Goal: Participate in discussion: Engage in conversation with other users on a specific topic

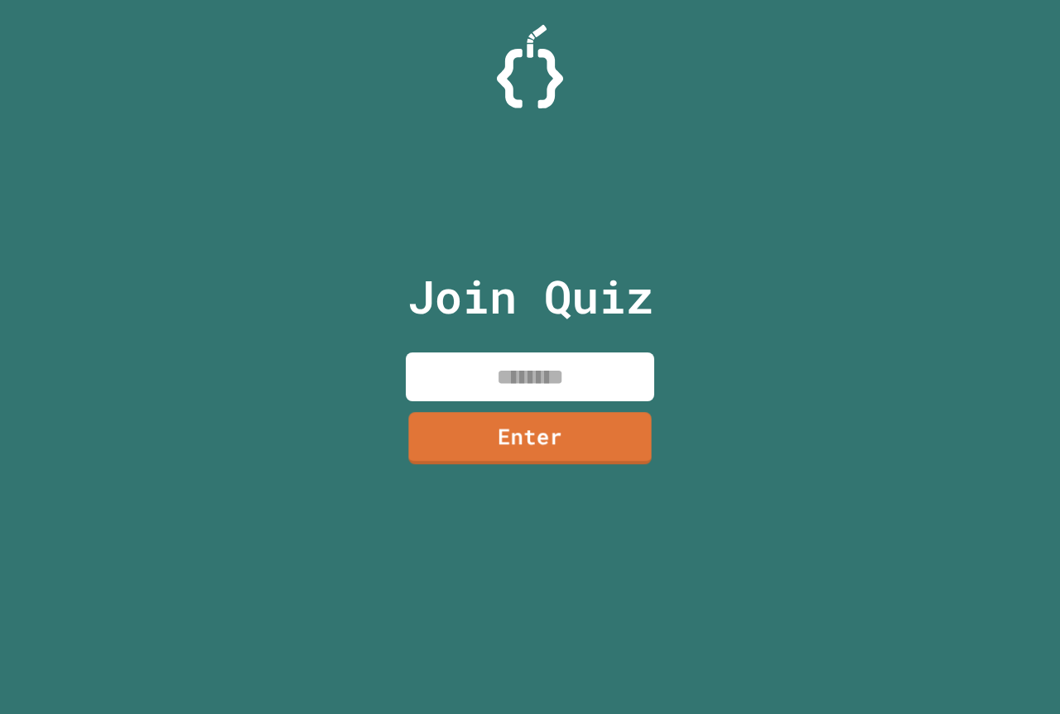
click at [507, 356] on input at bounding box center [530, 377] width 248 height 49
click at [456, 356] on input at bounding box center [530, 377] width 248 height 49
type input "********"
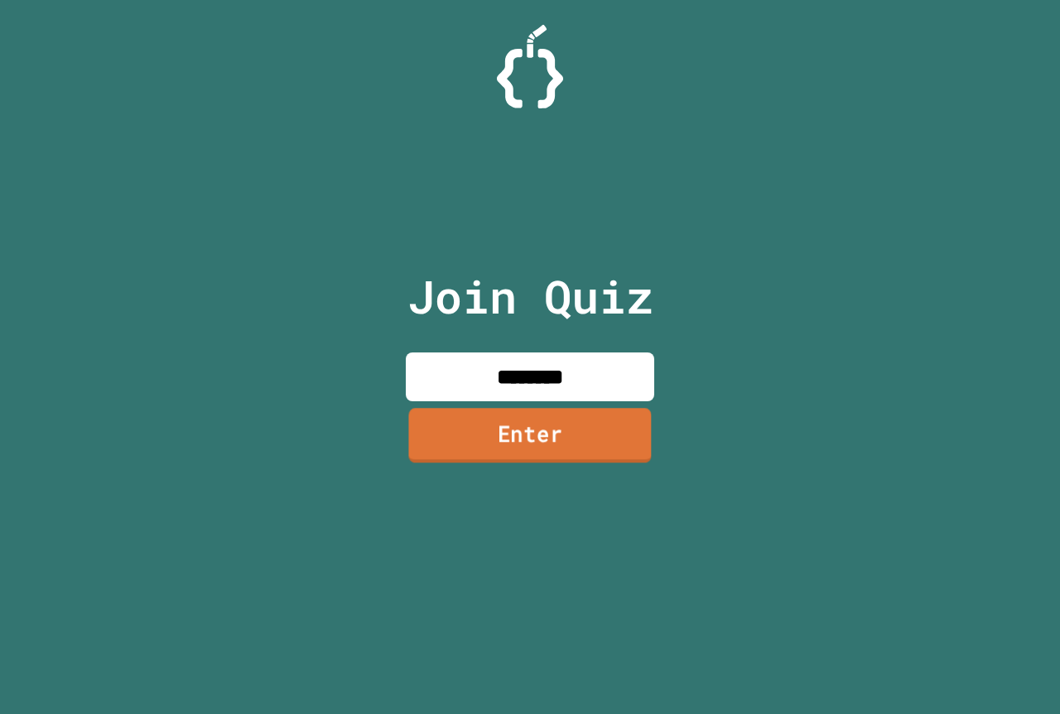
click at [479, 456] on link "Enter" at bounding box center [529, 435] width 243 height 55
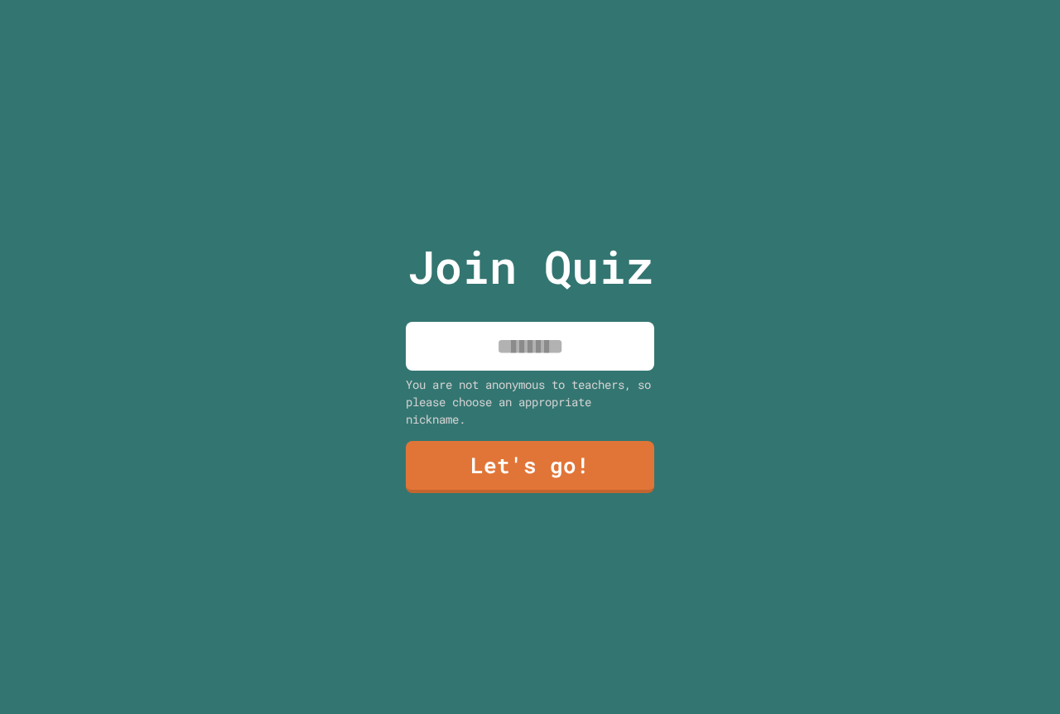
drag, startPoint x: 572, startPoint y: 347, endPoint x: 593, endPoint y: 336, distance: 23.3
click at [590, 337] on input at bounding box center [530, 346] width 248 height 49
type input "*****"
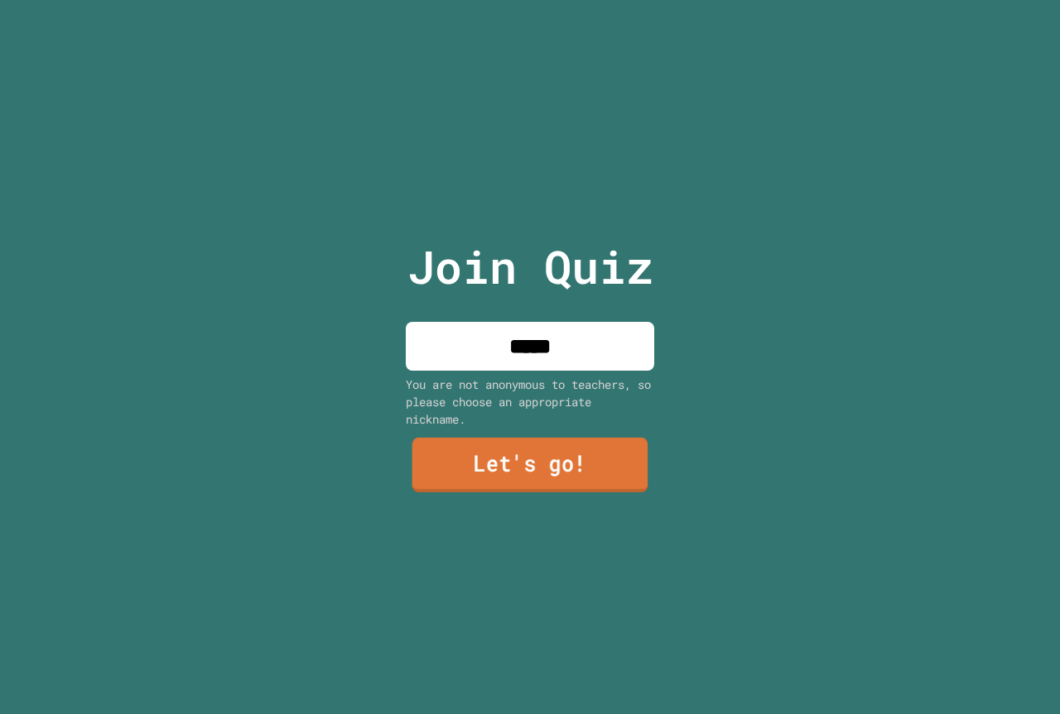
click at [527, 445] on link "Let's go!" at bounding box center [530, 465] width 236 height 55
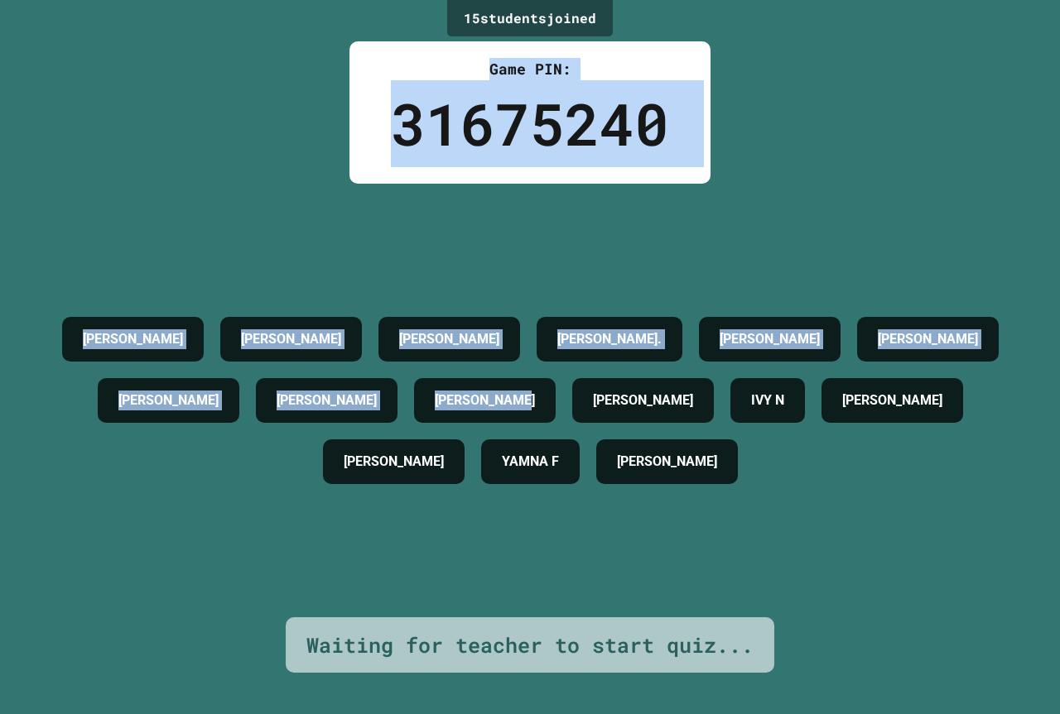
drag, startPoint x: 947, startPoint y: 373, endPoint x: 270, endPoint y: 65, distance: 743.9
click at [270, 65] on div "15 student s joined Game PIN: 31675240 CAM [PERSON_NAME] [PERSON_NAME] [PERSON_…" at bounding box center [530, 357] width 1060 height 714
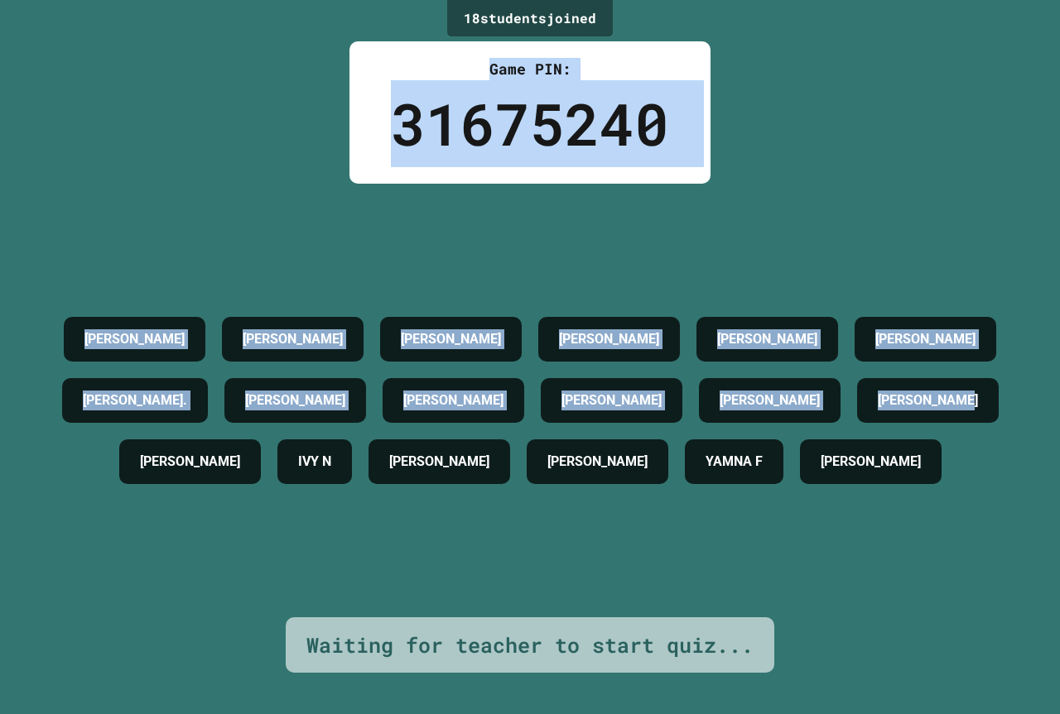
click at [850, 141] on div "18 student s joined Game PIN: 31675240 [PERSON_NAME] CAM [PERSON_NAME] [PERSON_…" at bounding box center [530, 357] width 1060 height 714
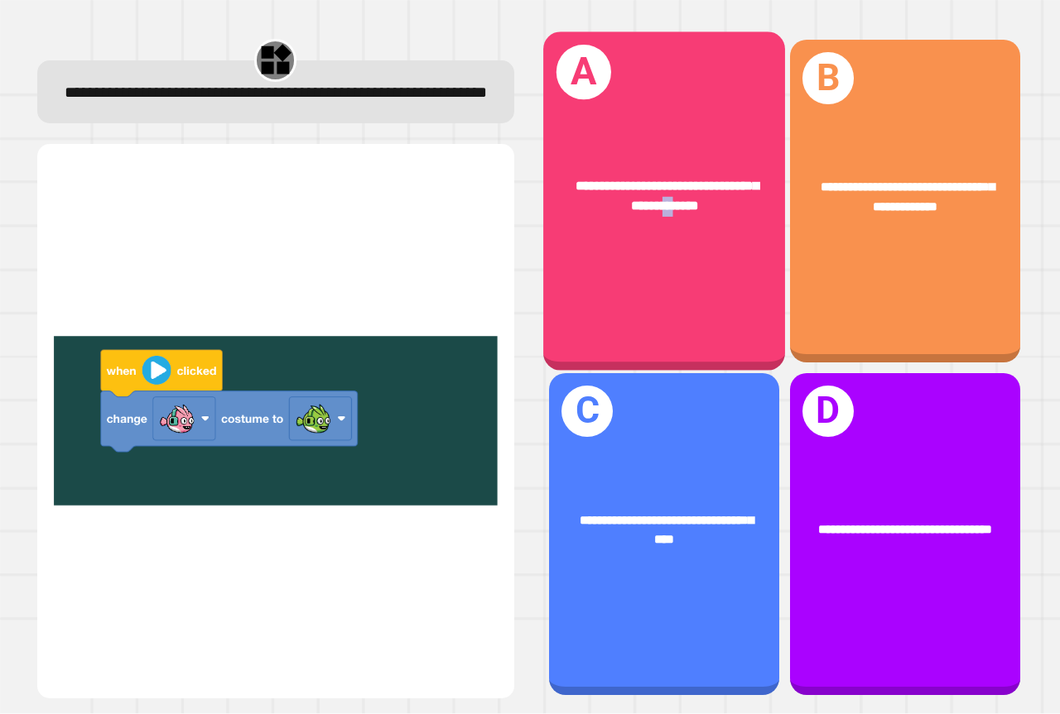
drag, startPoint x: 660, startPoint y: 277, endPoint x: 671, endPoint y: 256, distance: 23.7
click at [671, 256] on div "**********" at bounding box center [664, 201] width 242 height 339
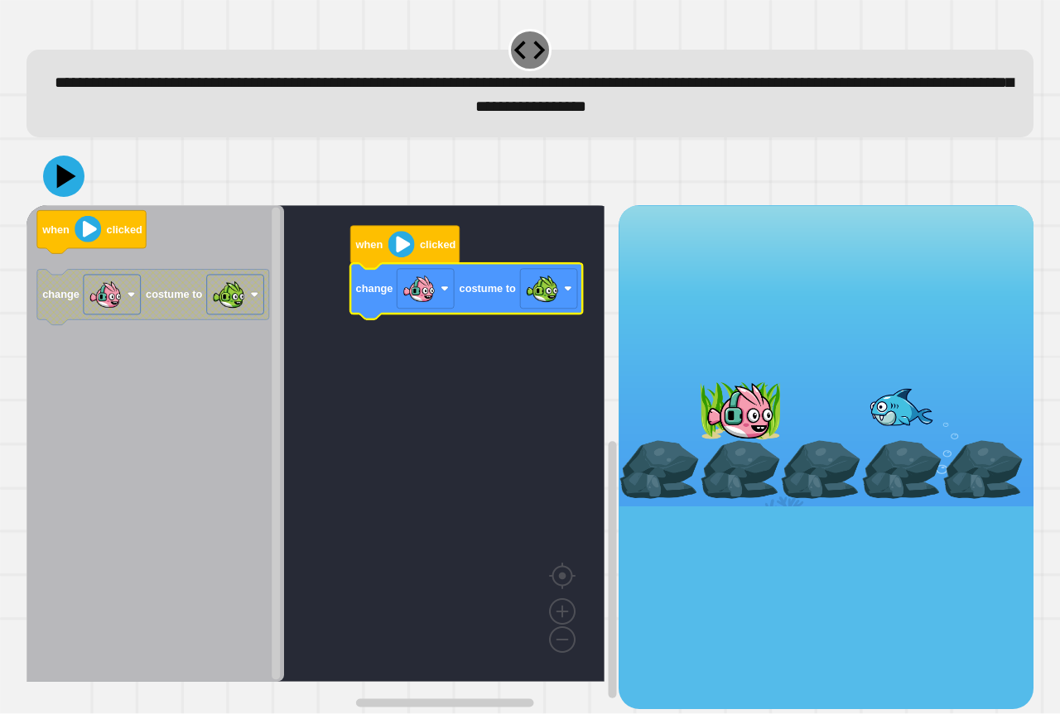
drag, startPoint x: 33, startPoint y: 199, endPoint x: 45, endPoint y: 195, distance: 12.1
click at [45, 195] on div at bounding box center [529, 176] width 1007 height 58
click at [50, 190] on icon at bounding box center [64, 176] width 50 height 50
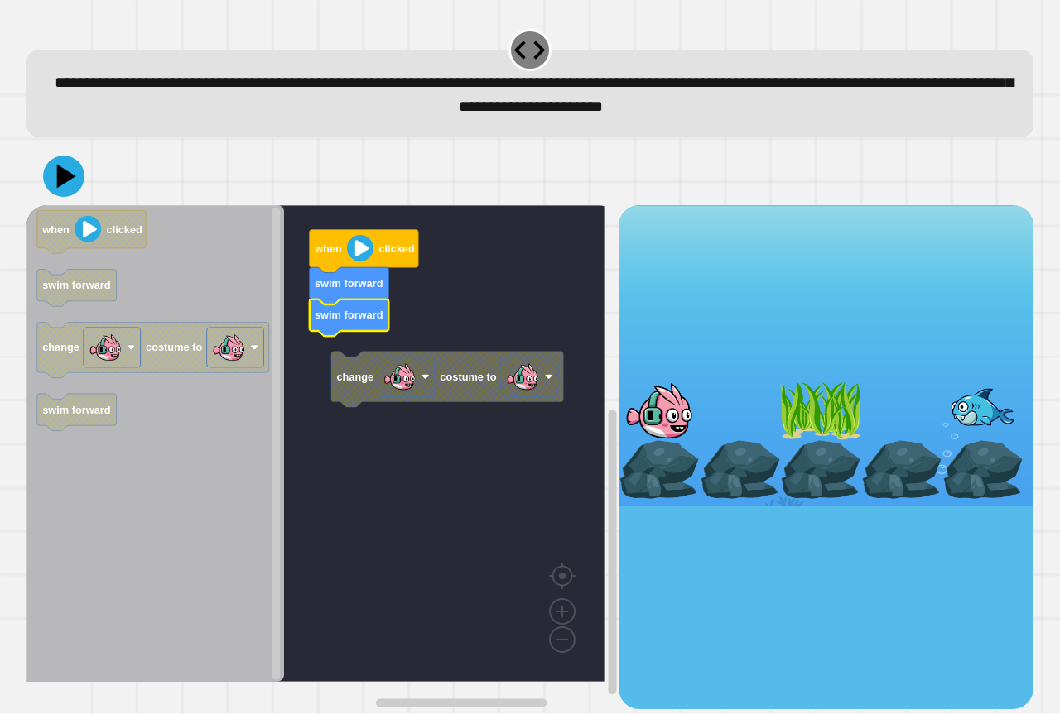
click at [333, 360] on g "change costume to when clicked swim forward swim forward" at bounding box center [327, 443] width 602 height 477
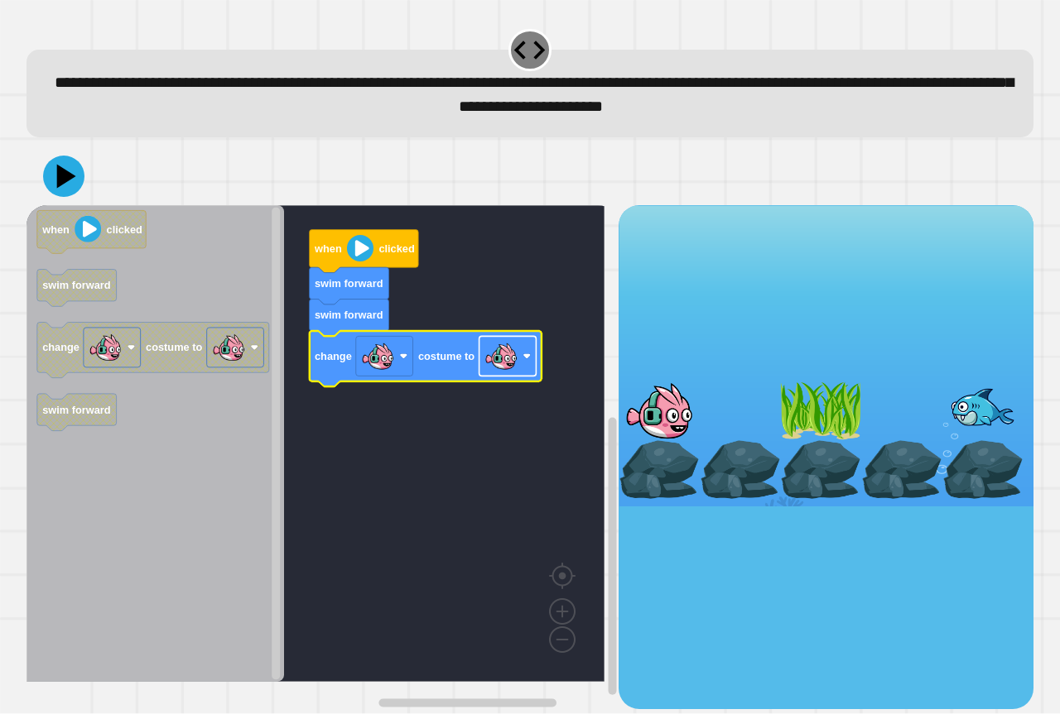
click at [513, 370] on image "Blockly Workspace" at bounding box center [500, 356] width 33 height 33
click at [76, 170] on icon at bounding box center [64, 176] width 50 height 50
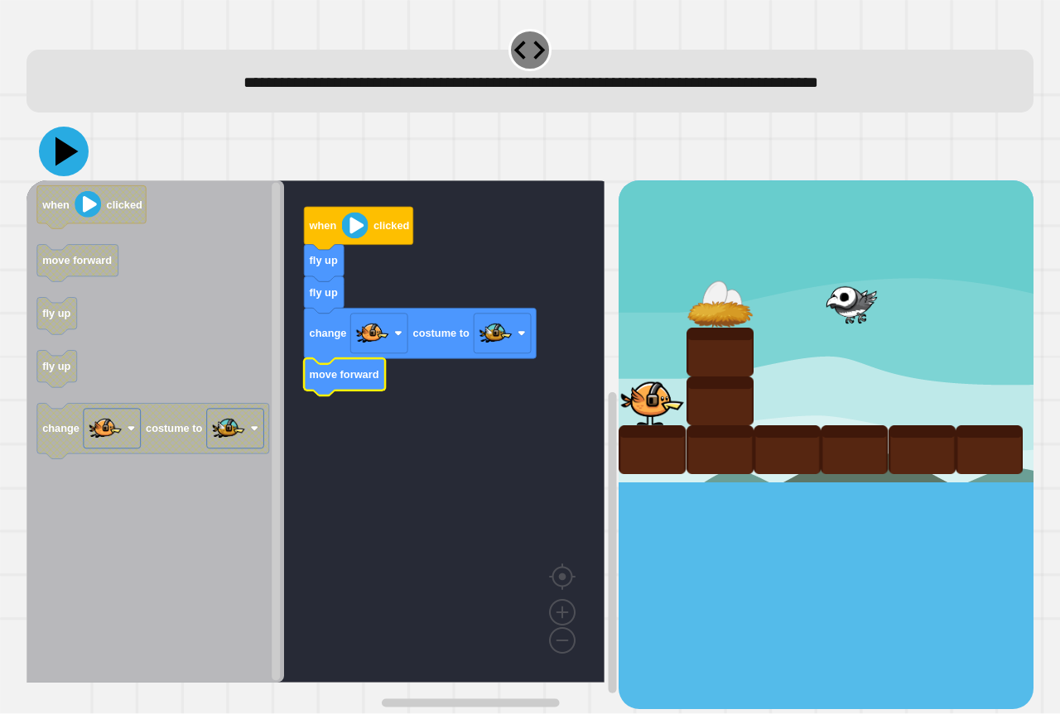
click at [56, 148] on icon at bounding box center [64, 152] width 50 height 50
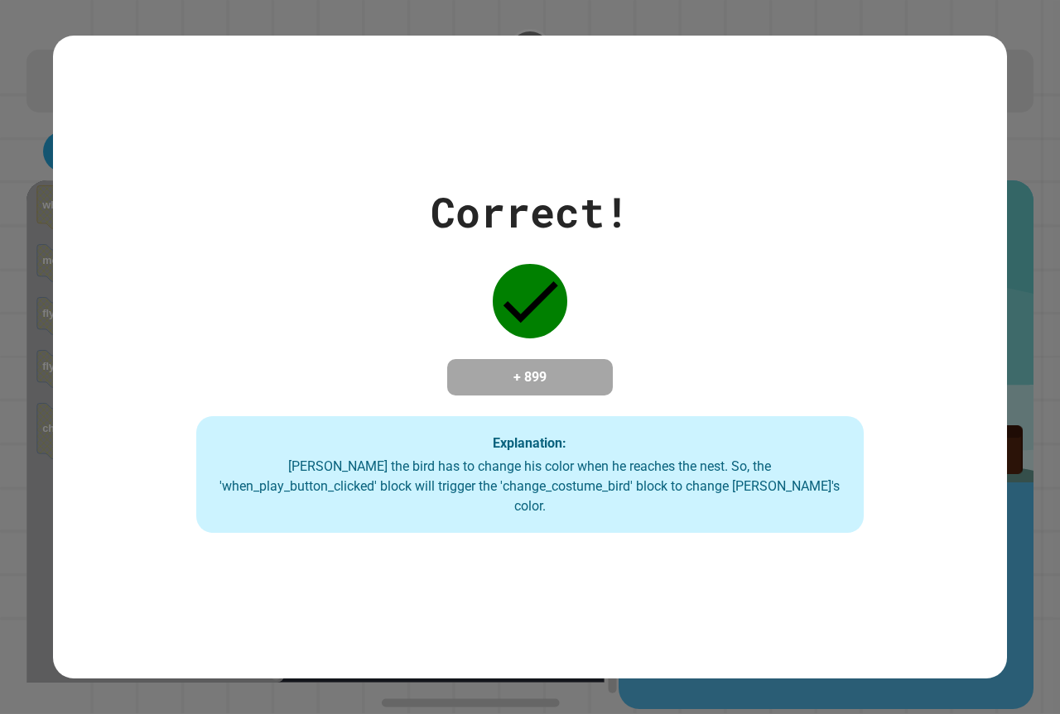
click at [946, 18] on div "Correct! + 899 Explanation: [PERSON_NAME] the bird has to change his color when…" at bounding box center [530, 357] width 1060 height 714
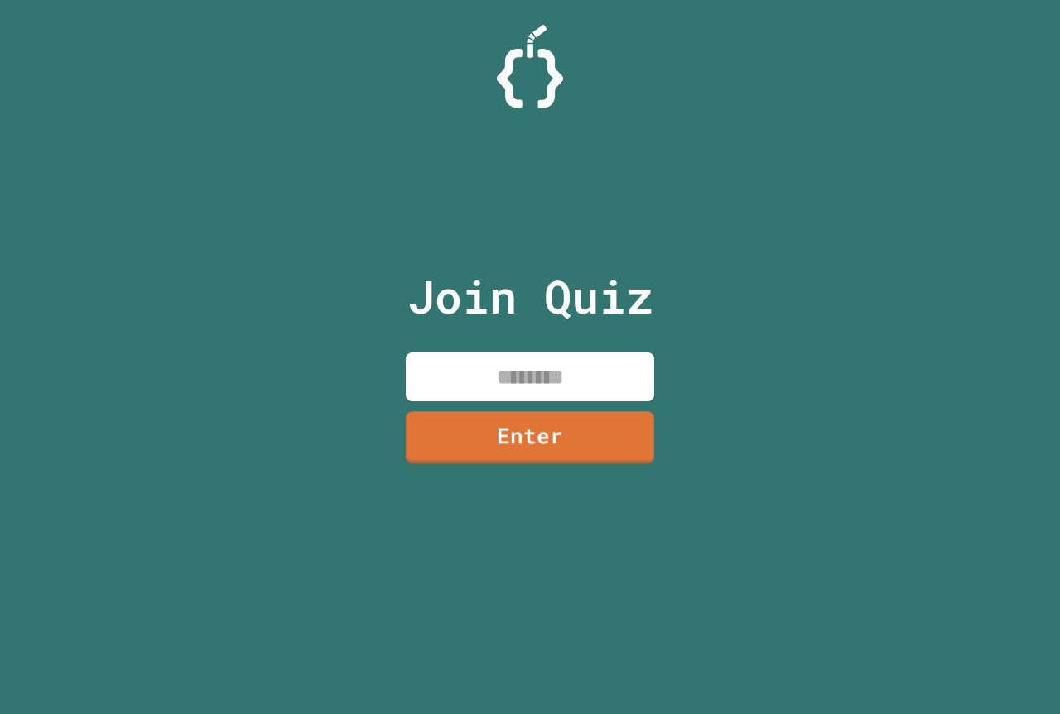
click at [503, 368] on input at bounding box center [530, 377] width 248 height 49
click at [506, 435] on link "Enter" at bounding box center [530, 436] width 252 height 55
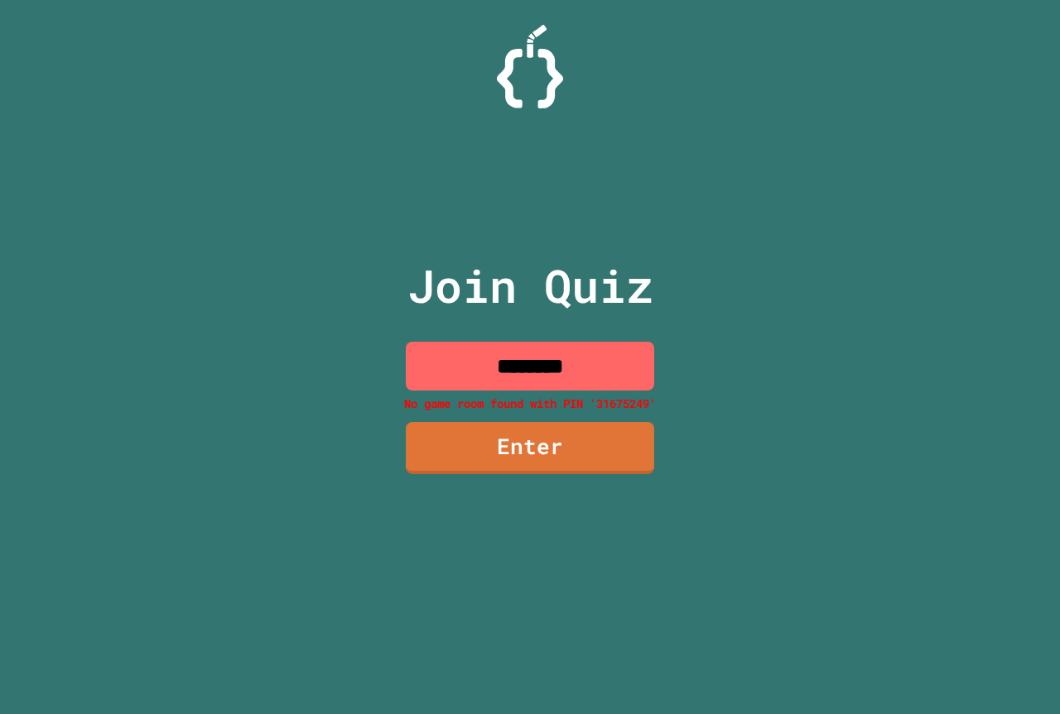
click at [583, 356] on input "********" at bounding box center [530, 366] width 248 height 49
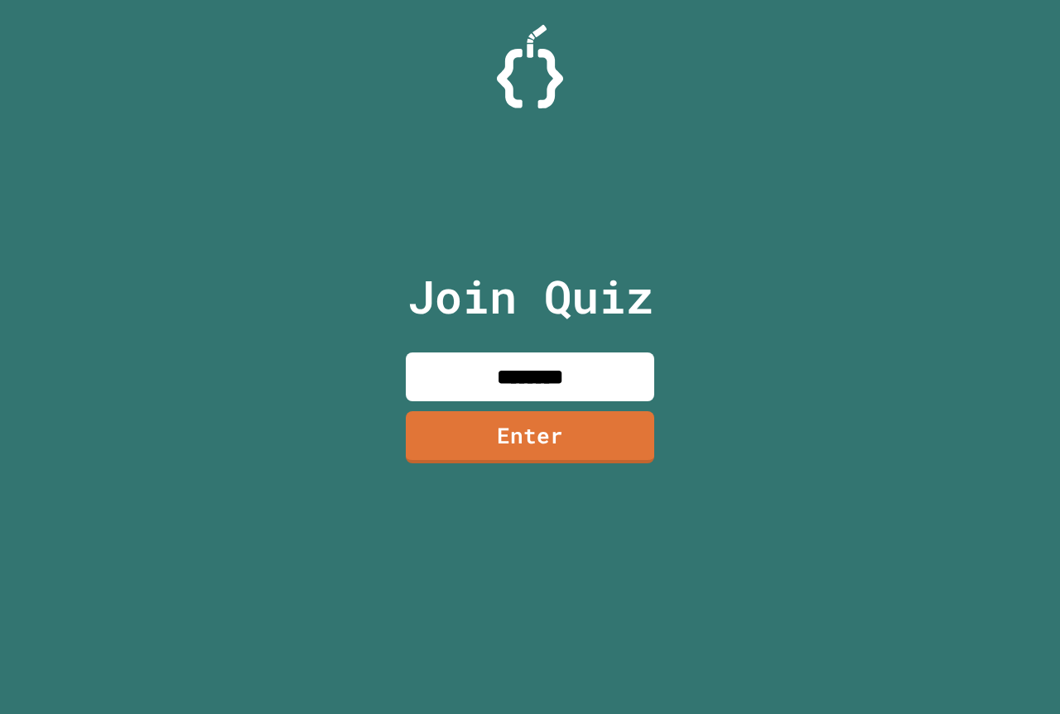
type input "********"
click at [577, 455] on link "Enter" at bounding box center [530, 437] width 250 height 53
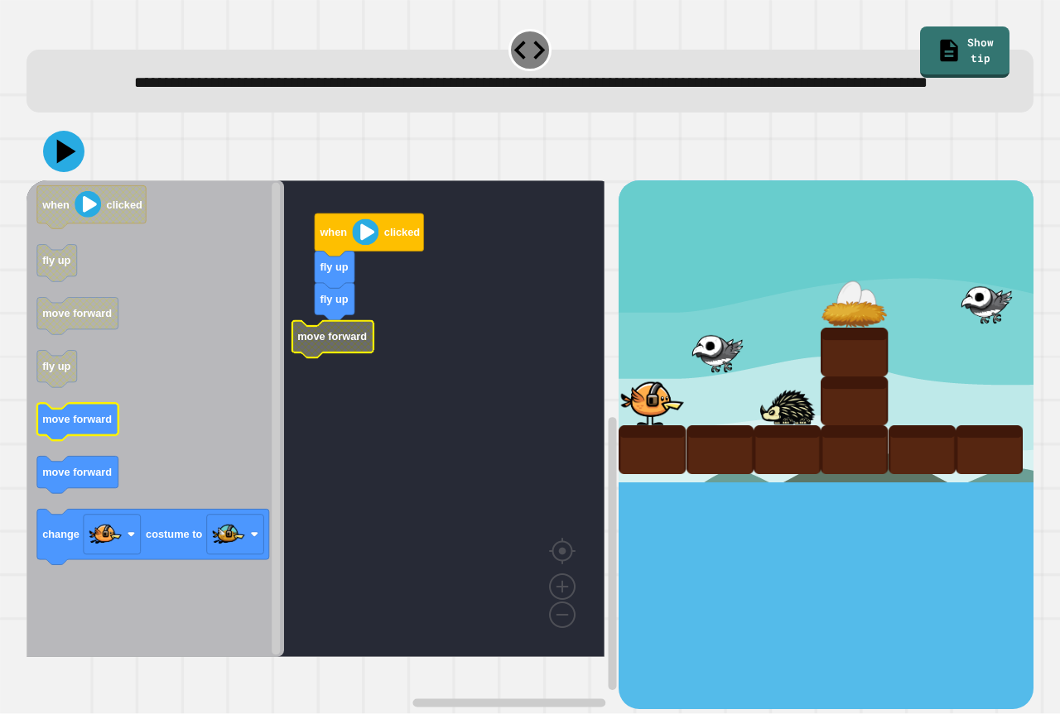
click at [75, 436] on icon "when clicked fly up move forward fly up move forward move forward change costum…" at bounding box center [154, 418] width 257 height 477
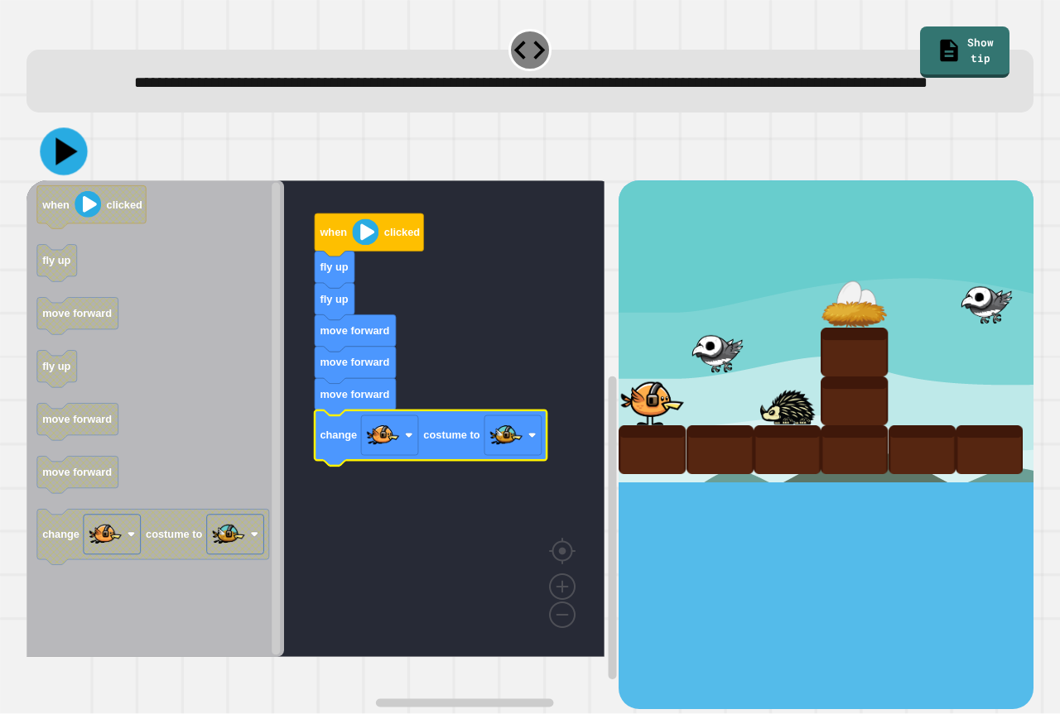
click at [62, 166] on icon at bounding box center [66, 151] width 22 height 27
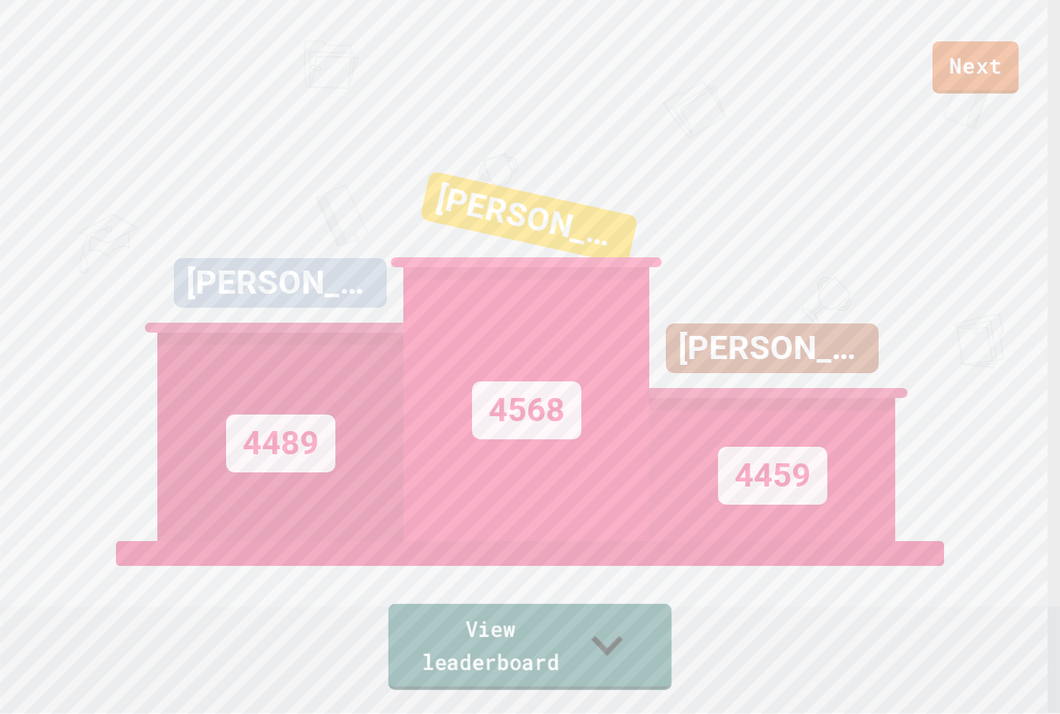
drag, startPoint x: 593, startPoint y: 669, endPoint x: 570, endPoint y: 573, distance: 98.8
click at [594, 666] on link "View leaderboard" at bounding box center [529, 647] width 283 height 86
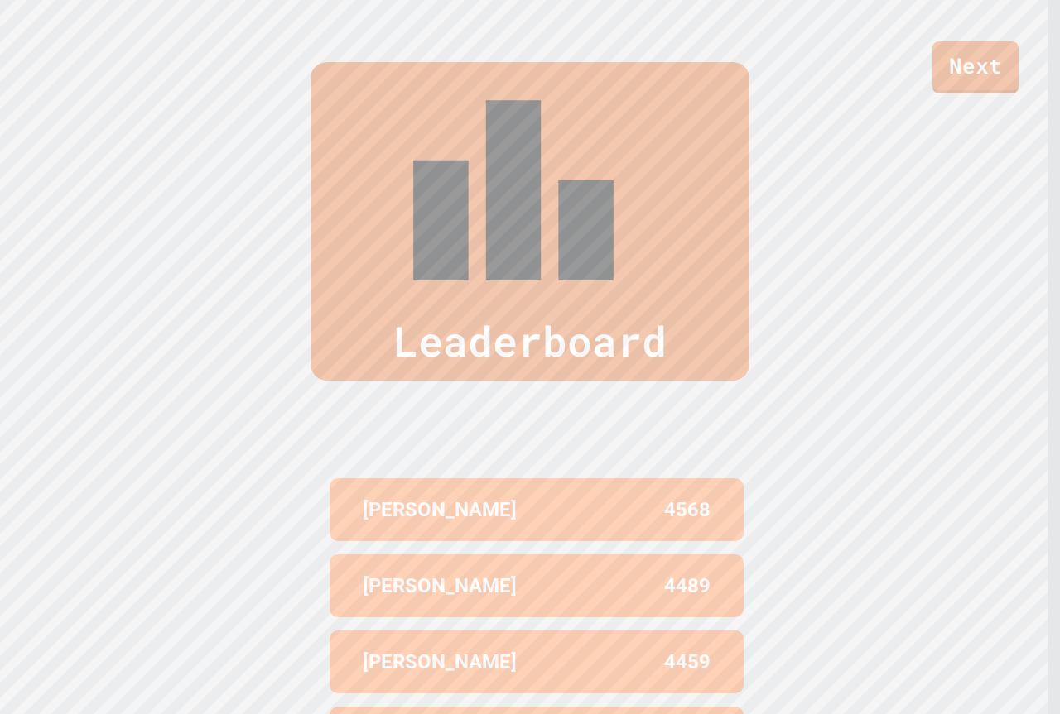
scroll to position [721, 0]
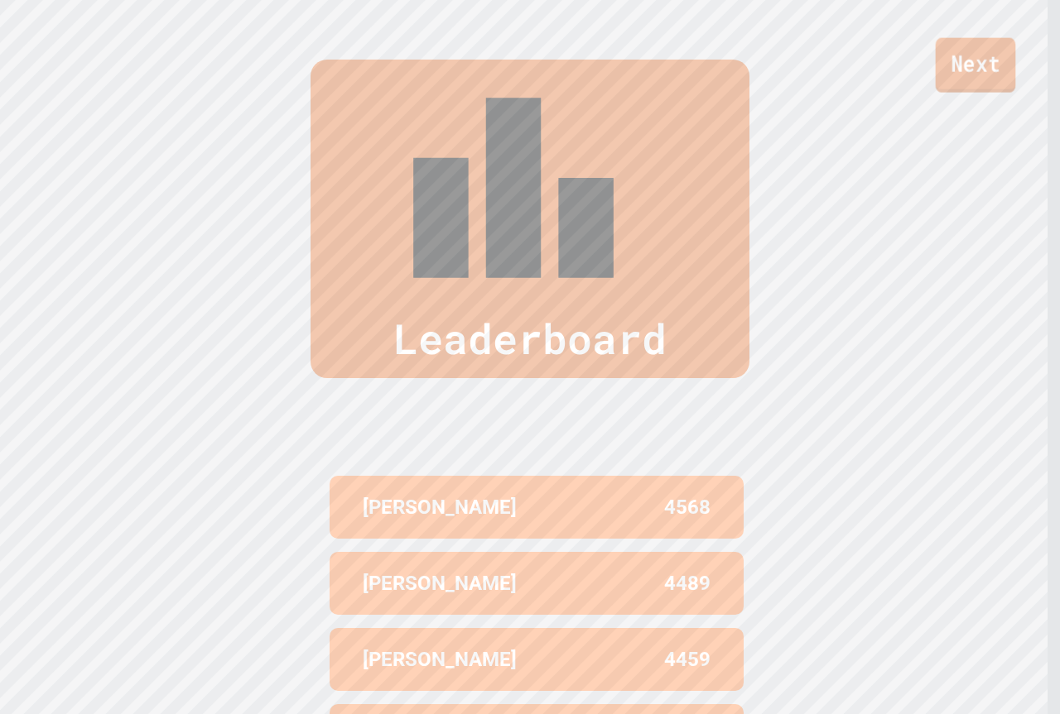
click at [962, 92] on link "Next" at bounding box center [975, 65] width 80 height 55
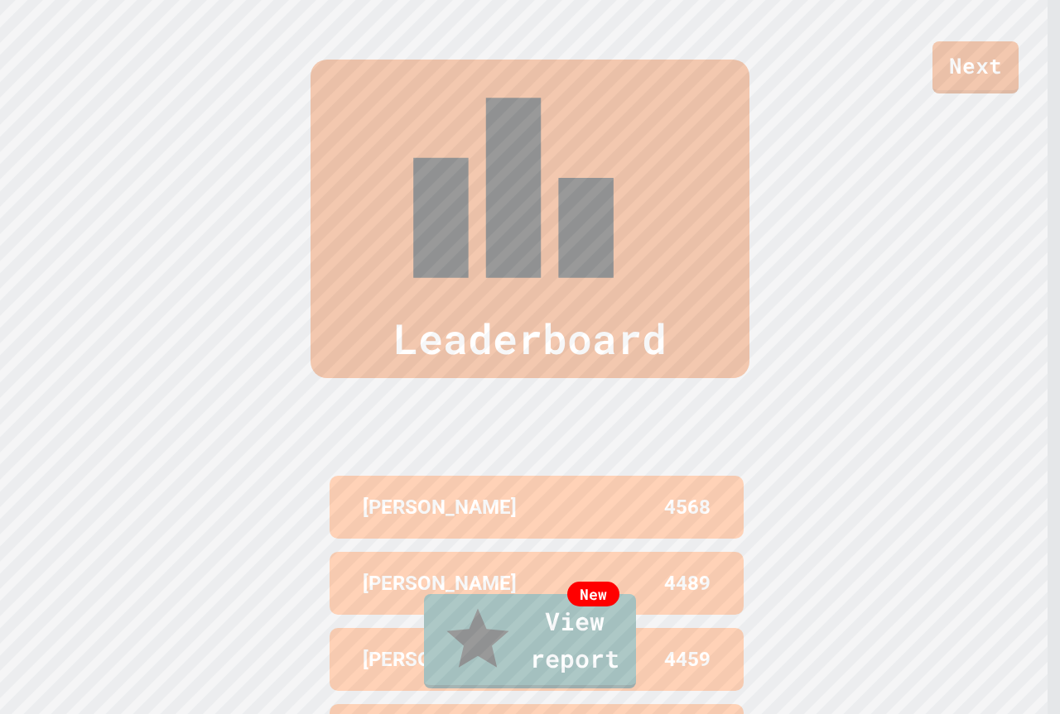
type textarea "**********"
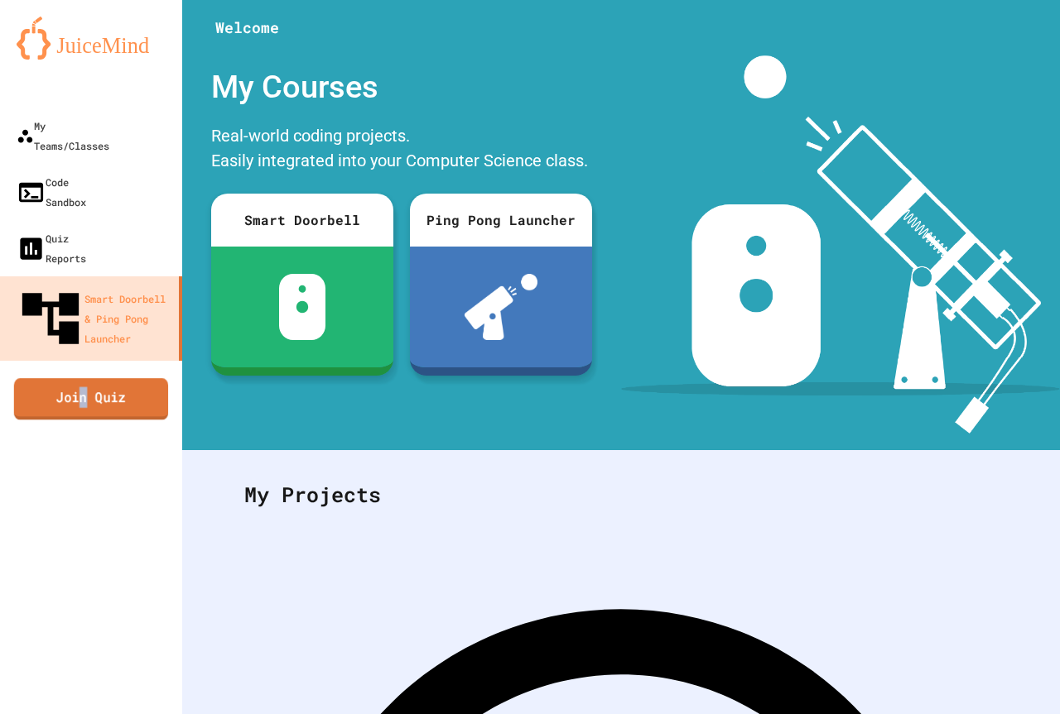
click at [84, 378] on link "Join Quiz" at bounding box center [91, 398] width 154 height 41
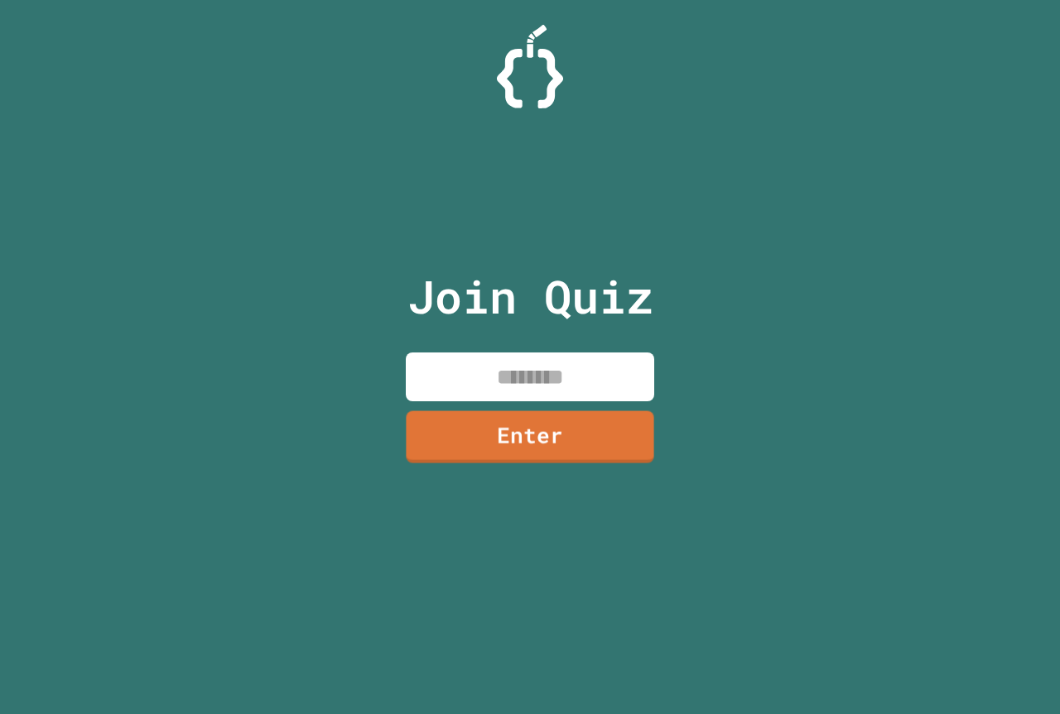
click at [511, 392] on input at bounding box center [530, 377] width 248 height 49
type input "********"
drag, startPoint x: 632, startPoint y: 404, endPoint x: 617, endPoint y: 427, distance: 27.6
click at [628, 408] on div "Join Quiz ******** Enter" at bounding box center [530, 357] width 279 height 632
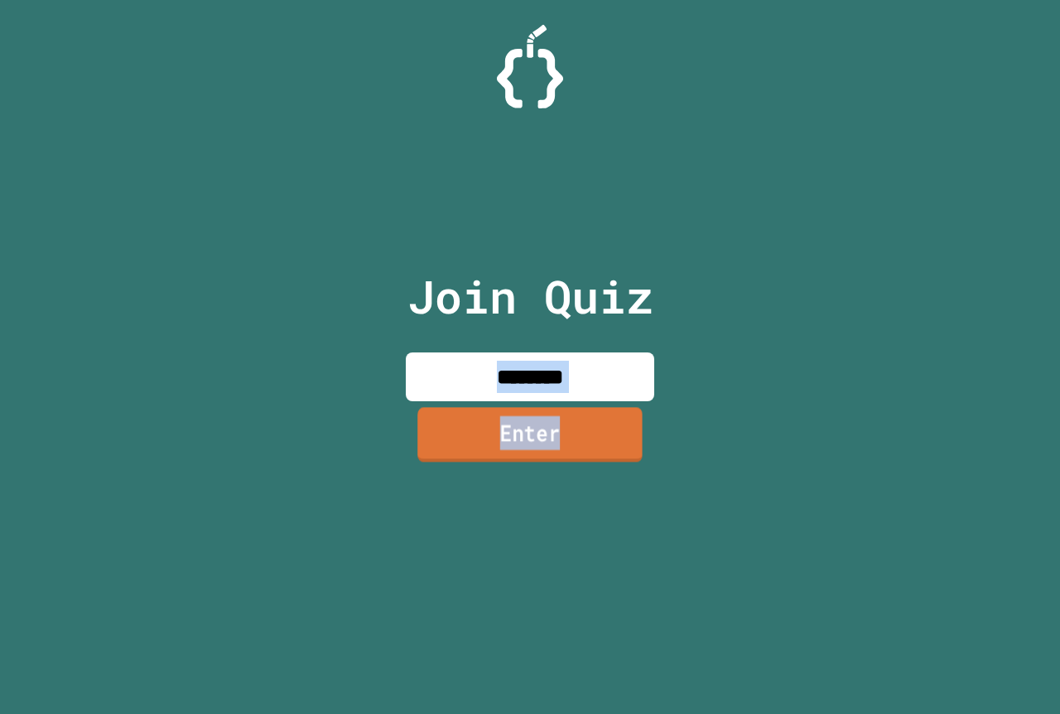
click at [617, 428] on link "Enter" at bounding box center [529, 434] width 225 height 55
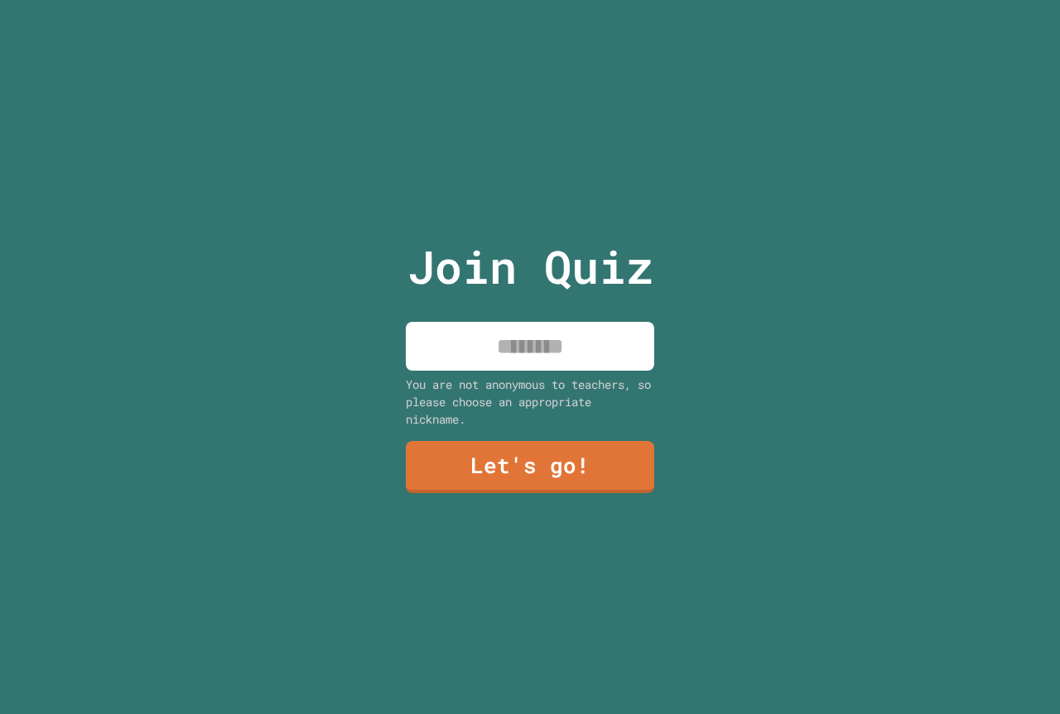
click at [576, 343] on input at bounding box center [530, 346] width 248 height 49
type input "**********"
drag, startPoint x: 479, startPoint y: 408, endPoint x: 463, endPoint y: 455, distance: 50.0
click at [463, 455] on div "**********" at bounding box center [530, 357] width 279 height 714
click at [463, 455] on link "Let's go!" at bounding box center [530, 466] width 248 height 55
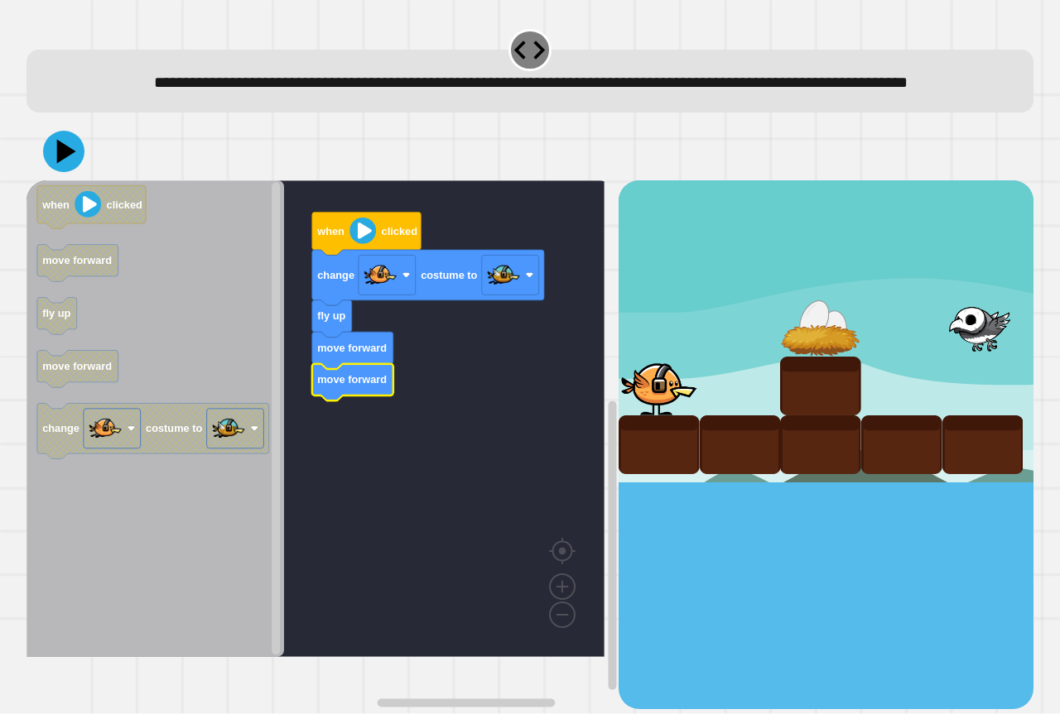
drag, startPoint x: 52, startPoint y: 159, endPoint x: 67, endPoint y: 166, distance: 16.7
click at [58, 161] on div at bounding box center [529, 152] width 1007 height 58
click at [67, 166] on icon at bounding box center [64, 152] width 50 height 50
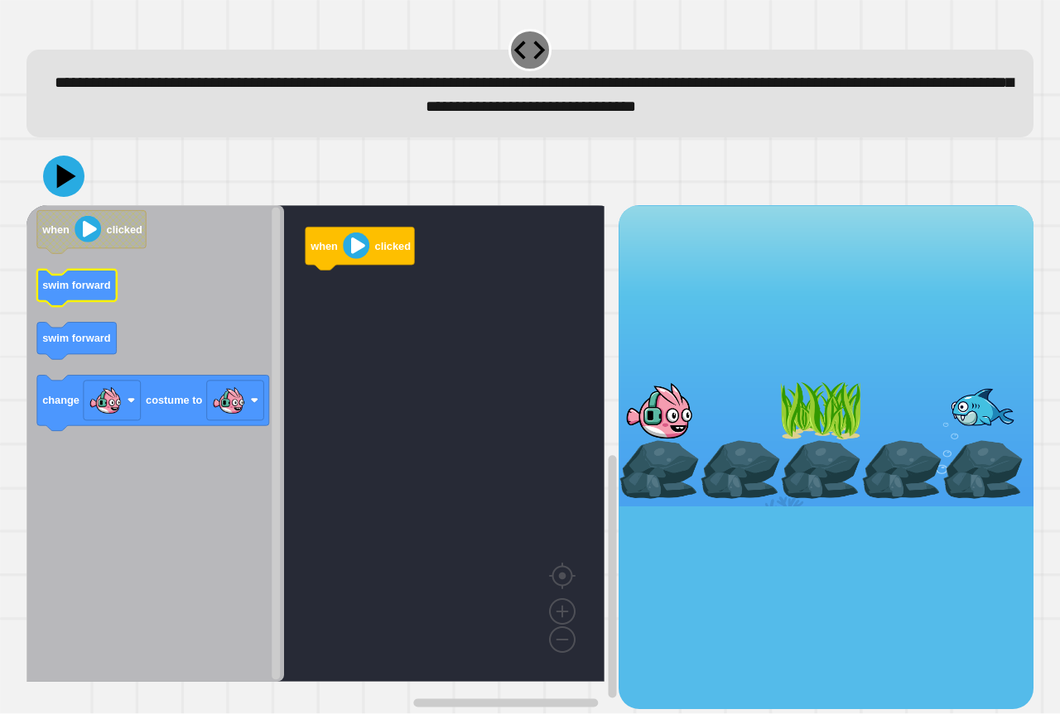
click at [84, 291] on icon "when clicked swim forward swim forward change costume to" at bounding box center [154, 443] width 257 height 477
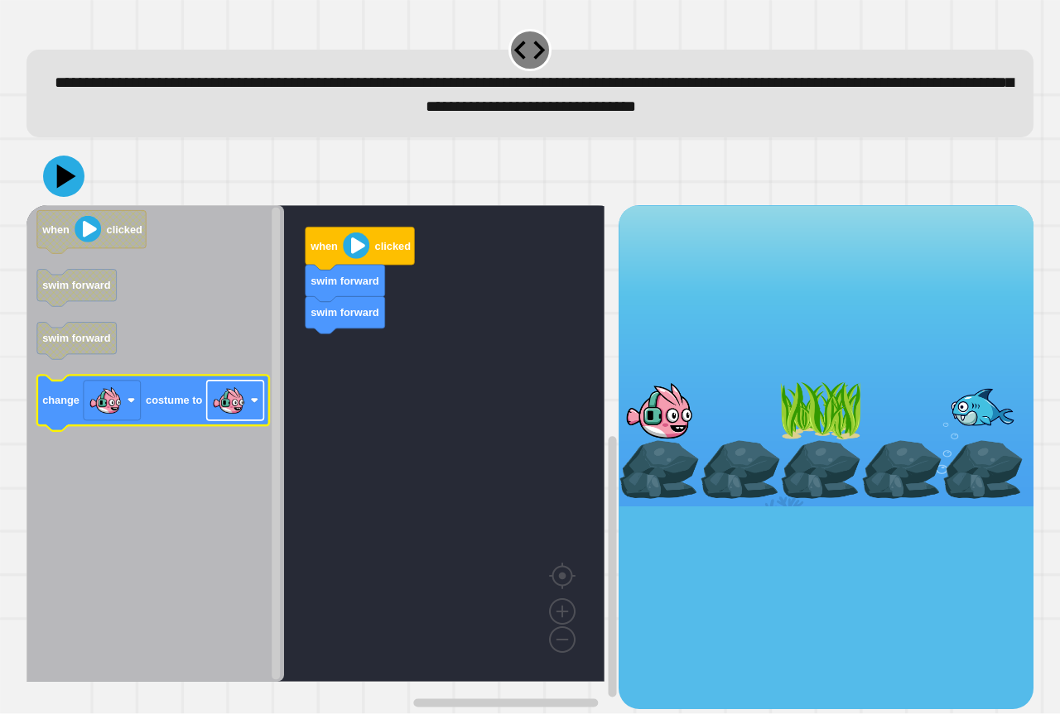
click at [257, 387] on rect "Blockly Workspace" at bounding box center [235, 401] width 57 height 40
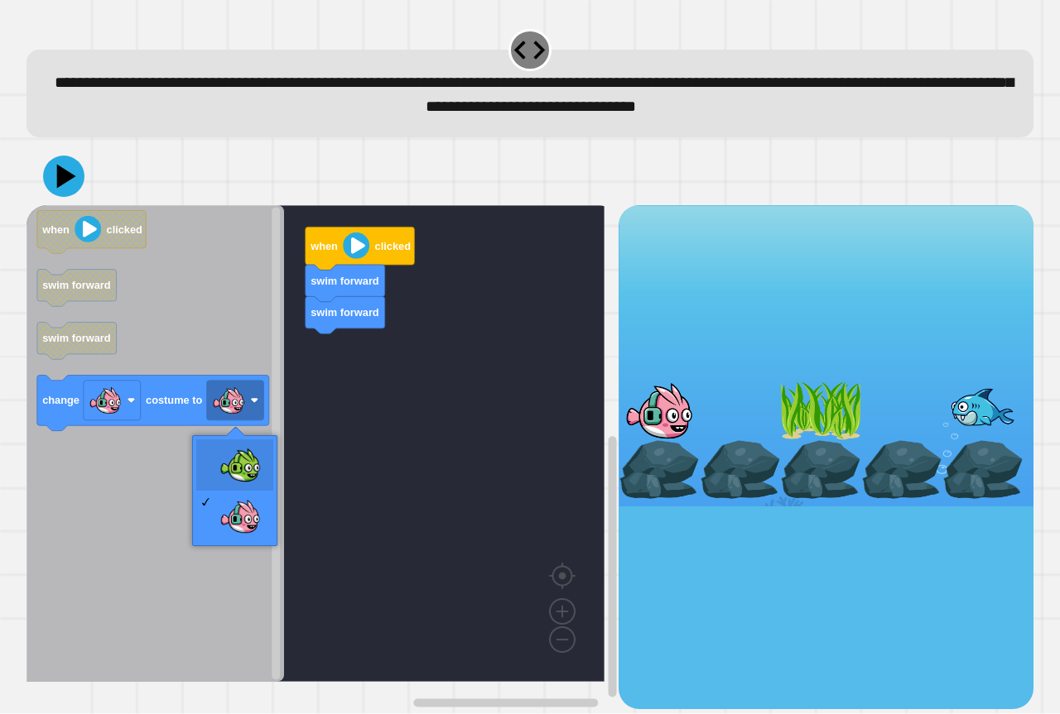
drag, startPoint x: 242, startPoint y: 440, endPoint x: 194, endPoint y: 414, distance: 54.4
click at [240, 437] on div at bounding box center [234, 490] width 85 height 111
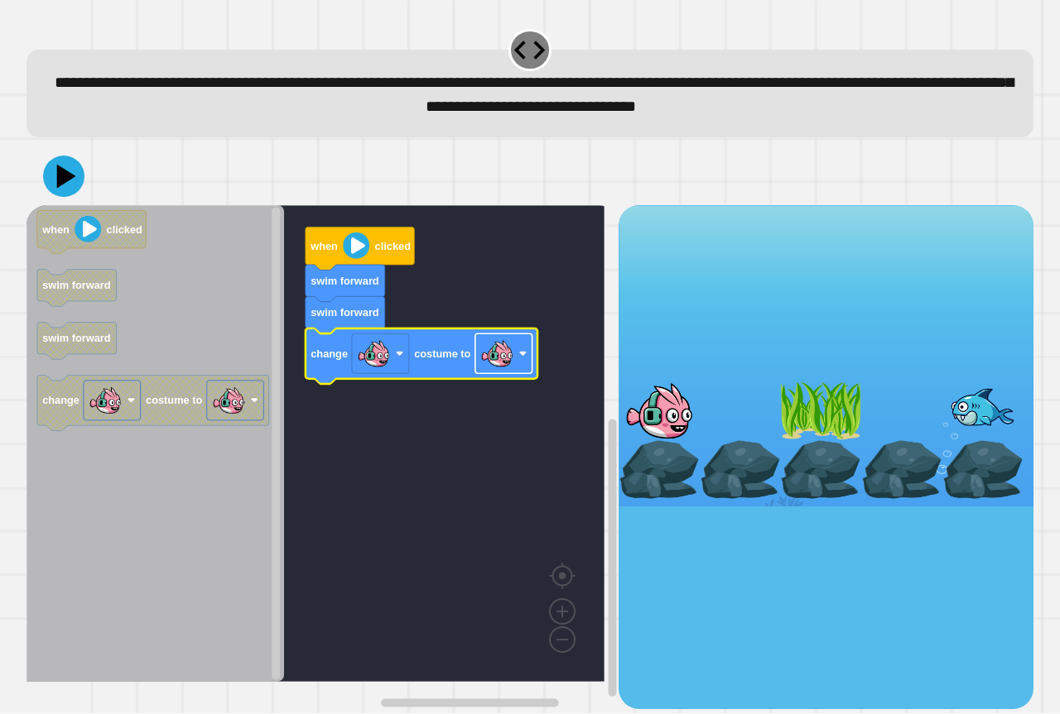
click at [518, 369] on rect "Blockly Workspace" at bounding box center [503, 354] width 57 height 40
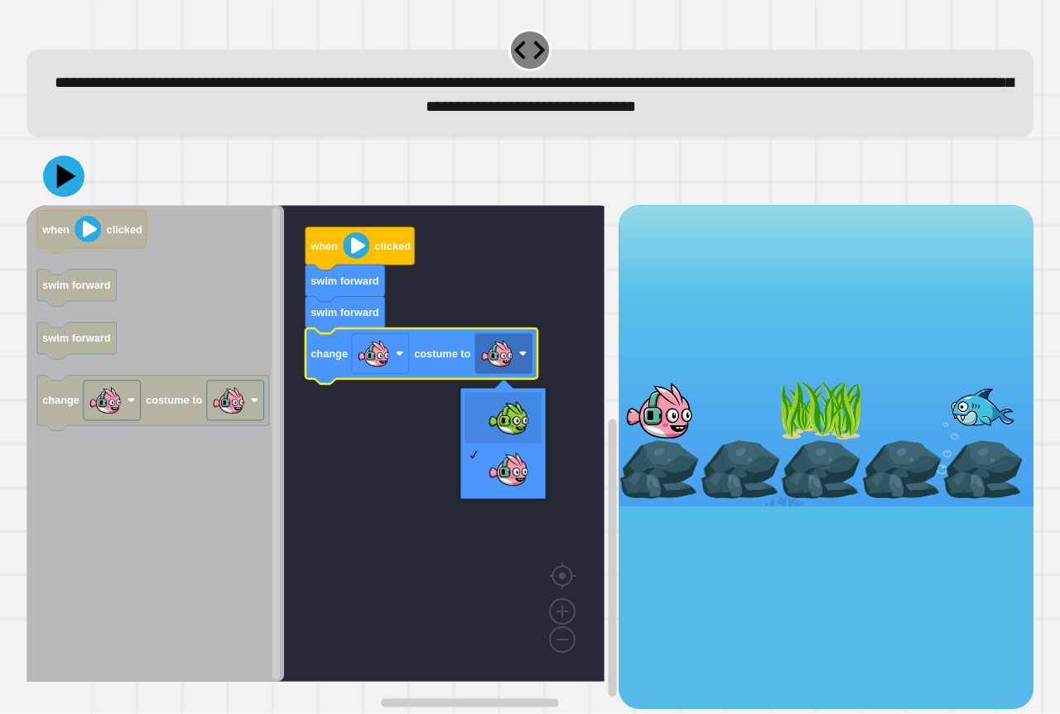
drag, startPoint x: 519, startPoint y: 403, endPoint x: 507, endPoint y: 402, distance: 12.5
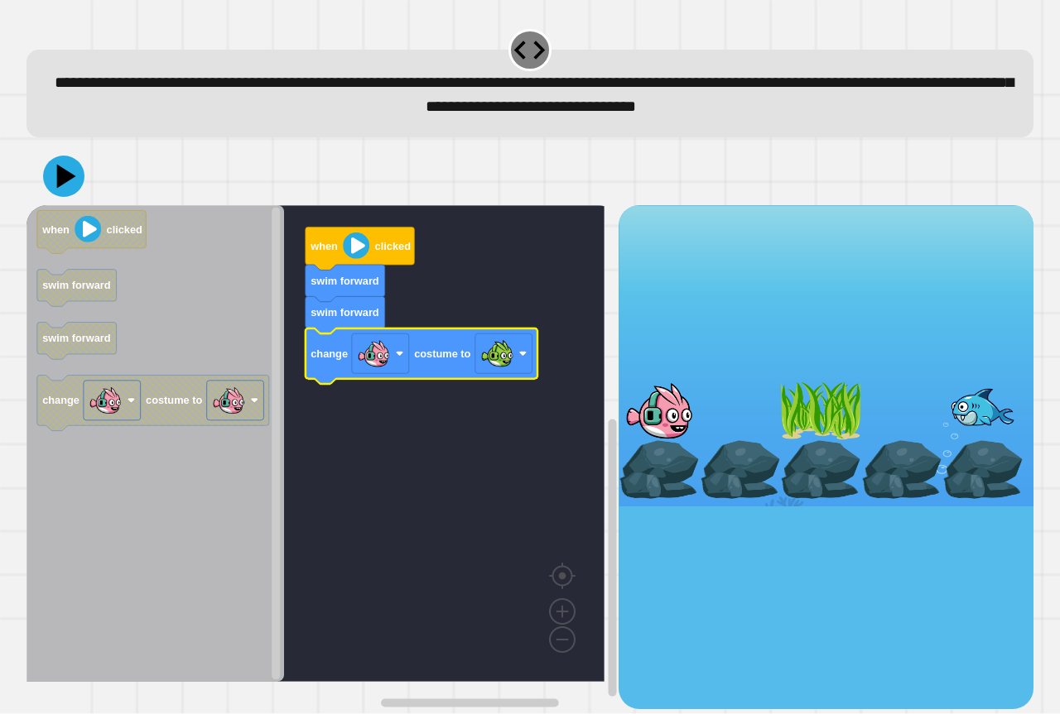
drag, startPoint x: 100, startPoint y: 158, endPoint x: 79, endPoint y: 173, distance: 26.2
click at [91, 167] on div at bounding box center [529, 176] width 1007 height 58
click at [77, 174] on icon at bounding box center [63, 176] width 45 height 45
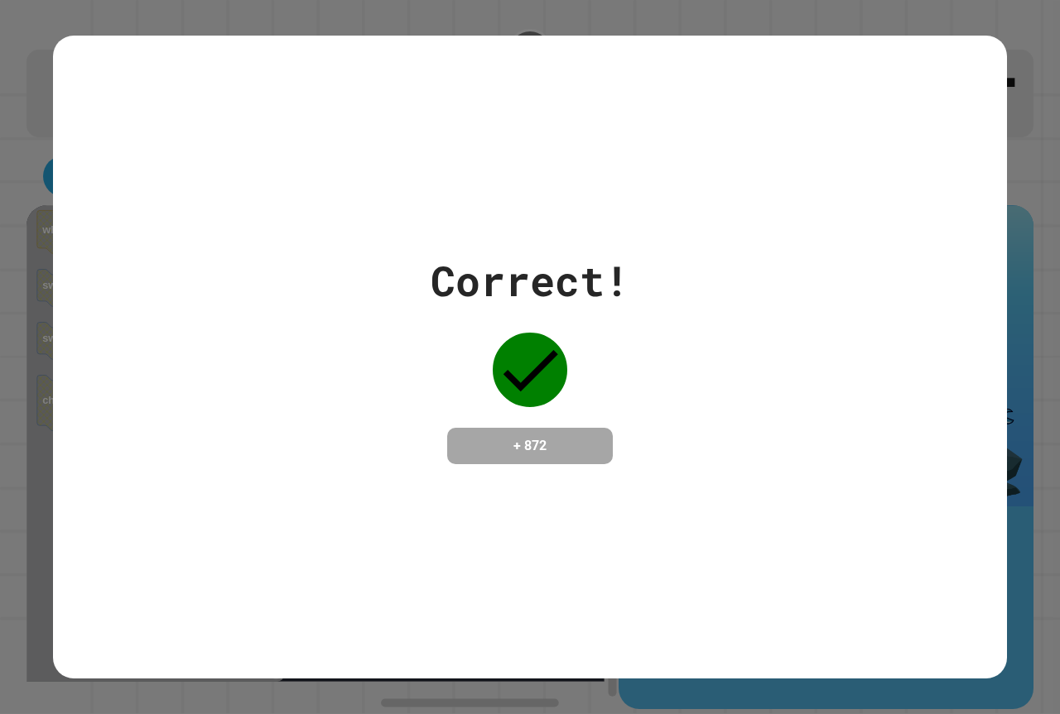
click at [277, 30] on div "Correct! + 872" at bounding box center [530, 357] width 1060 height 714
drag, startPoint x: 296, startPoint y: 36, endPoint x: 275, endPoint y: 58, distance: 31.0
click at [291, 41] on div "Correct! + 872" at bounding box center [530, 357] width 1060 height 714
click at [290, 48] on div "Correct! + 872" at bounding box center [530, 357] width 954 height 643
drag, startPoint x: 287, startPoint y: 47, endPoint x: 269, endPoint y: 50, distance: 18.4
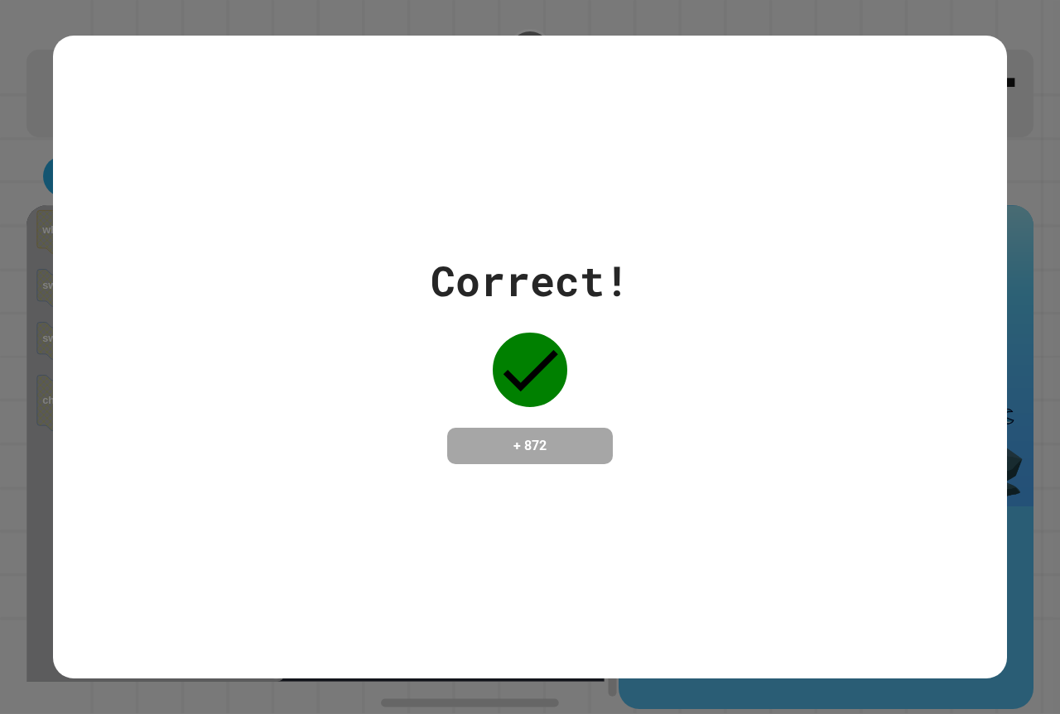
click at [278, 47] on div "Correct! + 872" at bounding box center [530, 357] width 954 height 643
drag, startPoint x: 282, startPoint y: 50, endPoint x: 313, endPoint y: 76, distance: 40.5
click at [317, 73] on div "Correct! + 872" at bounding box center [530, 357] width 954 height 643
click at [341, 62] on div "Correct! + 872" at bounding box center [530, 357] width 954 height 643
click at [284, 74] on div "Correct! + 872" at bounding box center [530, 357] width 954 height 643
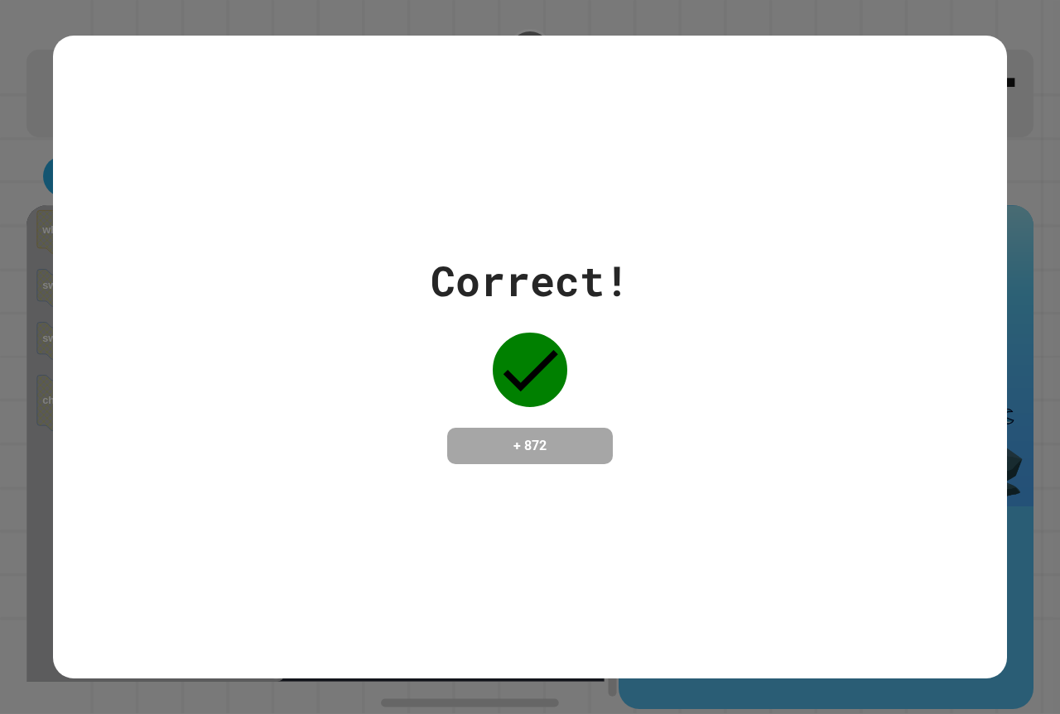
drag, startPoint x: 357, startPoint y: 65, endPoint x: 345, endPoint y: 65, distance: 11.6
click at [345, 65] on div "Correct! + 872" at bounding box center [530, 357] width 954 height 643
click at [570, 46] on div "Correct! + 872" at bounding box center [530, 357] width 954 height 643
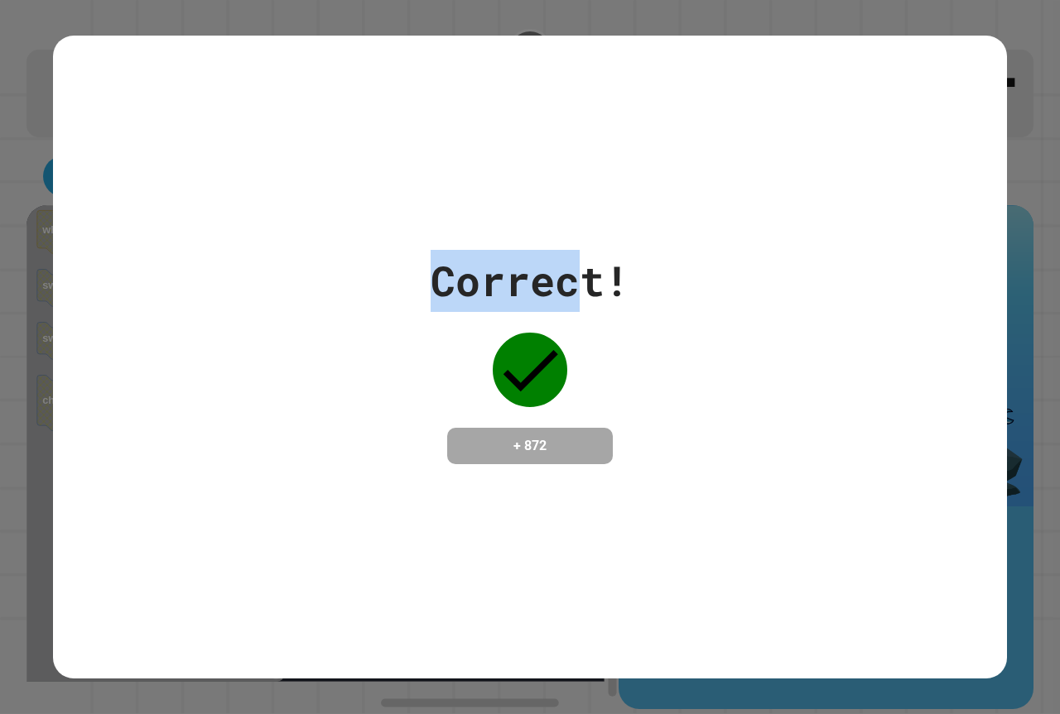
click at [548, 52] on div "Correct! + 872" at bounding box center [530, 357] width 954 height 643
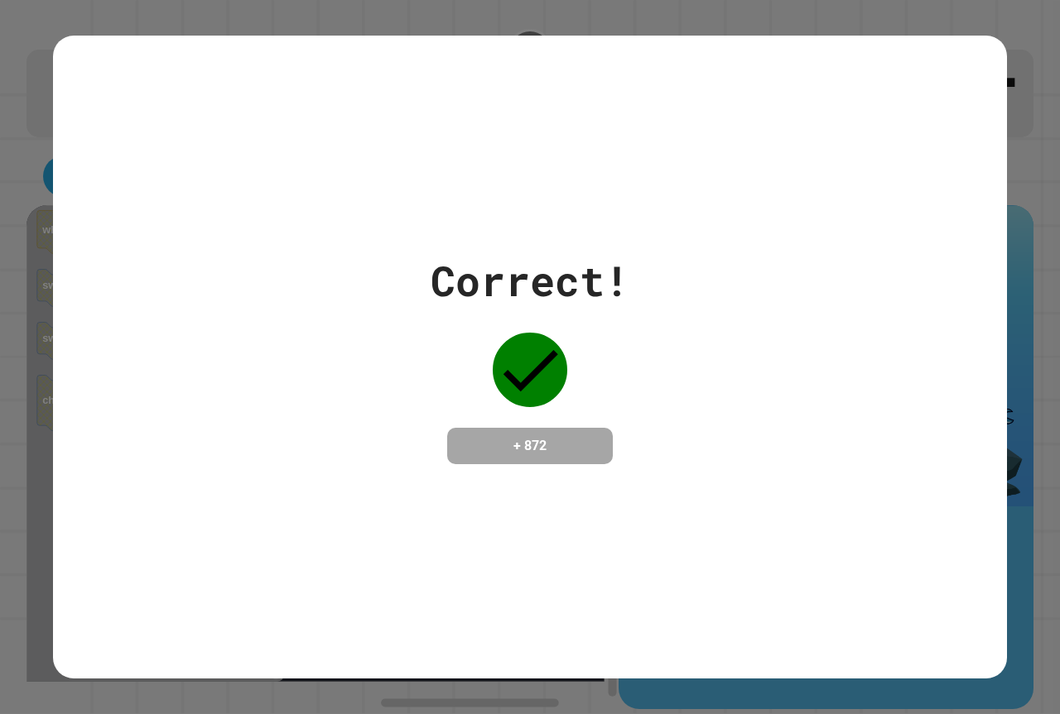
drag, startPoint x: 561, startPoint y: 42, endPoint x: 546, endPoint y: 45, distance: 15.1
click at [563, 43] on div "Correct! + 872" at bounding box center [530, 357] width 954 height 643
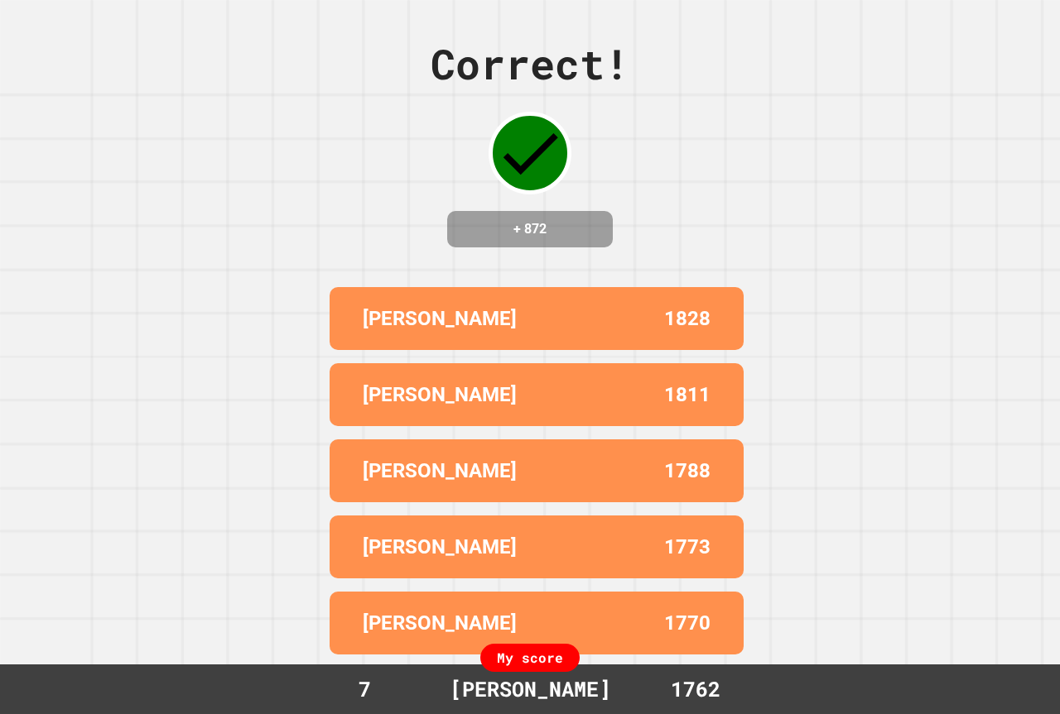
drag, startPoint x: 683, startPoint y: 550, endPoint x: 649, endPoint y: 552, distance: 34.0
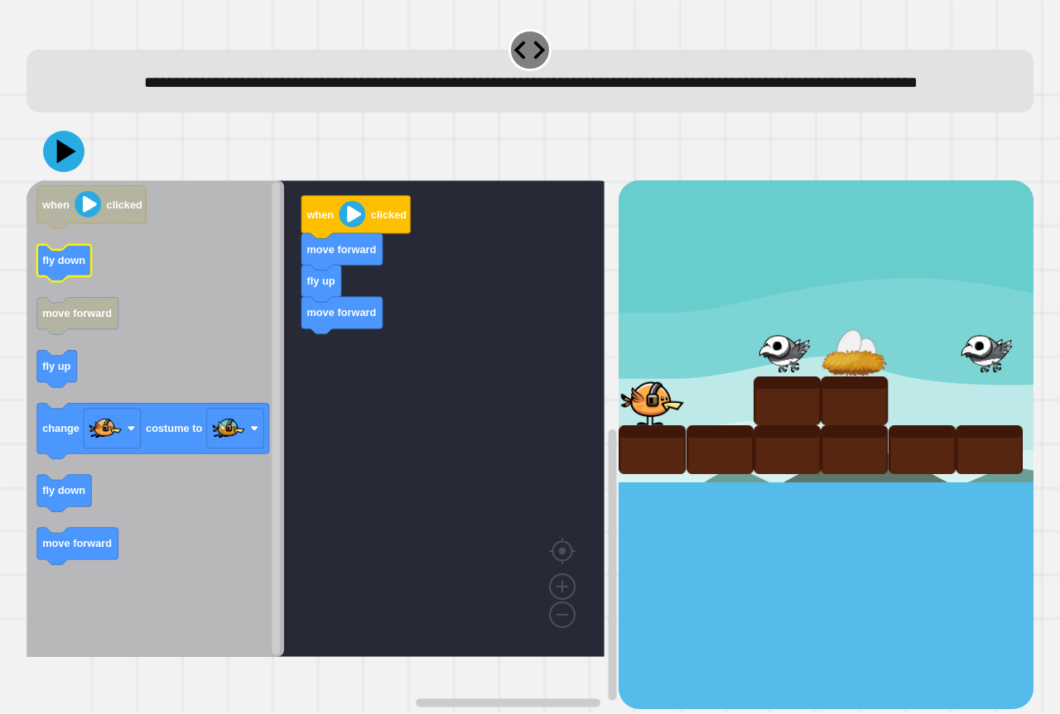
click at [55, 267] on text "fly down" at bounding box center [63, 261] width 43 height 12
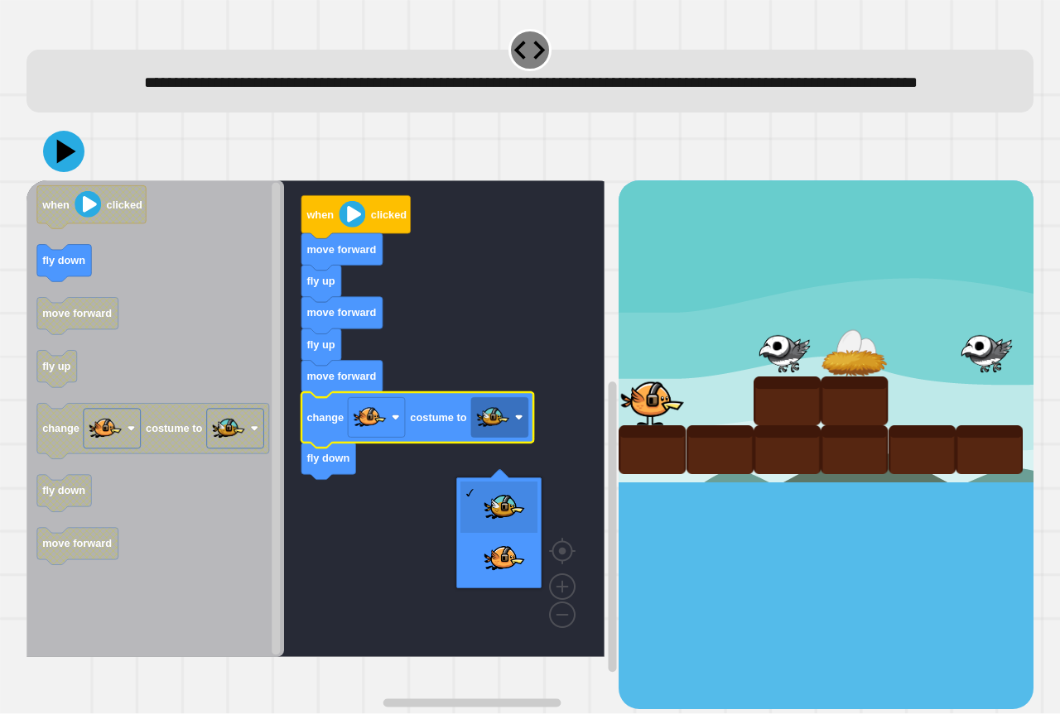
drag, startPoint x: 91, startPoint y: 171, endPoint x: 65, endPoint y: 174, distance: 25.9
click at [68, 173] on div at bounding box center [529, 152] width 1007 height 58
click at [65, 166] on icon at bounding box center [66, 151] width 23 height 29
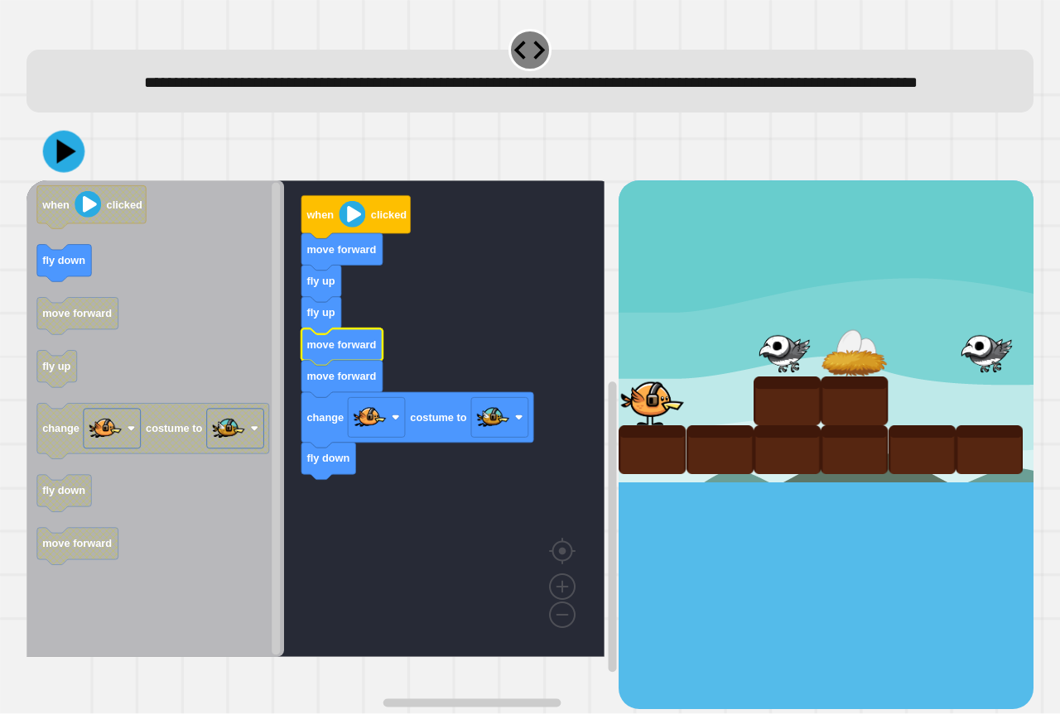
click at [58, 165] on icon at bounding box center [66, 152] width 19 height 25
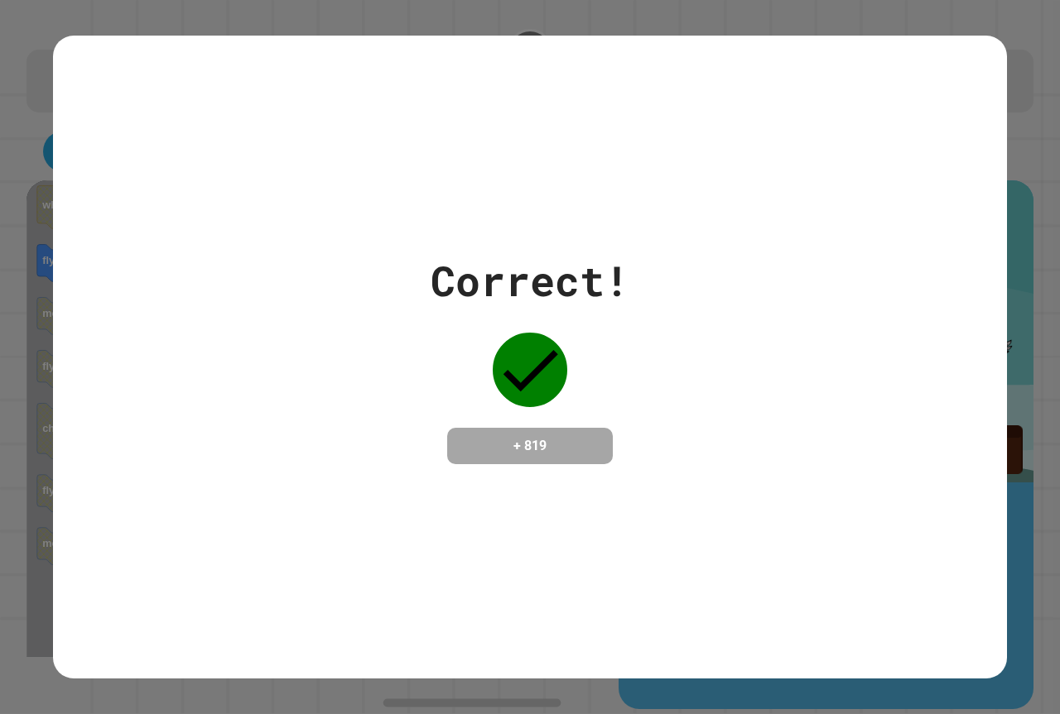
click at [753, 341] on div "Correct! + 819" at bounding box center [530, 357] width 954 height 214
drag, startPoint x: 951, startPoint y: 206, endPoint x: 844, endPoint y: 166, distance: 113.9
click at [938, 161] on div "Correct! + 819" at bounding box center [530, 357] width 954 height 643
drag, startPoint x: 1006, startPoint y: 81, endPoint x: 966, endPoint y: 65, distance: 42.7
click at [1006, 74] on div "Correct! + 819" at bounding box center [530, 357] width 1060 height 714
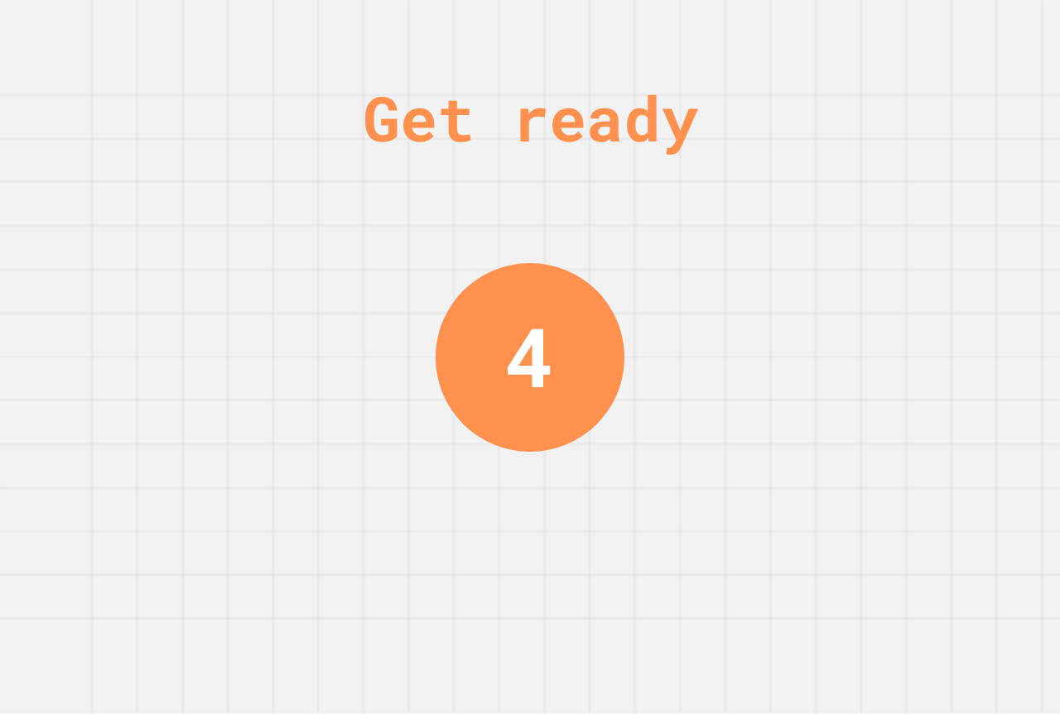
click at [608, 346] on div "Get ready 4" at bounding box center [530, 357] width 1060 height 714
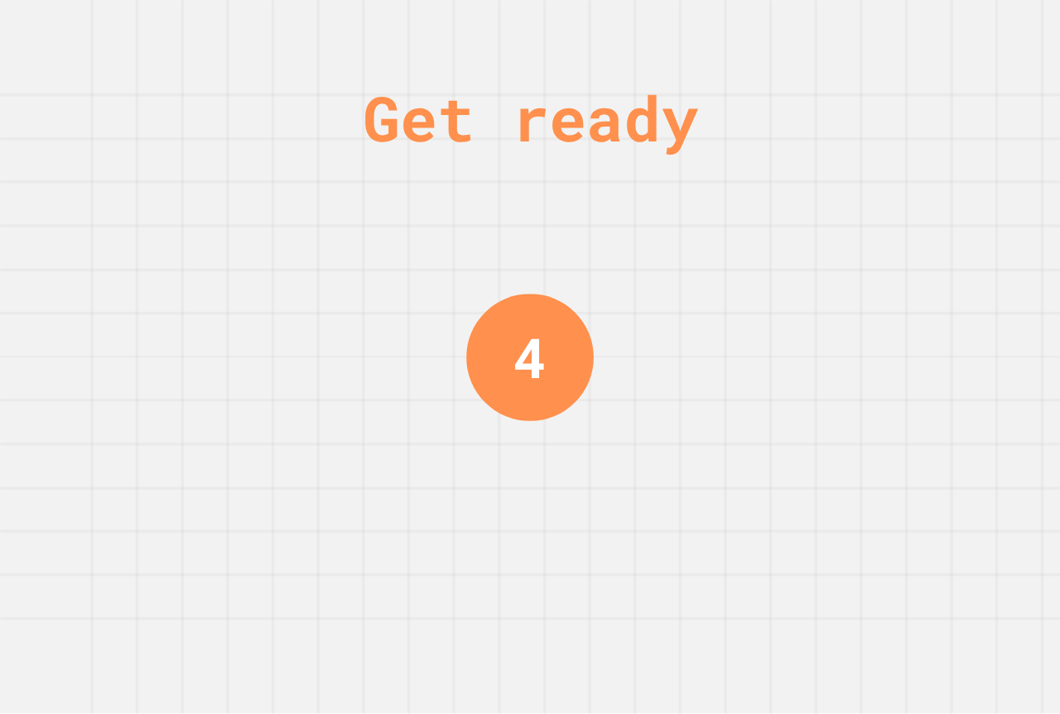
click at [743, 272] on div "Get ready 4" at bounding box center [530, 357] width 1060 height 714
click at [693, 244] on div "Get ready 3" at bounding box center [530, 357] width 1060 height 714
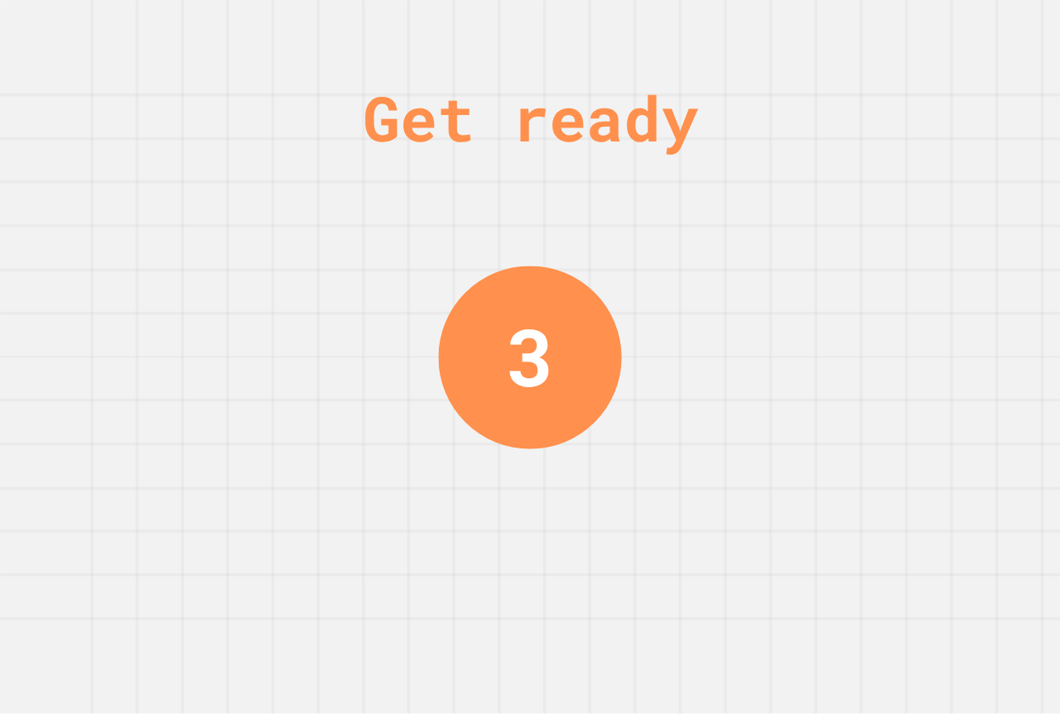
drag, startPoint x: 700, startPoint y: 263, endPoint x: 680, endPoint y: 248, distance: 25.3
click at [700, 265] on div "Get ready 3" at bounding box center [530, 357] width 1060 height 714
click at [681, 227] on div "Get ready 3" at bounding box center [530, 357] width 1060 height 714
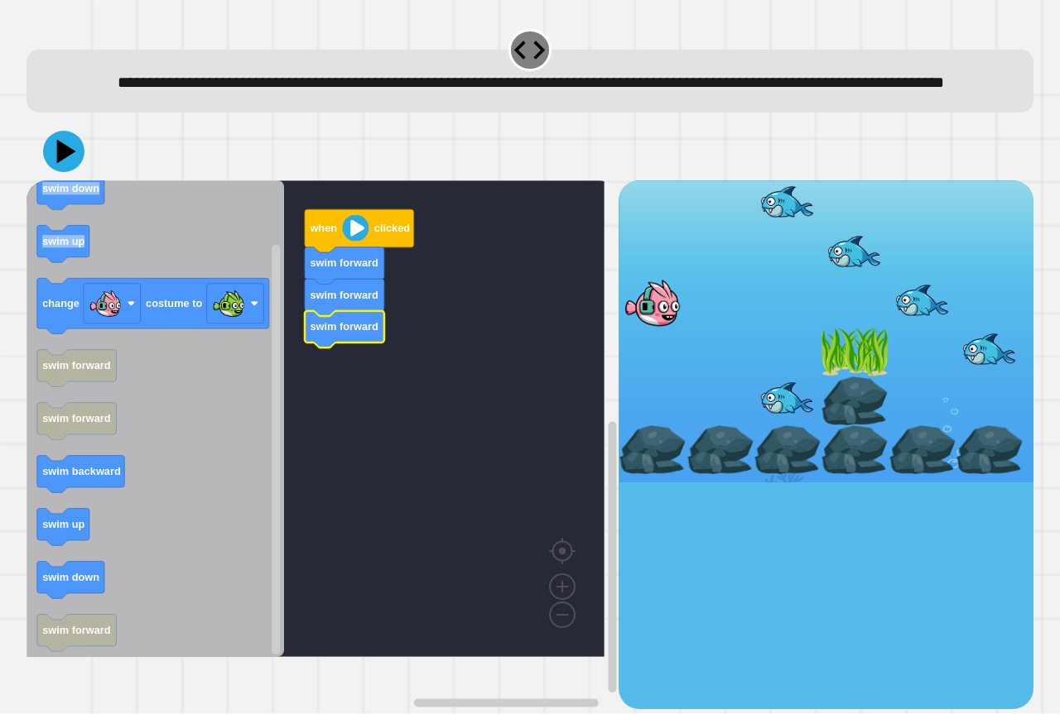
drag, startPoint x: 26, startPoint y: 345, endPoint x: 56, endPoint y: 347, distance: 30.7
click at [59, 347] on div "**********" at bounding box center [530, 357] width 1060 height 714
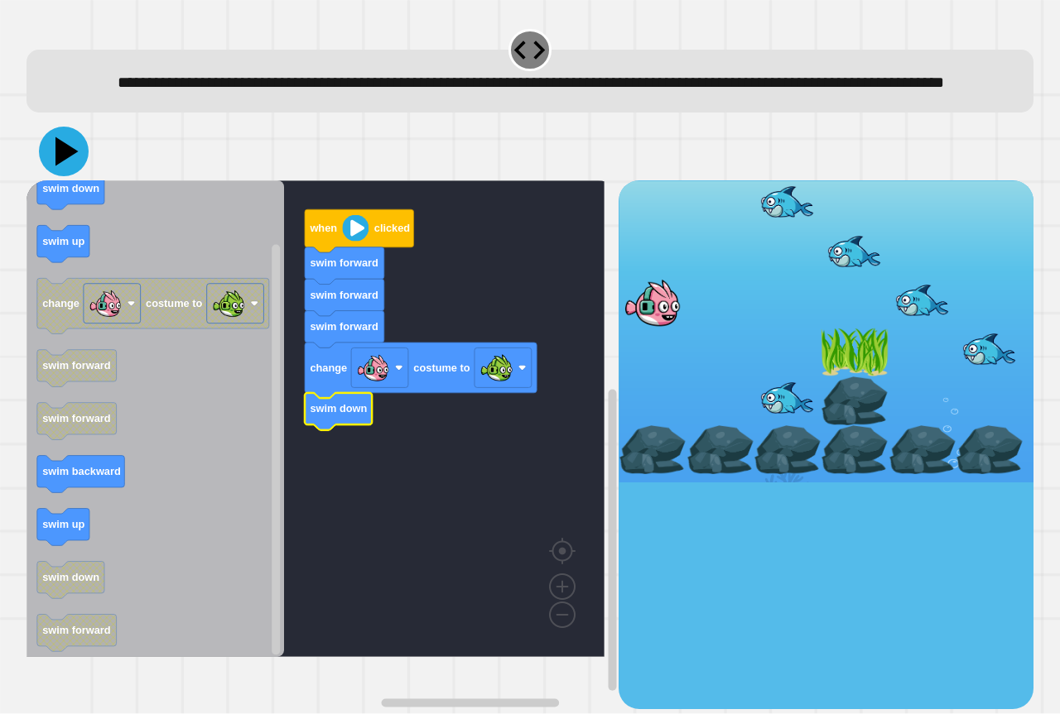
click at [79, 176] on icon at bounding box center [64, 152] width 50 height 50
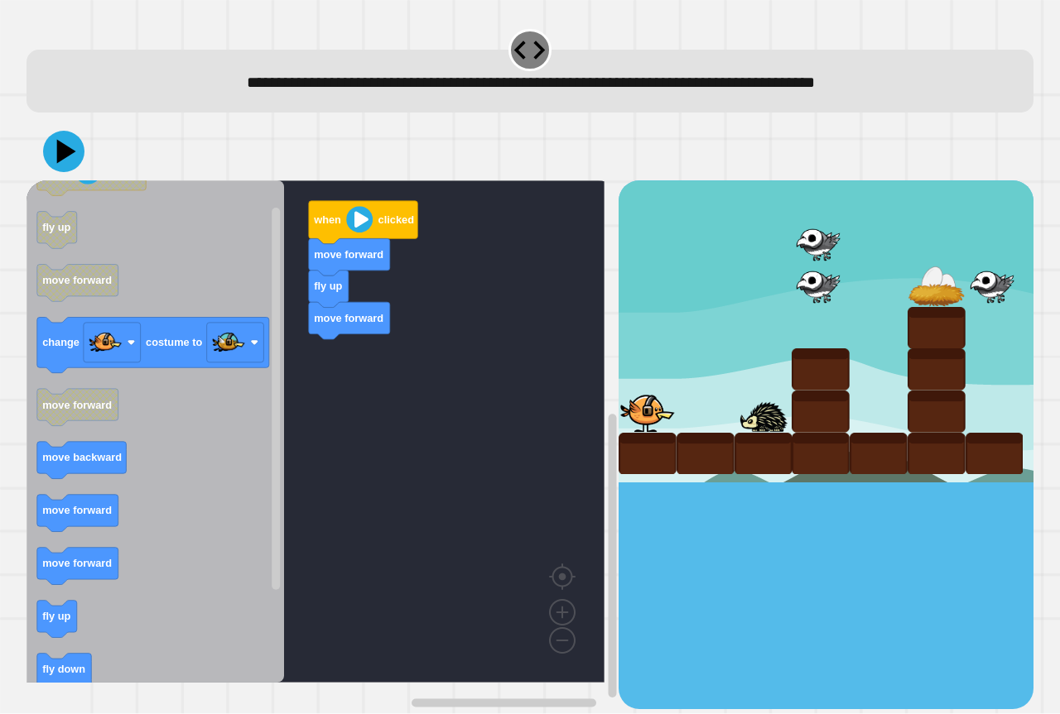
click at [111, 538] on icon "Blockly Workspace" at bounding box center [154, 431] width 257 height 503
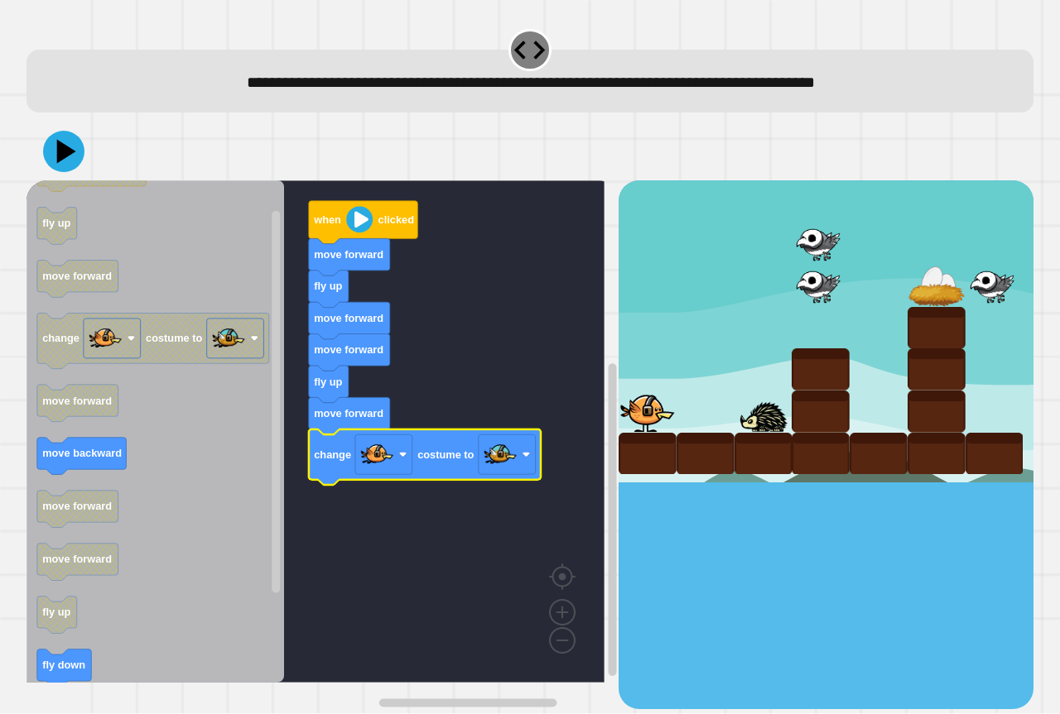
click at [89, 172] on div at bounding box center [529, 152] width 1007 height 58
drag, startPoint x: 63, startPoint y: 166, endPoint x: 79, endPoint y: 168, distance: 15.8
click at [69, 166] on icon at bounding box center [64, 152] width 50 height 50
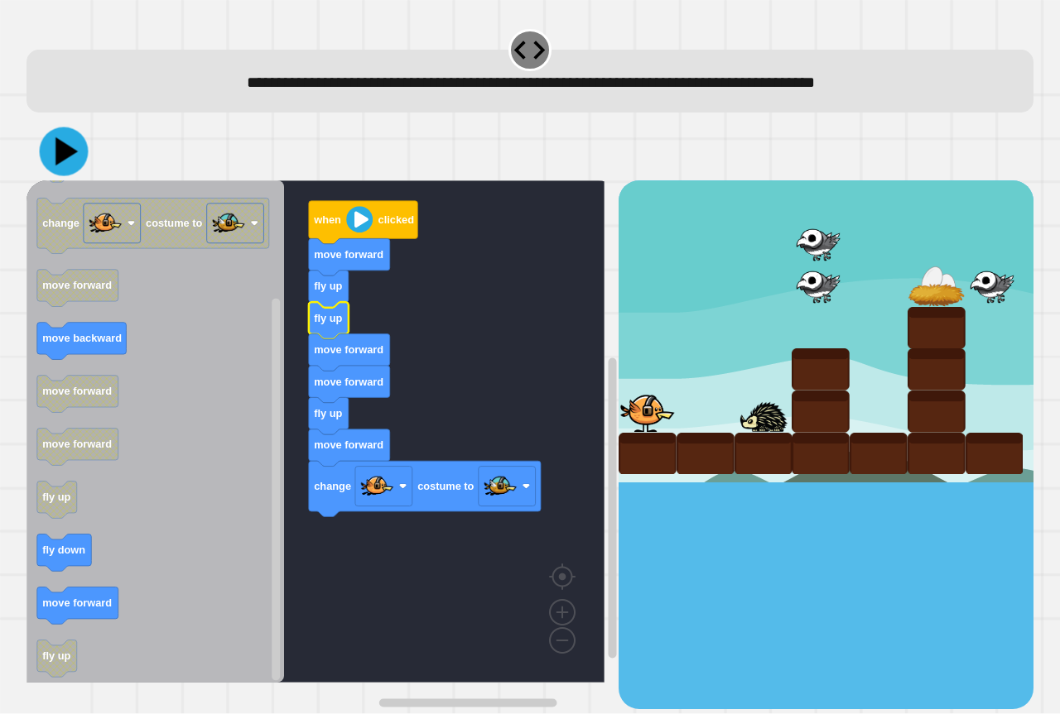
click at [89, 169] on div at bounding box center [529, 152] width 1007 height 58
click at [67, 151] on icon at bounding box center [66, 152] width 22 height 28
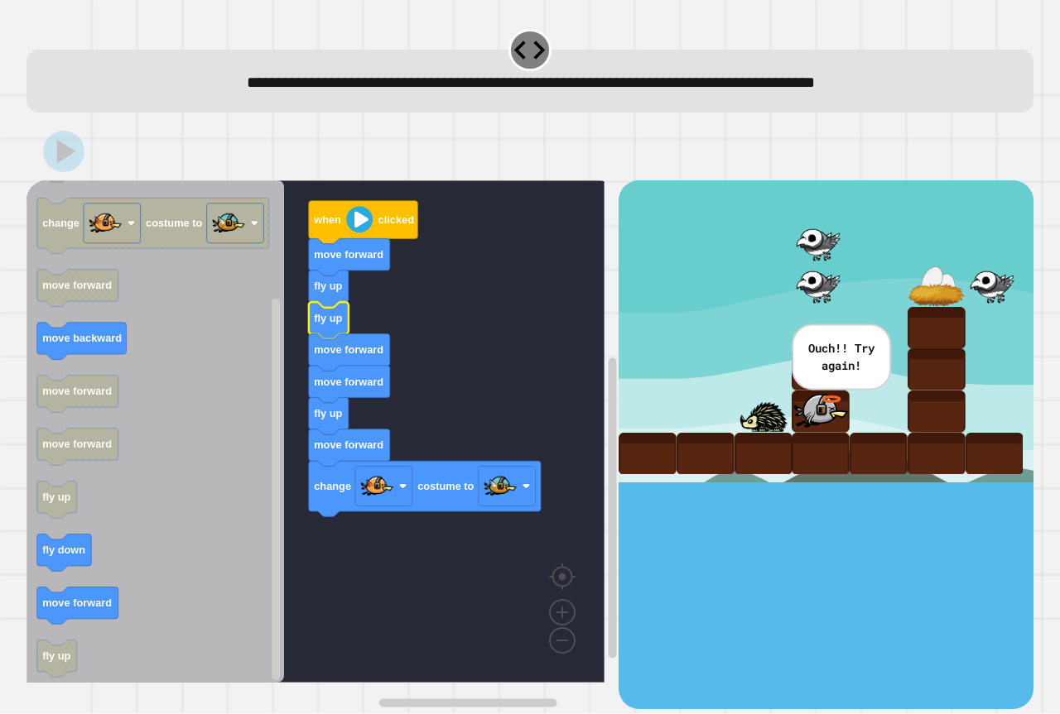
click at [74, 586] on icon "Blockly Workspace" at bounding box center [154, 431] width 257 height 503
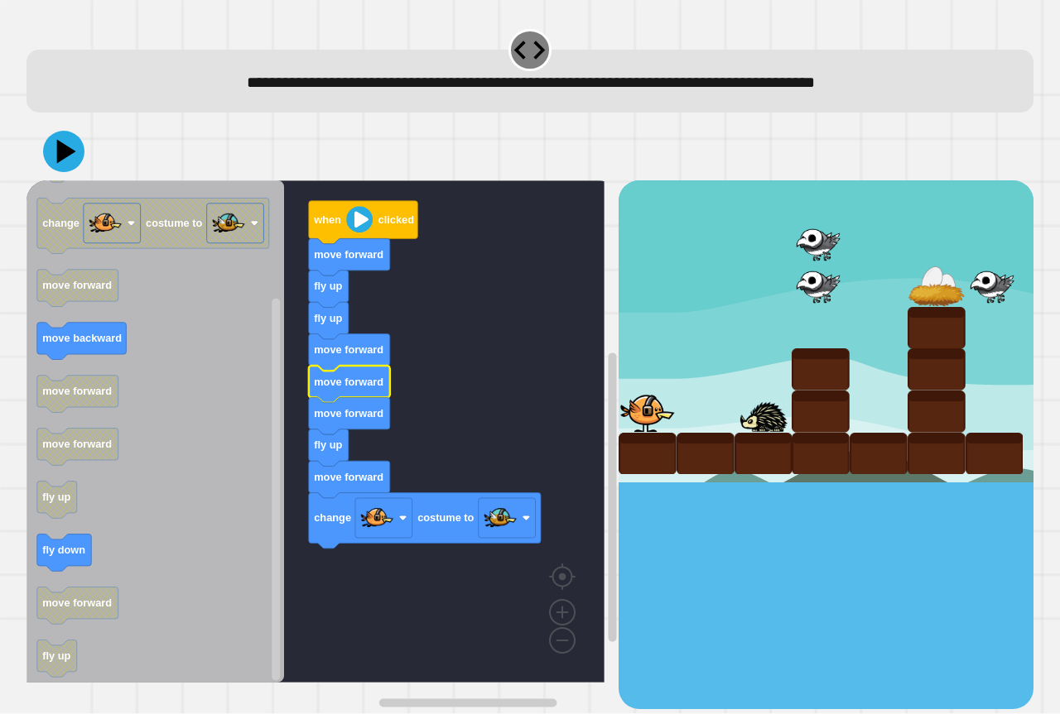
click at [60, 150] on icon at bounding box center [66, 152] width 19 height 24
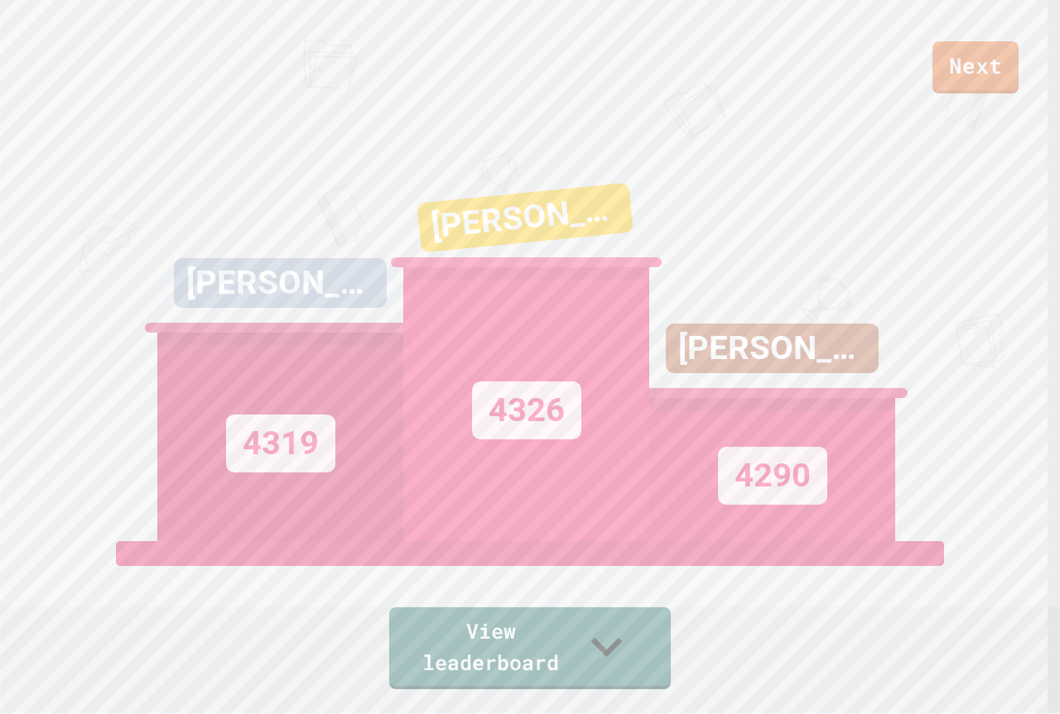
click at [608, 622] on div "View leaderboard" at bounding box center [529, 615] width 281 height 148
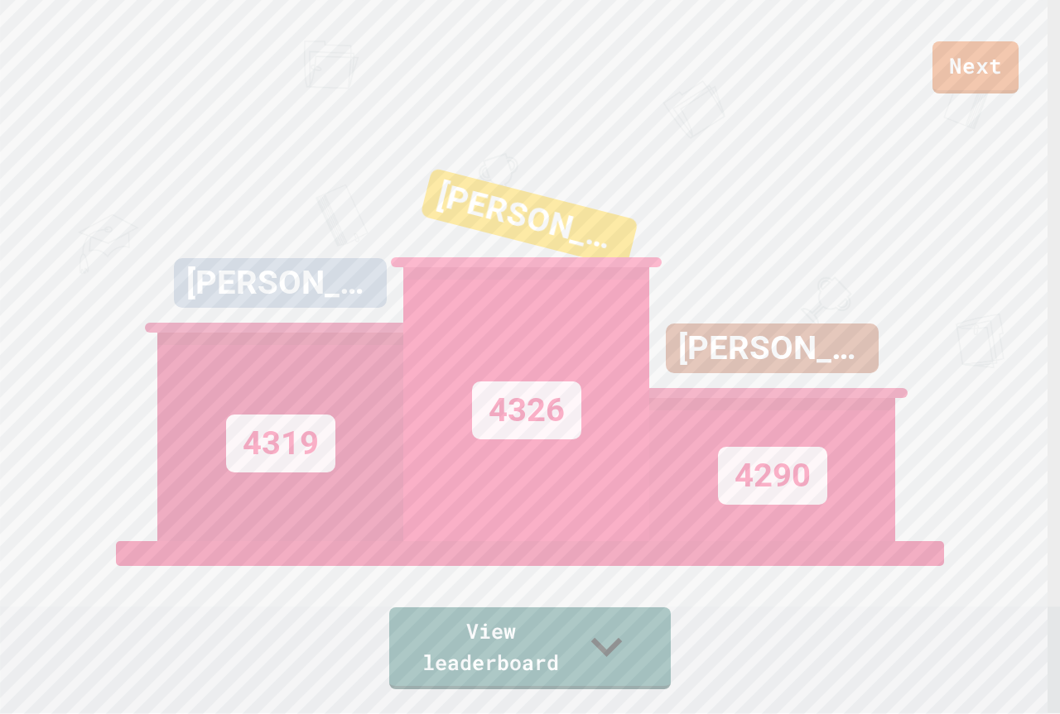
click at [607, 622] on div "View leaderboard" at bounding box center [529, 615] width 281 height 148
click at [607, 629] on div "View leaderboard" at bounding box center [529, 615] width 281 height 148
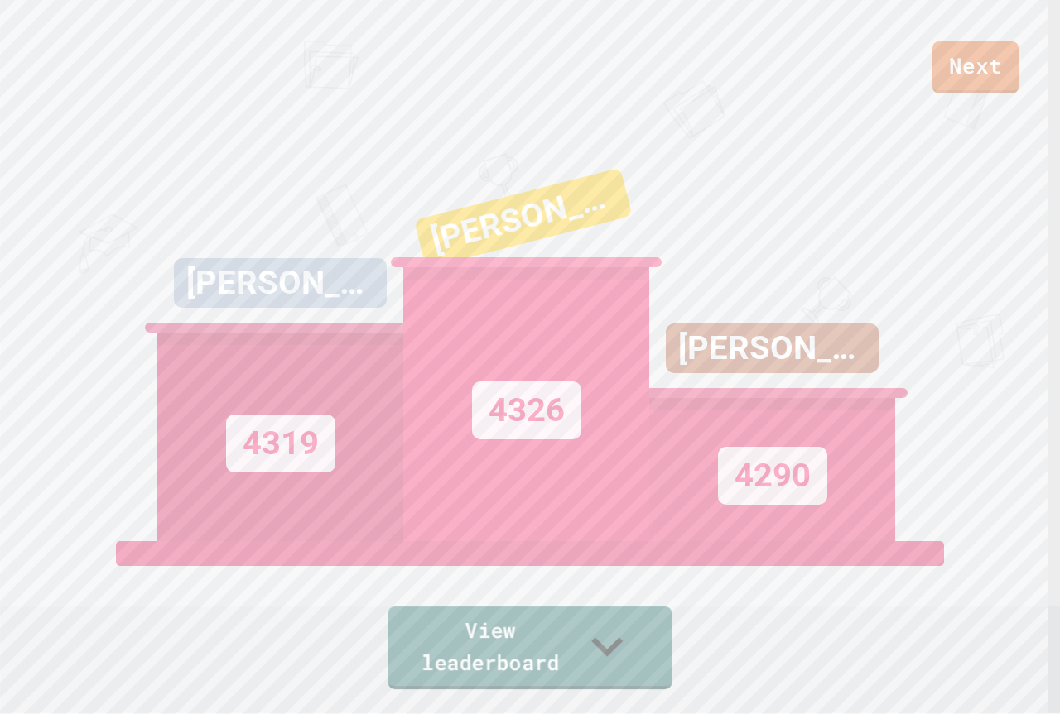
drag, startPoint x: 615, startPoint y: 647, endPoint x: 618, endPoint y: 627, distance: 21.0
click at [618, 635] on link "View leaderboard" at bounding box center [530, 648] width 284 height 83
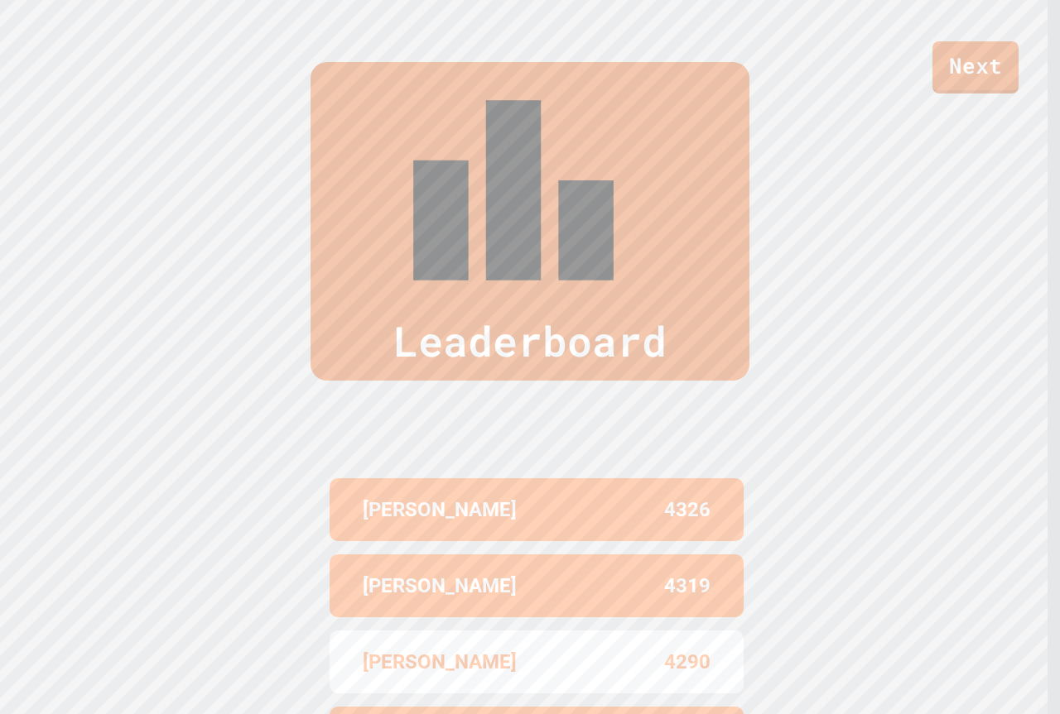
scroll to position [721, 0]
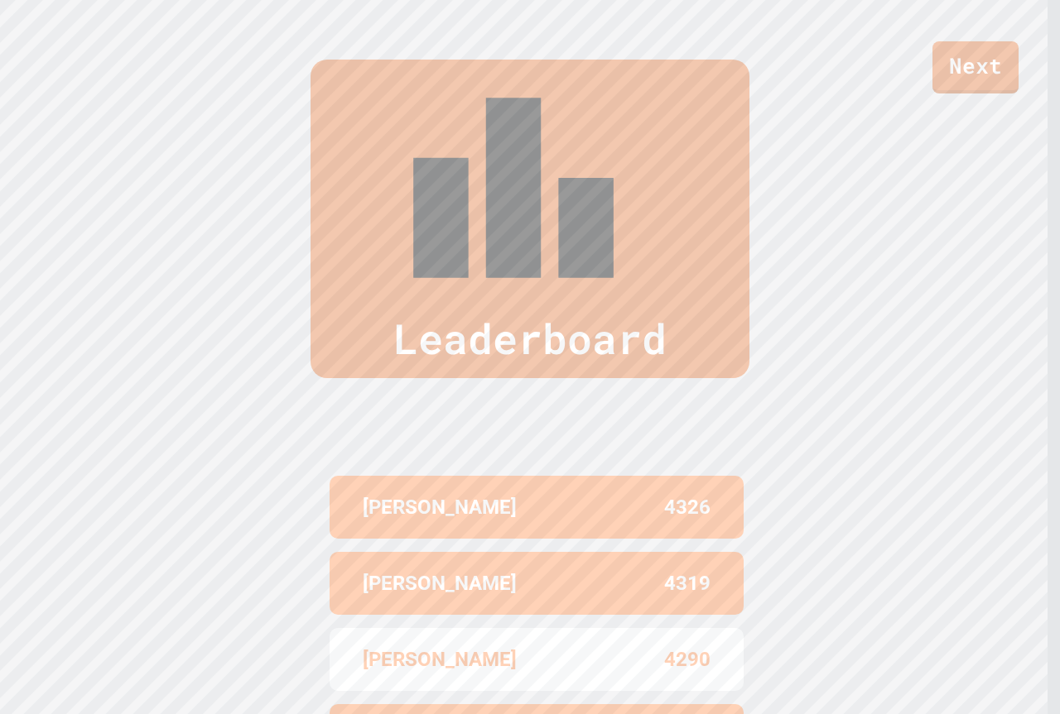
click at [985, 53] on link "Next" at bounding box center [975, 67] width 86 height 52
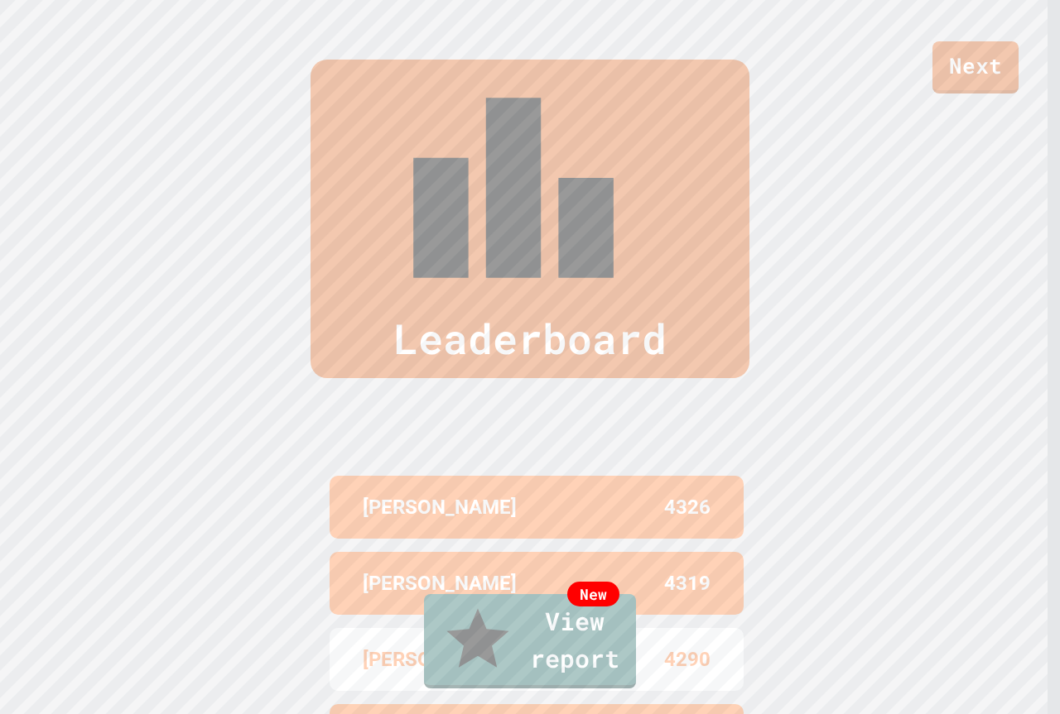
drag, startPoint x: 532, startPoint y: 428, endPoint x: 533, endPoint y: 451, distance: 23.2
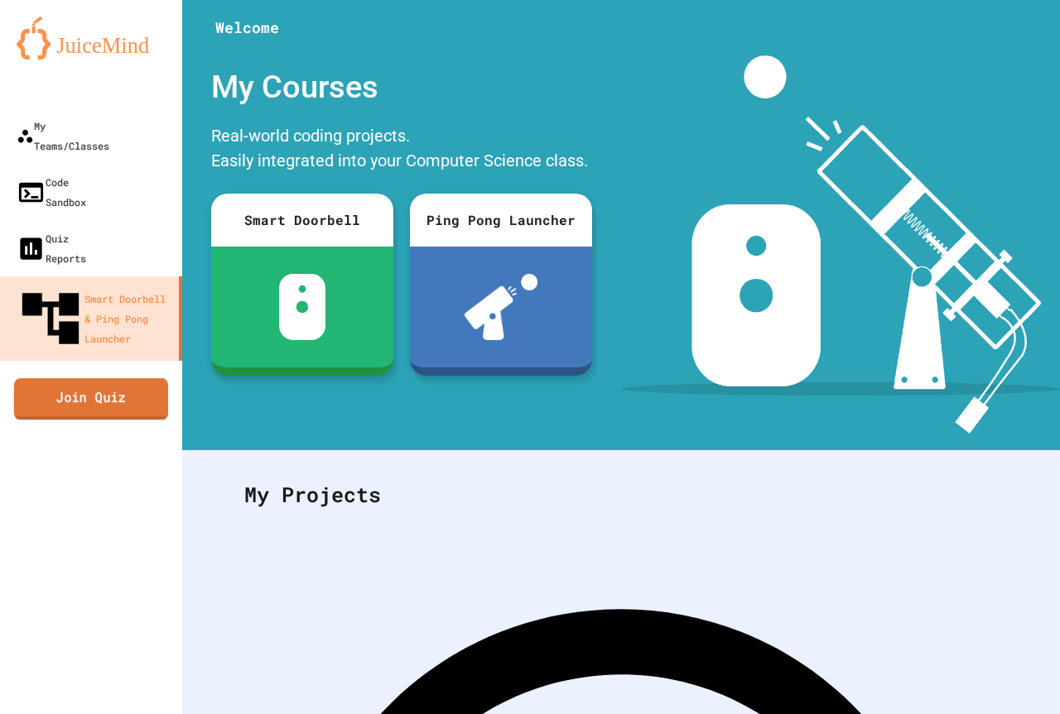
click at [112, 378] on link "Join Quiz" at bounding box center [91, 398] width 154 height 41
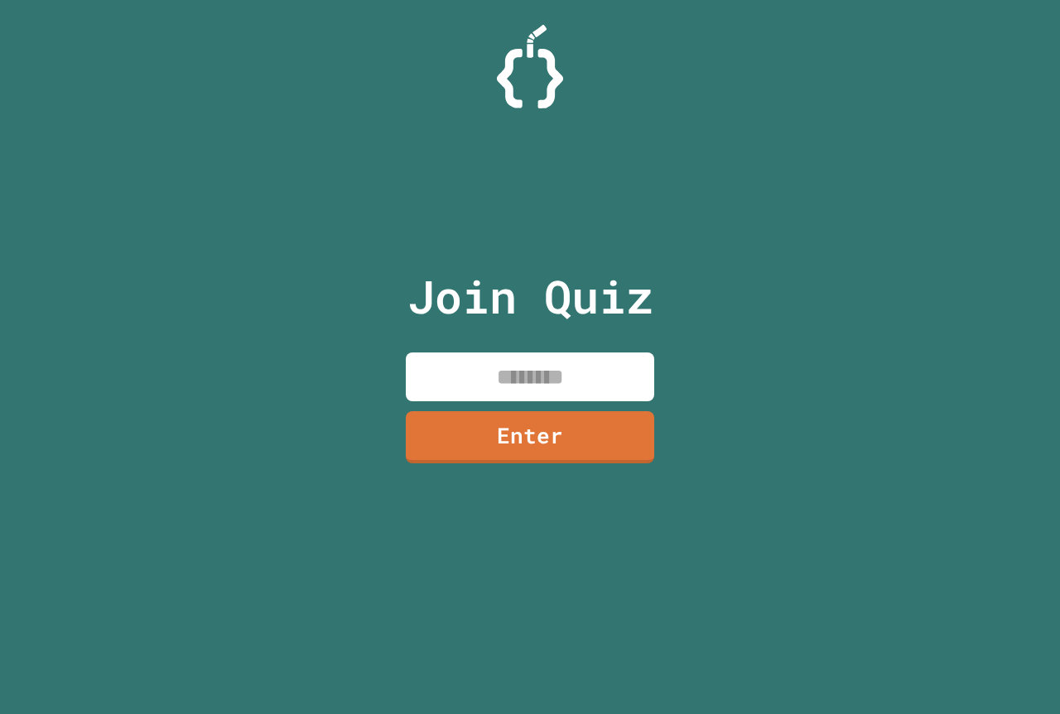
click at [453, 372] on div "Join Quiz Enter" at bounding box center [530, 357] width 279 height 632
click at [455, 373] on input at bounding box center [530, 377] width 248 height 49
type input "*"
paste input "********"
type input "********"
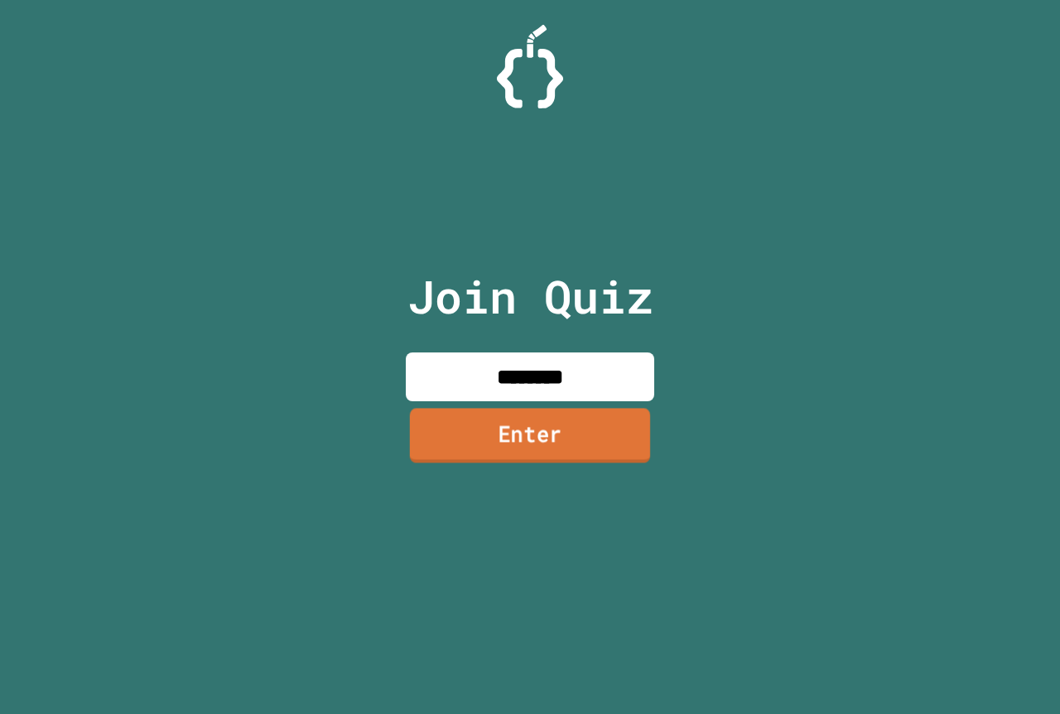
click at [640, 443] on link "Enter" at bounding box center [530, 435] width 240 height 55
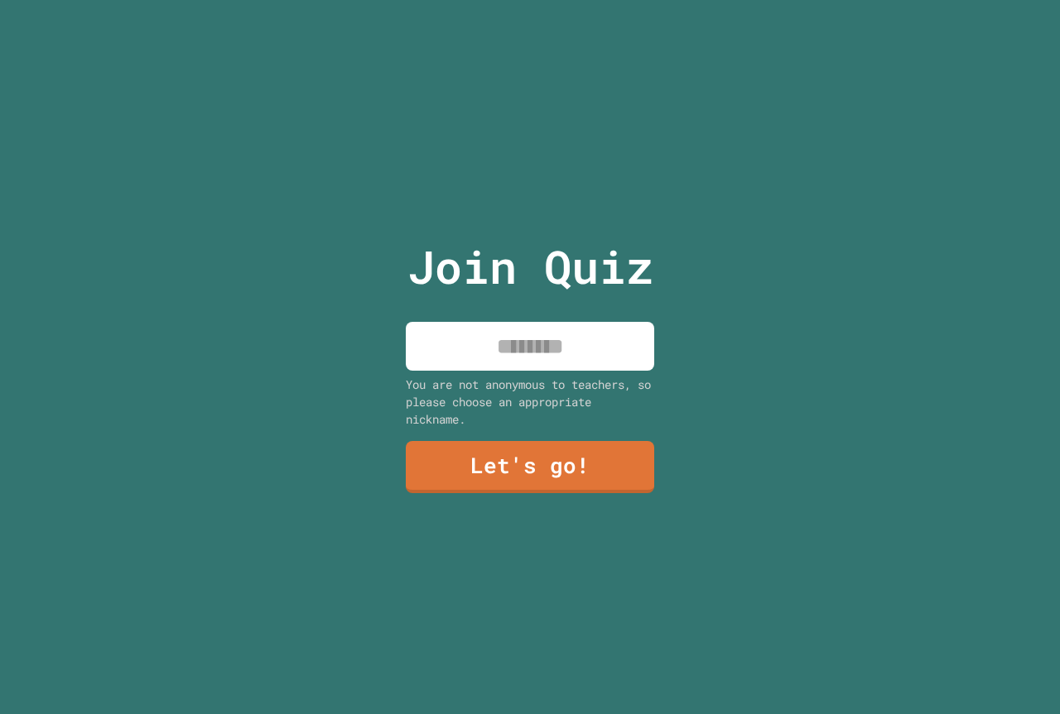
drag, startPoint x: 479, startPoint y: 204, endPoint x: 480, endPoint y: 283, distance: 79.5
click at [477, 275] on div "Join Quiz You are not anonymous to teachers, so please choose an appropriate ni…" at bounding box center [530, 357] width 279 height 714
click at [510, 344] on input at bounding box center [530, 346] width 248 height 49
type input "*****"
click at [591, 470] on link "Let's go!" at bounding box center [530, 465] width 240 height 55
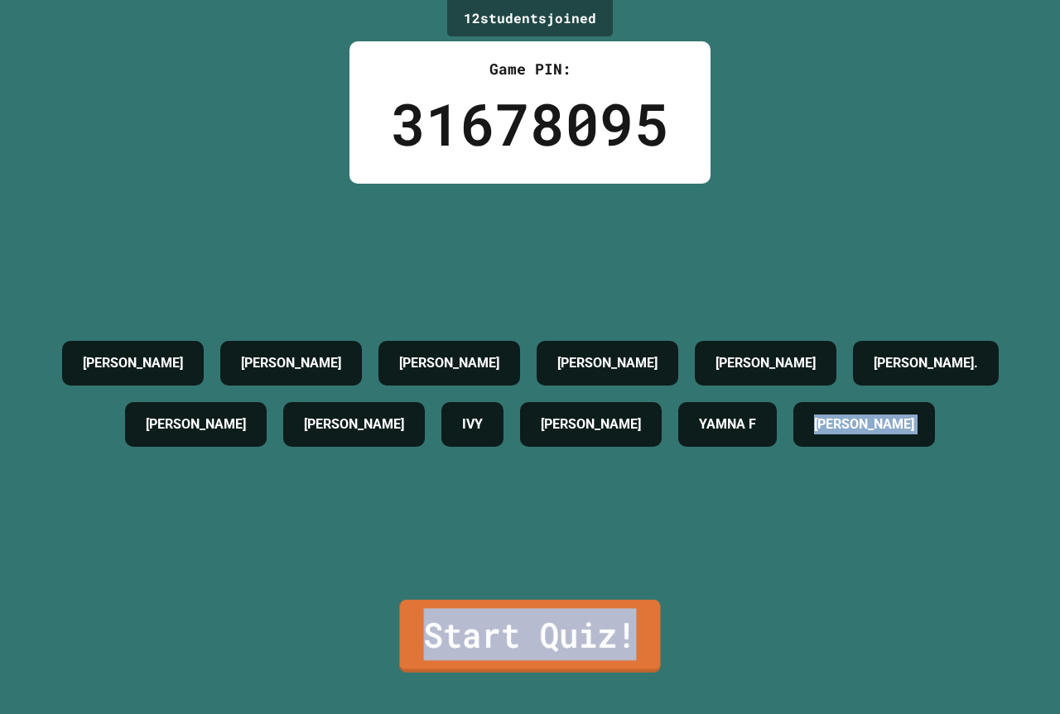
drag, startPoint x: 652, startPoint y: 590, endPoint x: 645, endPoint y: 602, distance: 13.3
click at [649, 600] on link "Start Quiz!" at bounding box center [529, 636] width 261 height 73
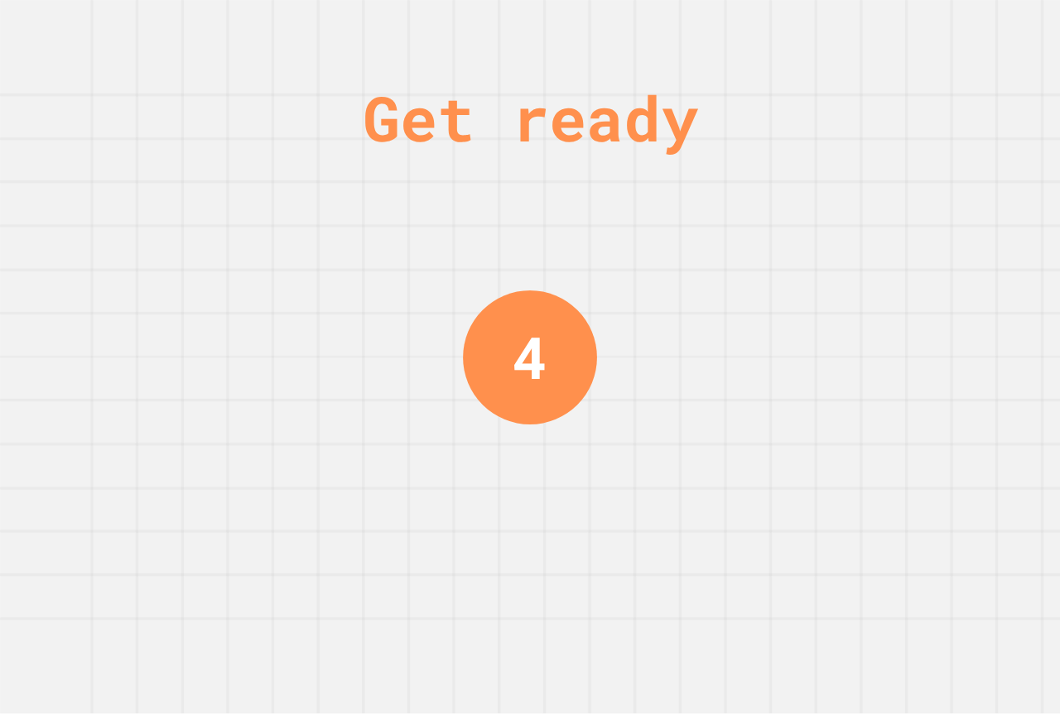
click at [637, 625] on div "Get ready 4" at bounding box center [530, 357] width 1060 height 714
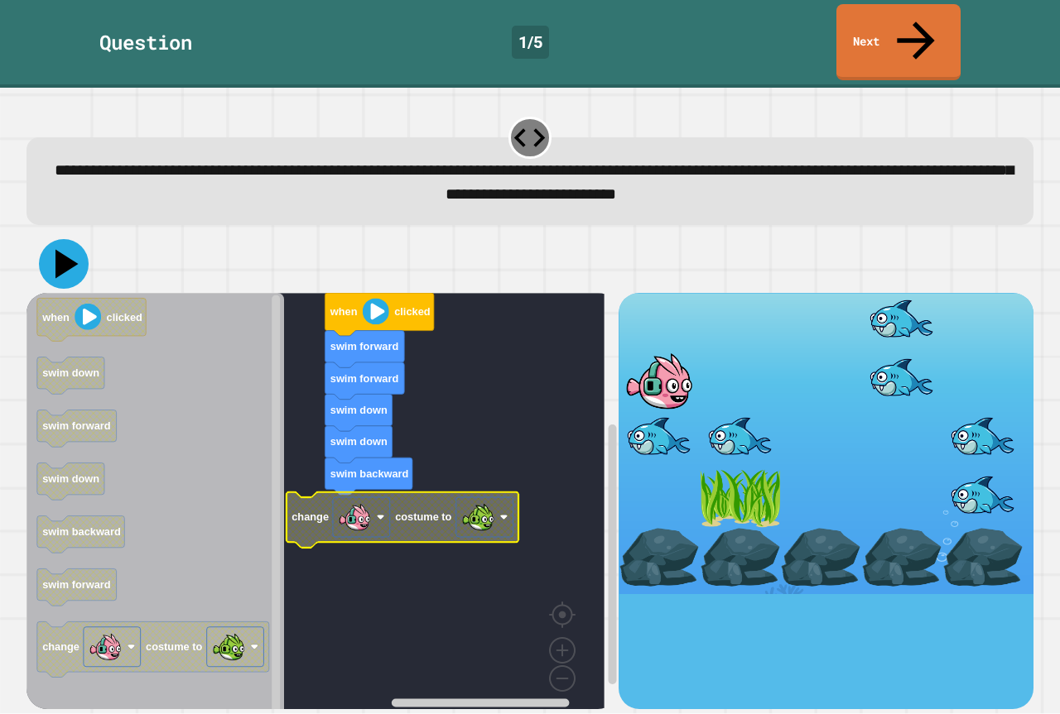
click at [79, 243] on icon at bounding box center [64, 264] width 50 height 50
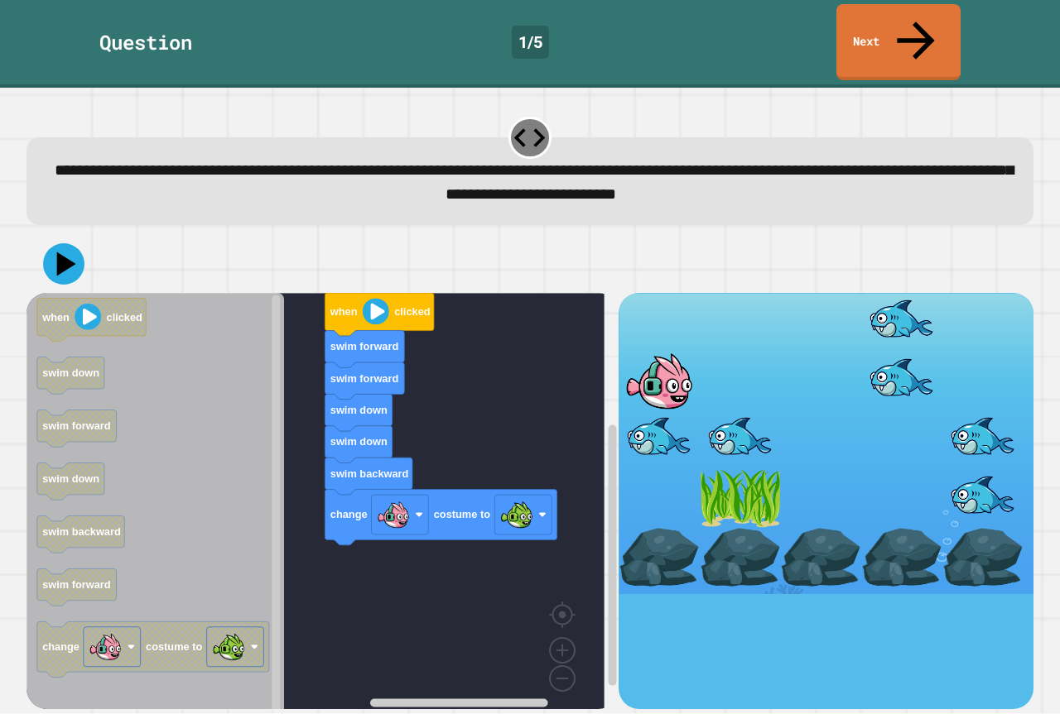
click at [227, 397] on icon "when clicked swim down swim forward swim down swim backward swim forward change…" at bounding box center [154, 507] width 257 height 428
click at [66, 242] on icon at bounding box center [64, 265] width 46 height 46
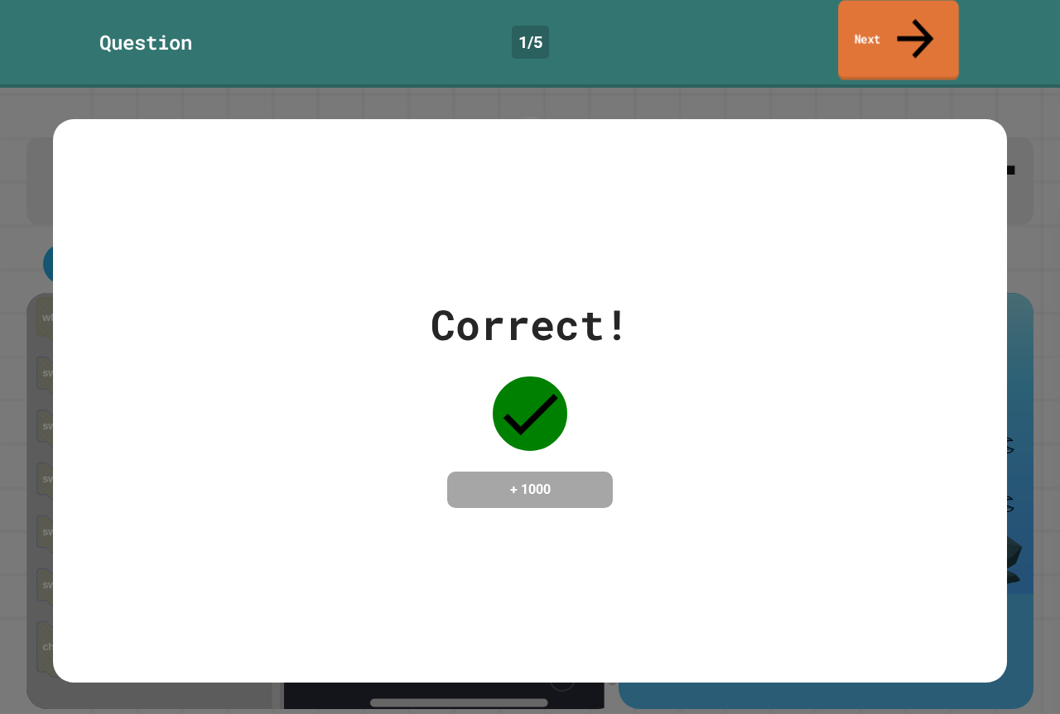
click at [887, 41] on div "Question 1 / 5 Next" at bounding box center [530, 42] width 1060 height 76
click at [874, 23] on link "Next" at bounding box center [898, 41] width 126 height 80
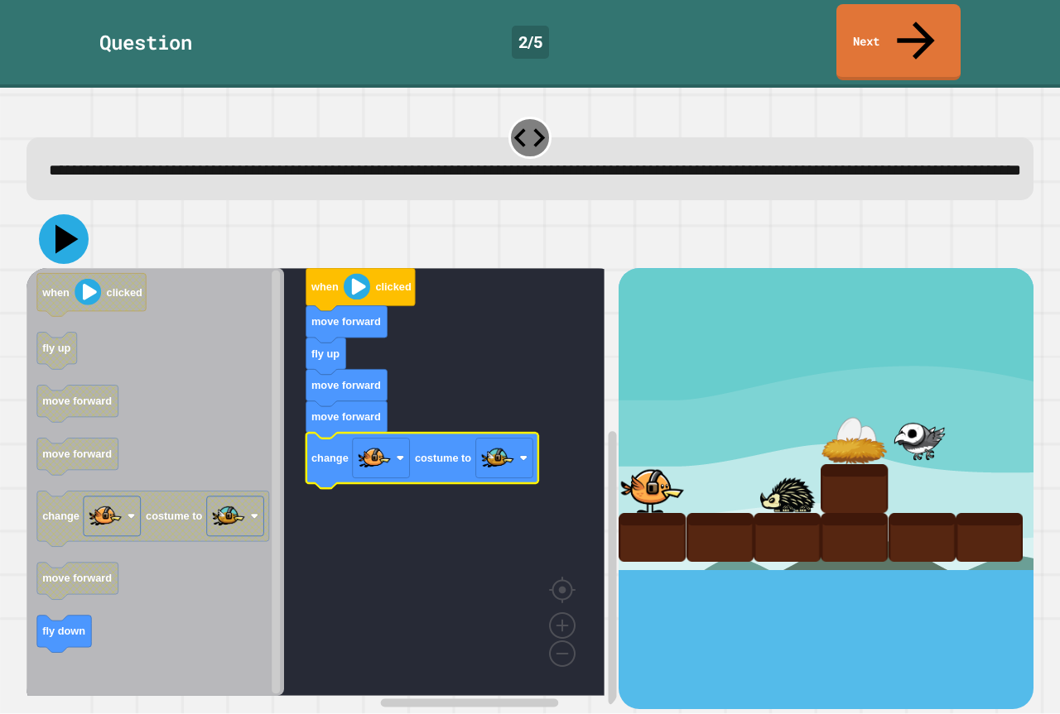
click at [39, 231] on button at bounding box center [64, 239] width 50 height 50
click at [42, 231] on div at bounding box center [529, 239] width 1007 height 58
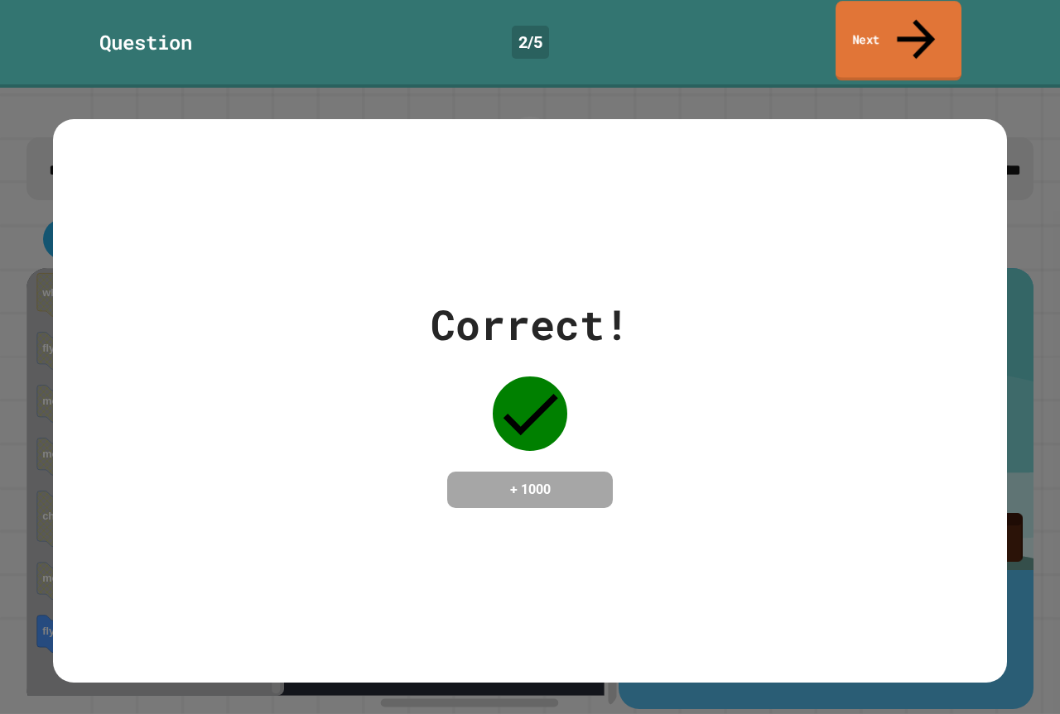
click at [878, 39] on link "Next" at bounding box center [898, 41] width 126 height 80
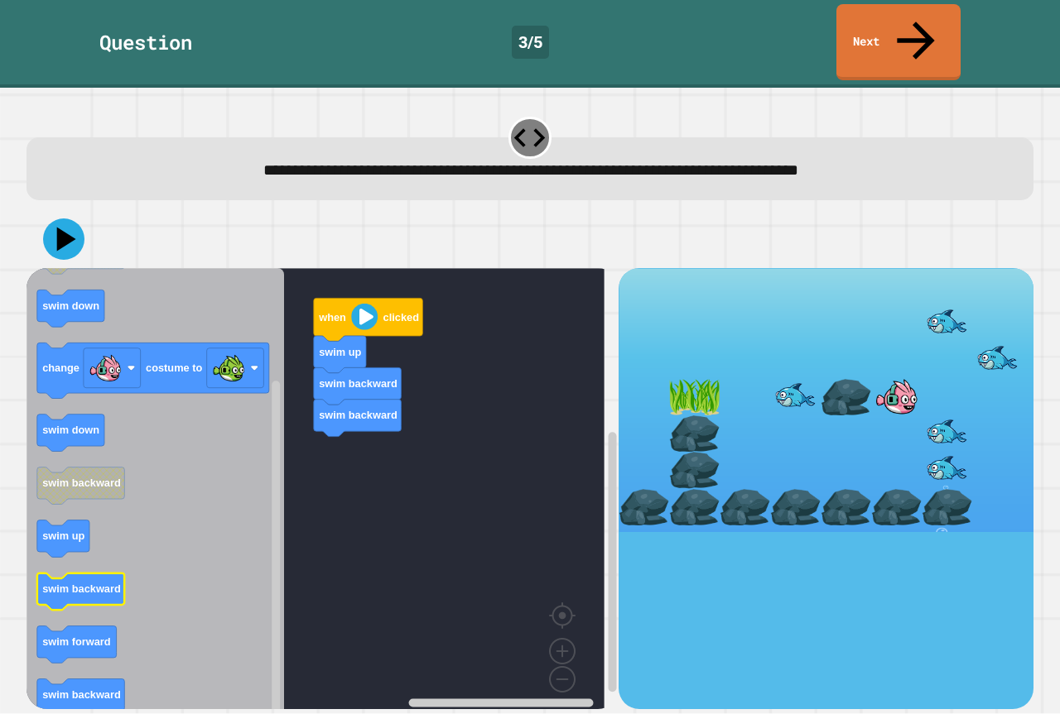
click at [110, 543] on icon "when clicked swim up swim backward swim down change costume to swim down swim b…" at bounding box center [154, 495] width 257 height 454
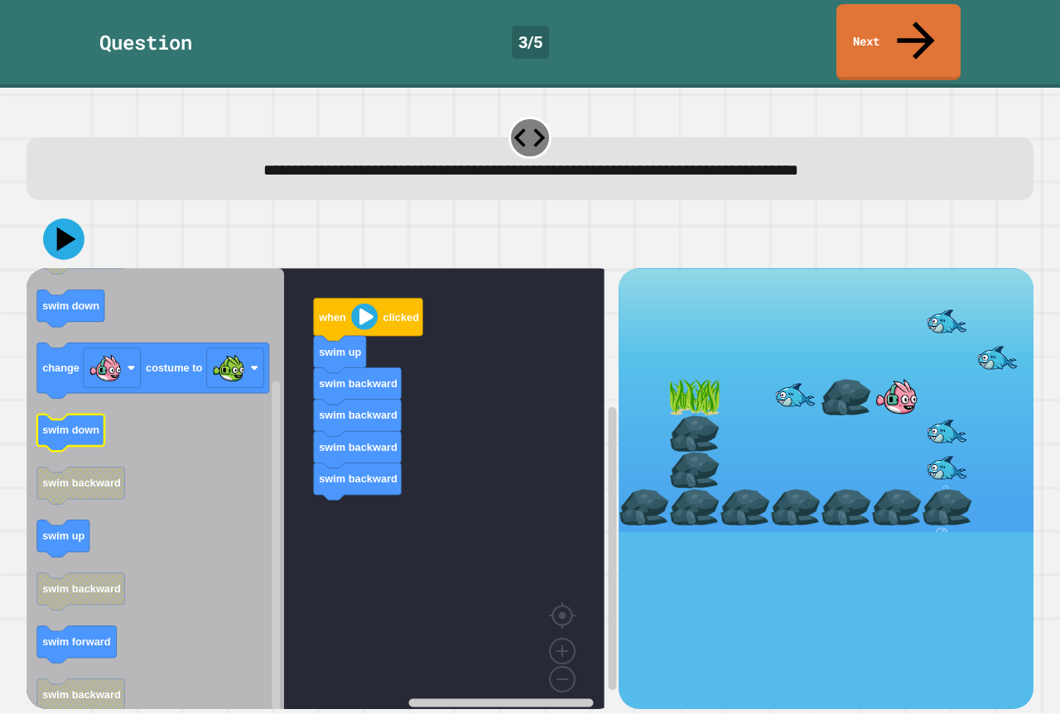
click at [123, 393] on icon "Blockly Workspace" at bounding box center [154, 495] width 257 height 454
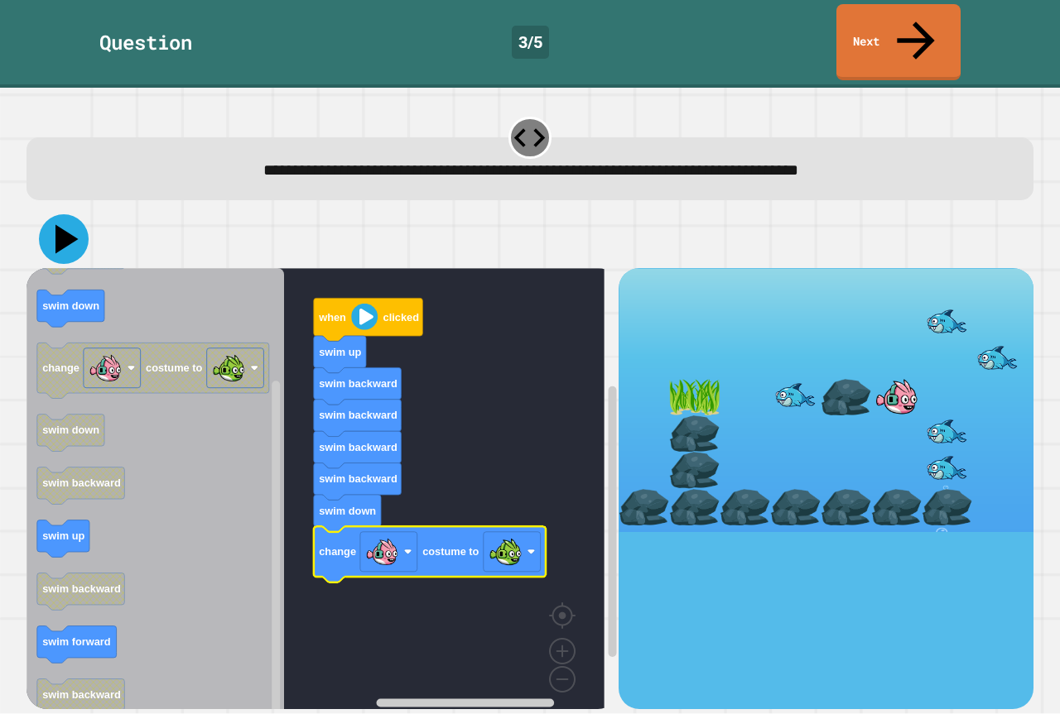
click at [65, 214] on icon at bounding box center [64, 239] width 50 height 50
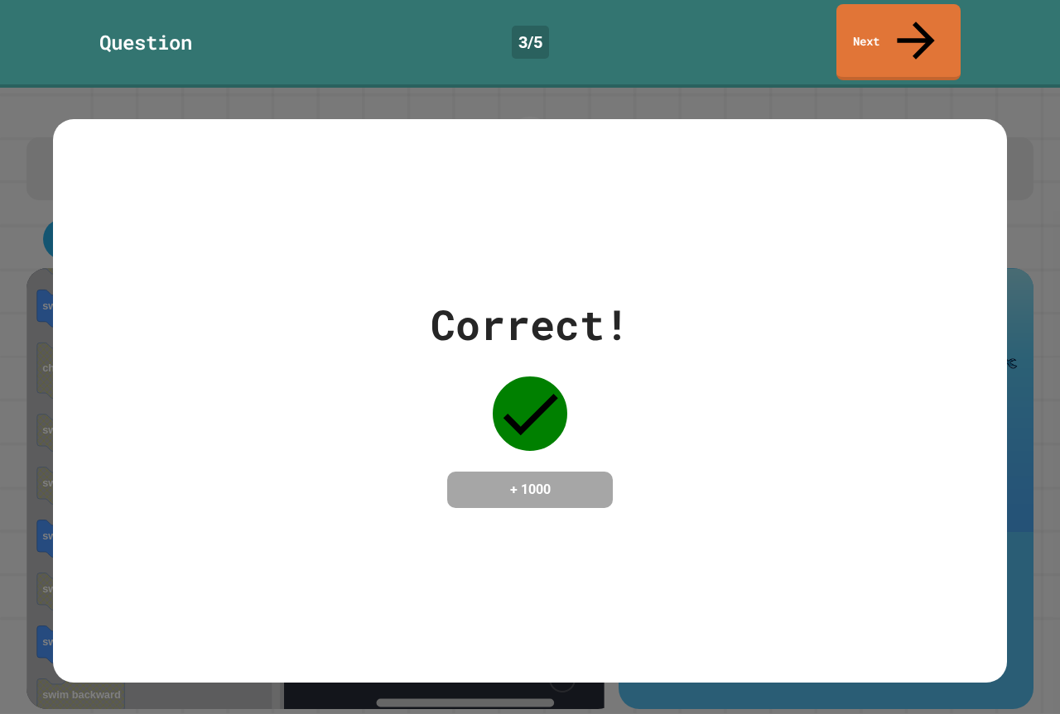
click at [860, 2] on div "Question 3 / 5 Next" at bounding box center [530, 44] width 1060 height 88
drag, startPoint x: 857, startPoint y: 61, endPoint x: 858, endPoint y: 33, distance: 28.2
click at [858, 45] on div "**********" at bounding box center [530, 357] width 1060 height 714
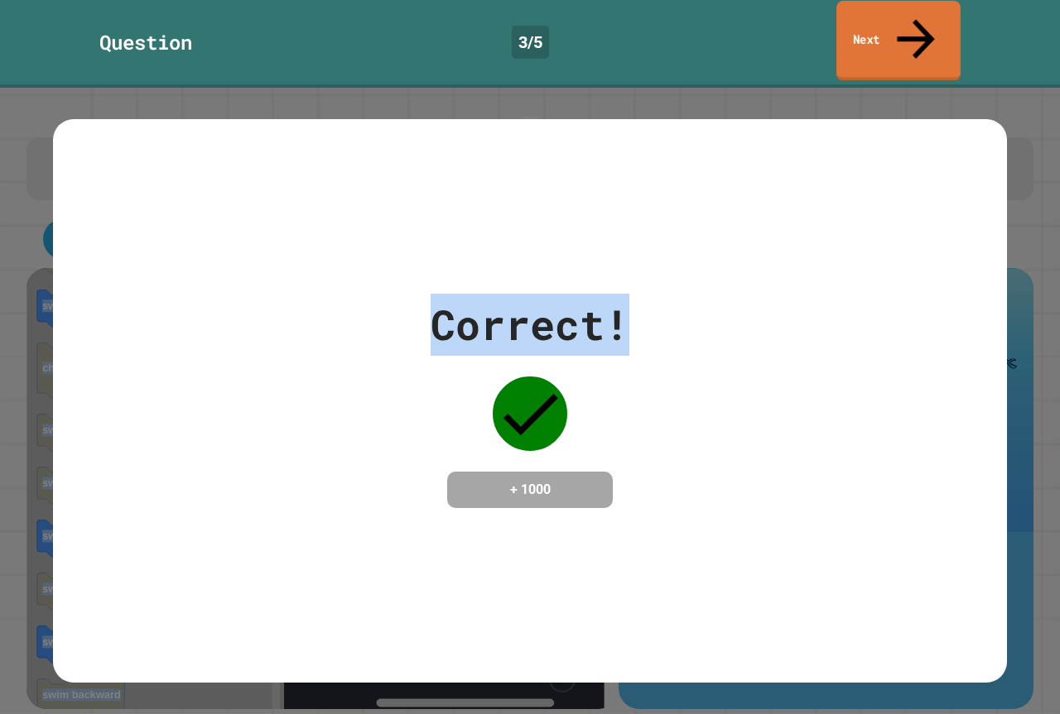
click at [859, 32] on link "Next" at bounding box center [898, 41] width 124 height 80
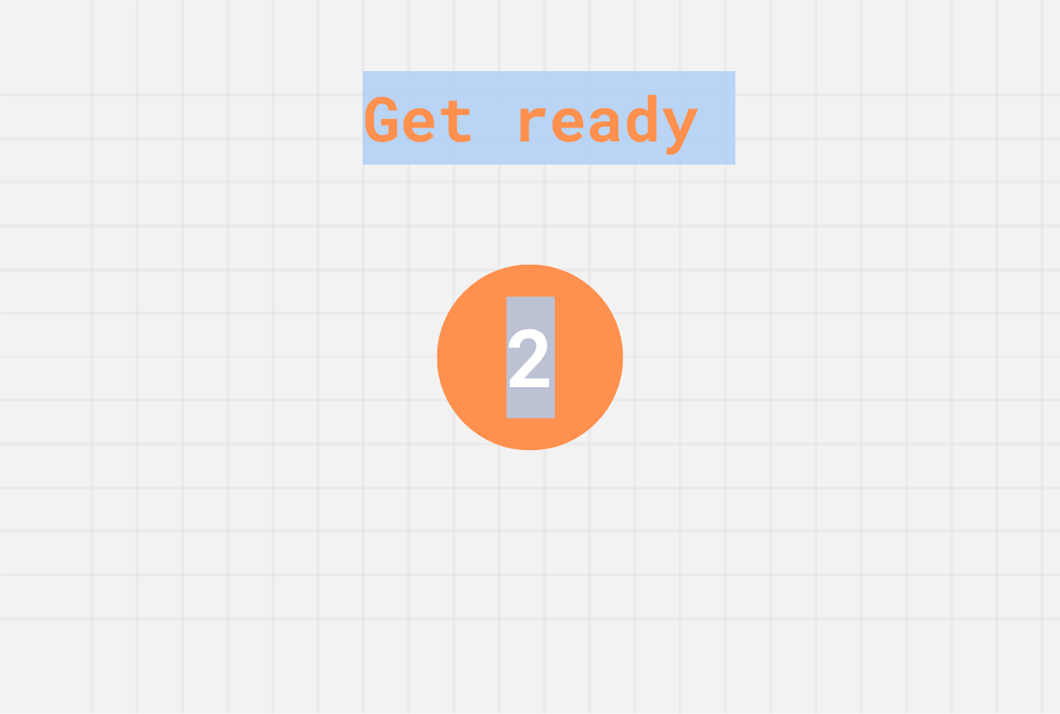
click at [556, 235] on div "Get ready 2" at bounding box center [530, 357] width 124 height 714
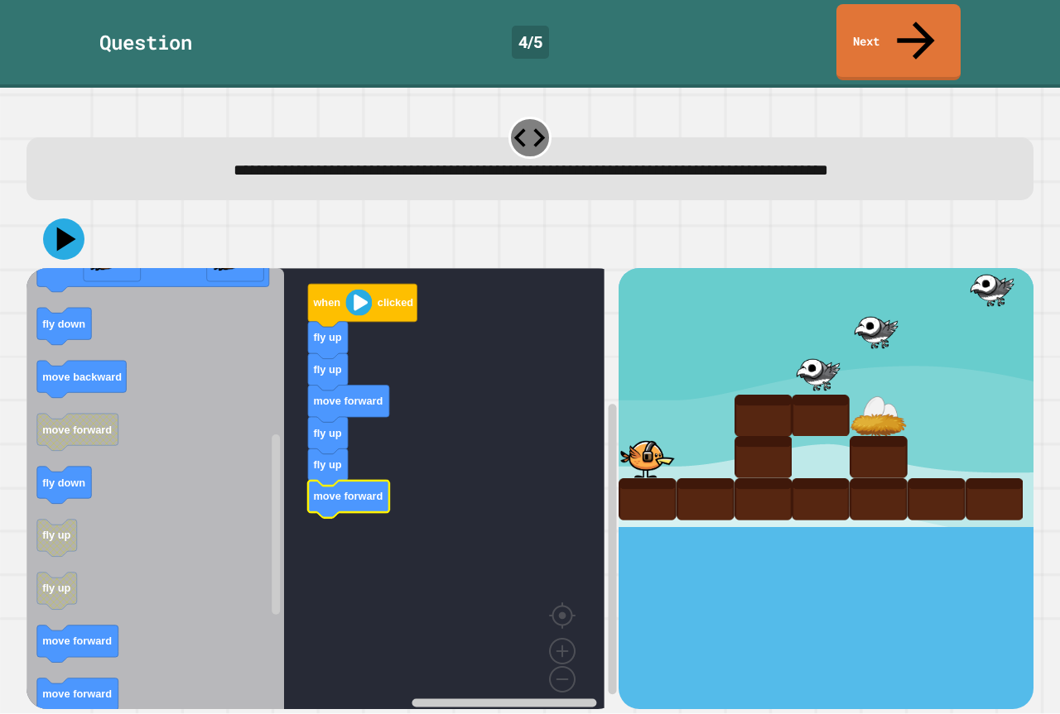
click at [75, 356] on icon "Blockly Workspace" at bounding box center [154, 495] width 257 height 454
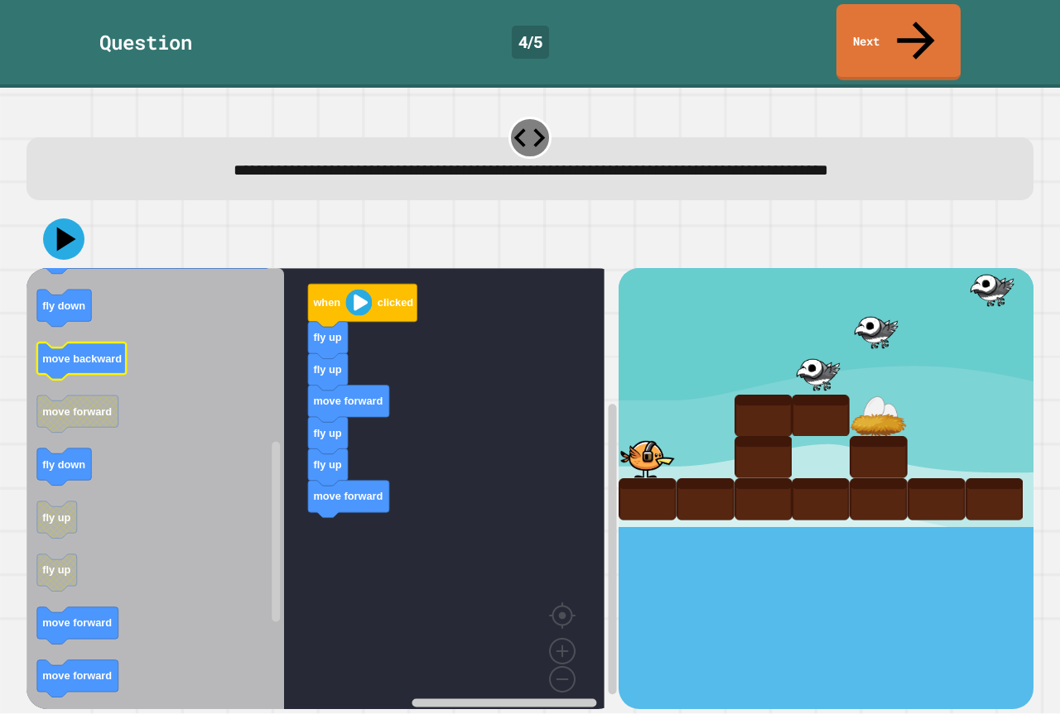
click at [78, 339] on icon "Blockly Workspace" at bounding box center [154, 495] width 257 height 454
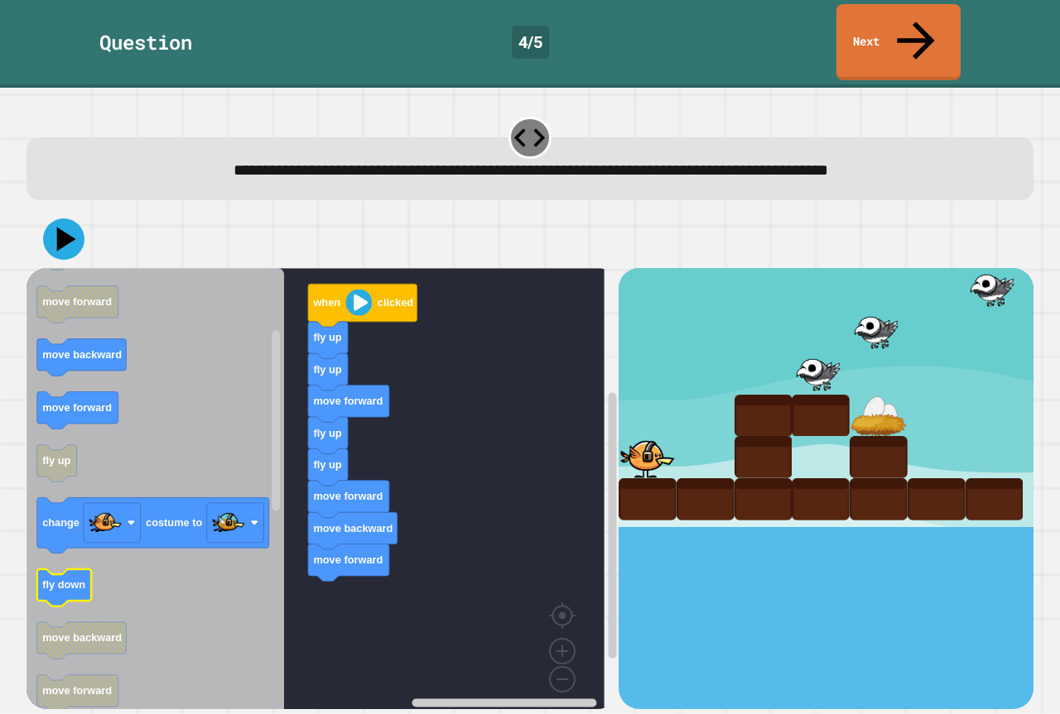
click at [281, 506] on div "when clicked fly up fly up move forward fly up fly up move forward move backwar…" at bounding box center [322, 488] width 592 height 440
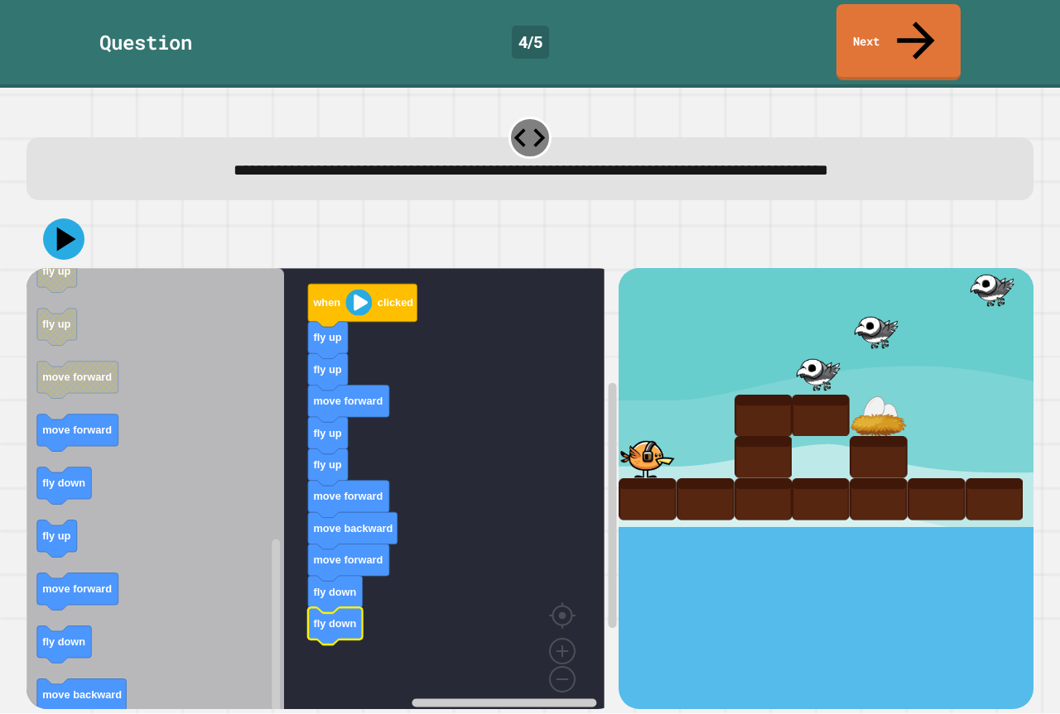
click at [74, 523] on icon "Blockly Workspace" at bounding box center [154, 495] width 257 height 454
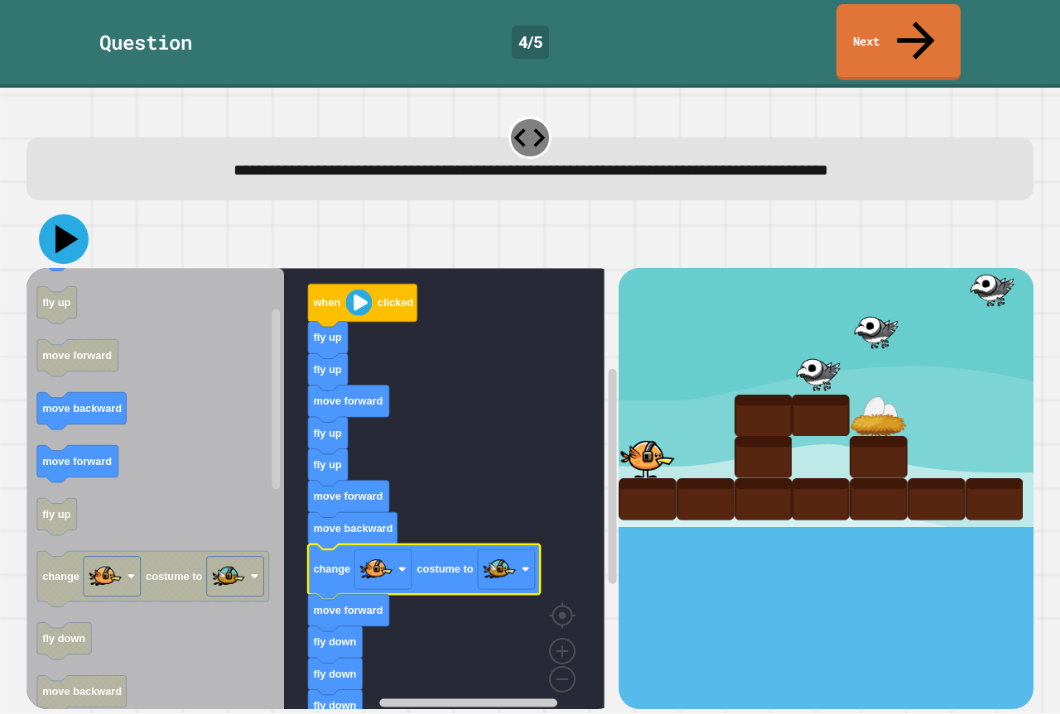
click at [66, 225] on icon at bounding box center [66, 239] width 23 height 29
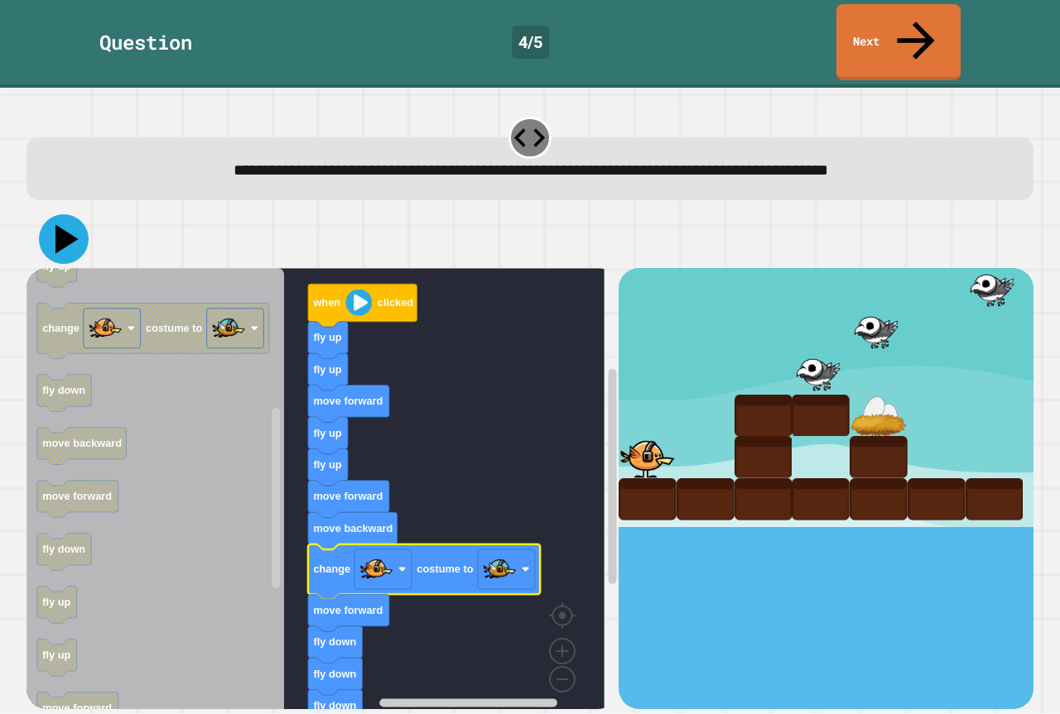
click at [43, 214] on button at bounding box center [64, 239] width 50 height 50
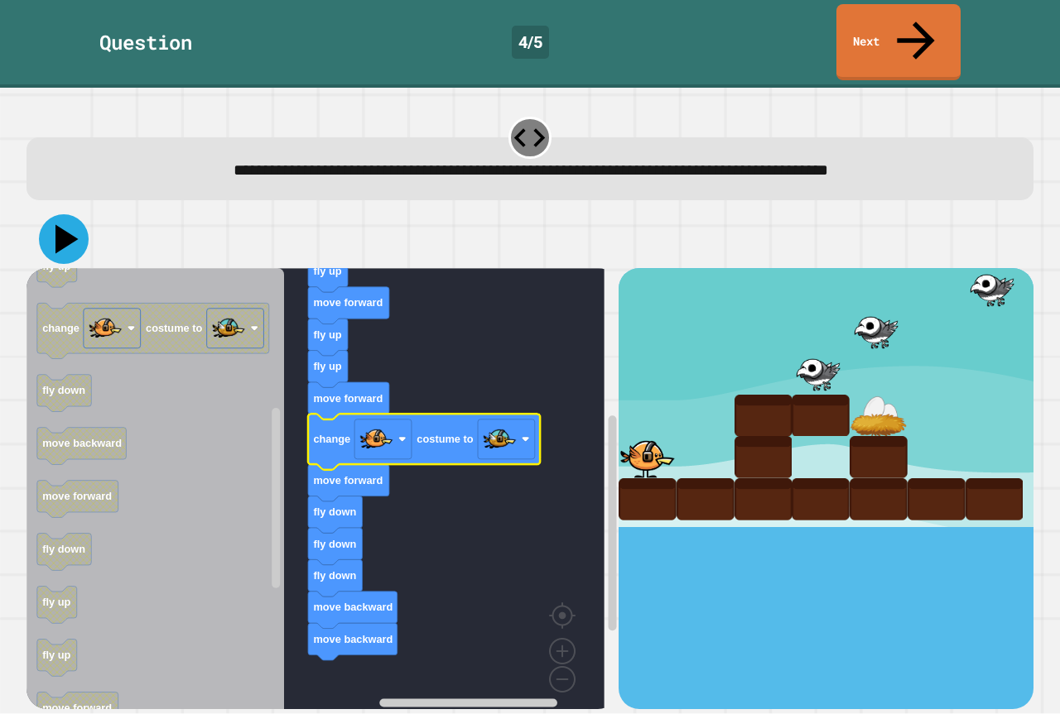
click at [70, 214] on icon at bounding box center [64, 239] width 50 height 50
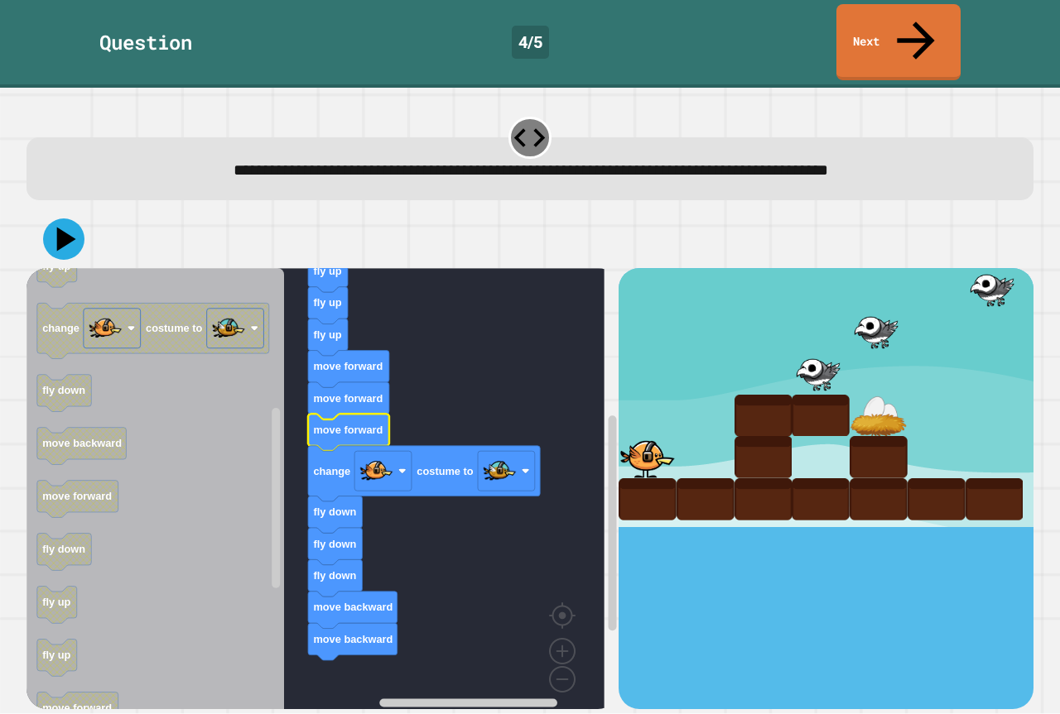
click at [79, 210] on div at bounding box center [529, 239] width 1007 height 58
click at [78, 214] on icon at bounding box center [64, 239] width 50 height 50
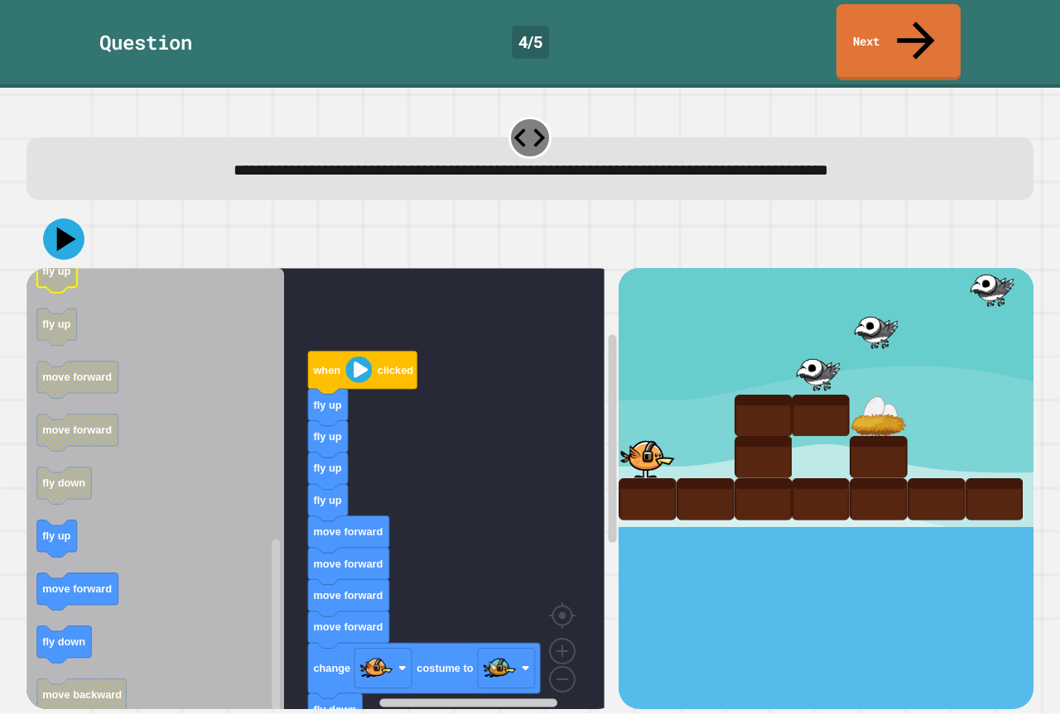
click at [62, 266] on text "fly up" at bounding box center [56, 272] width 28 height 12
click at [65, 218] on icon at bounding box center [63, 239] width 43 height 43
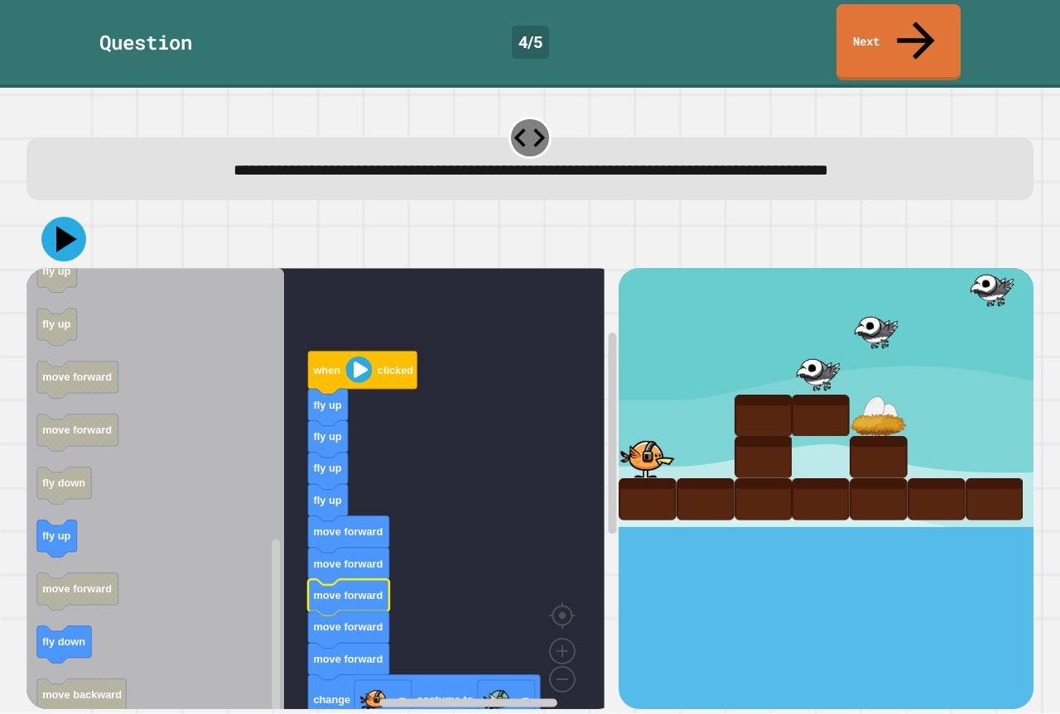
click at [66, 217] on icon at bounding box center [63, 239] width 45 height 45
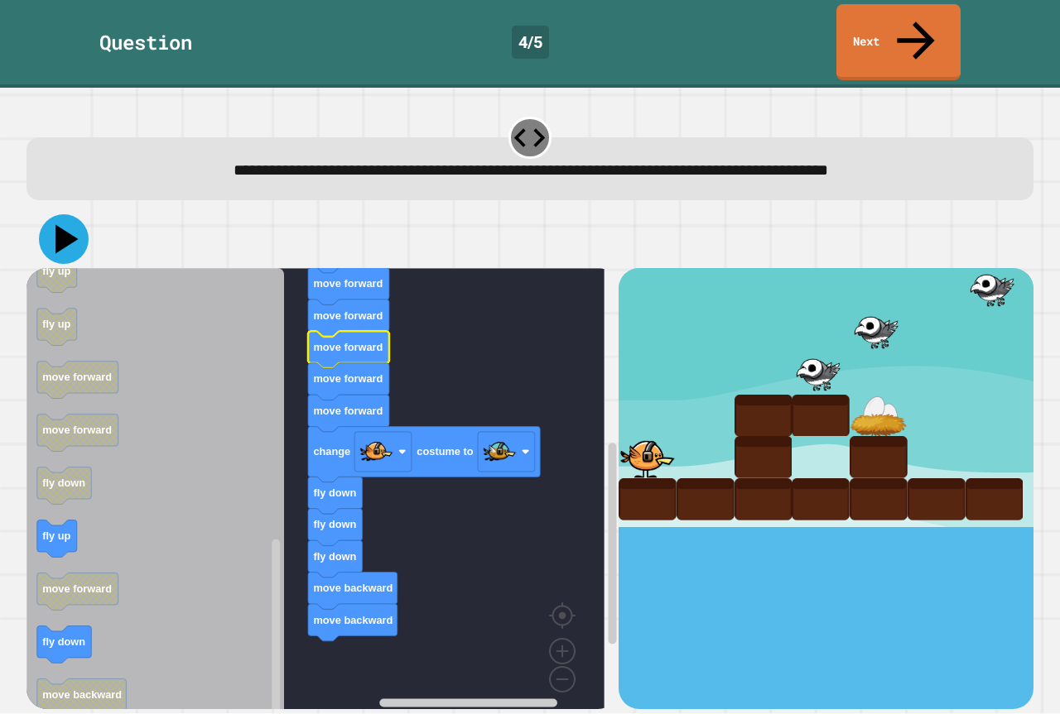
click at [64, 225] on icon at bounding box center [66, 239] width 23 height 29
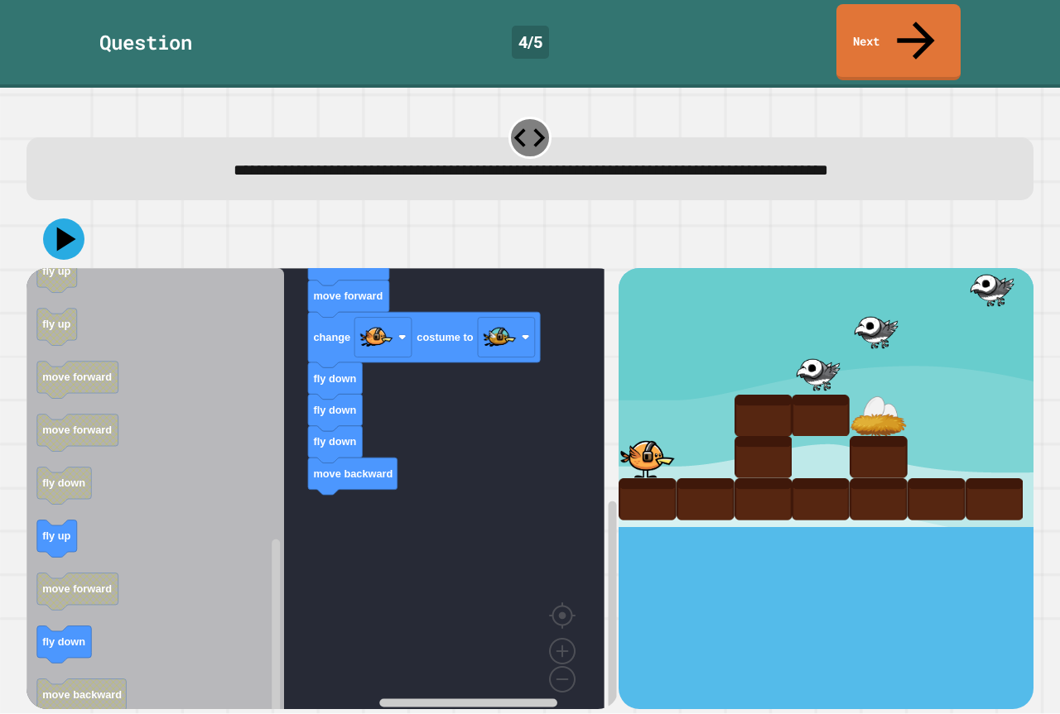
click at [95, 210] on div at bounding box center [529, 239] width 1007 height 58
click at [66, 226] on icon at bounding box center [67, 239] width 22 height 27
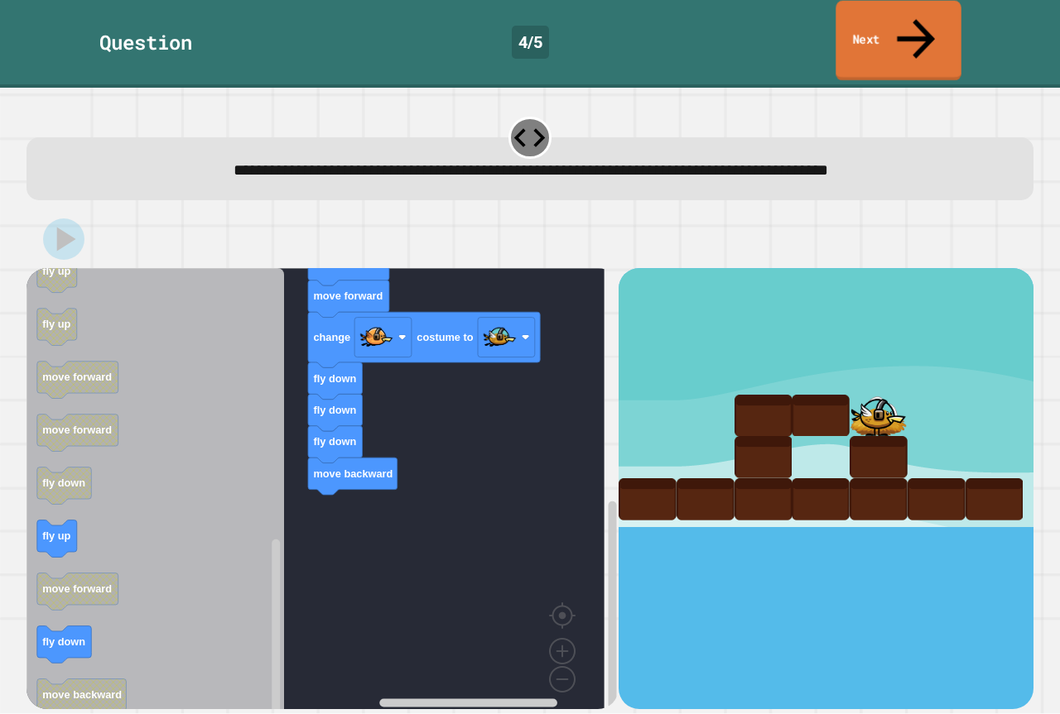
click at [907, 26] on link "Next" at bounding box center [897, 41] width 125 height 80
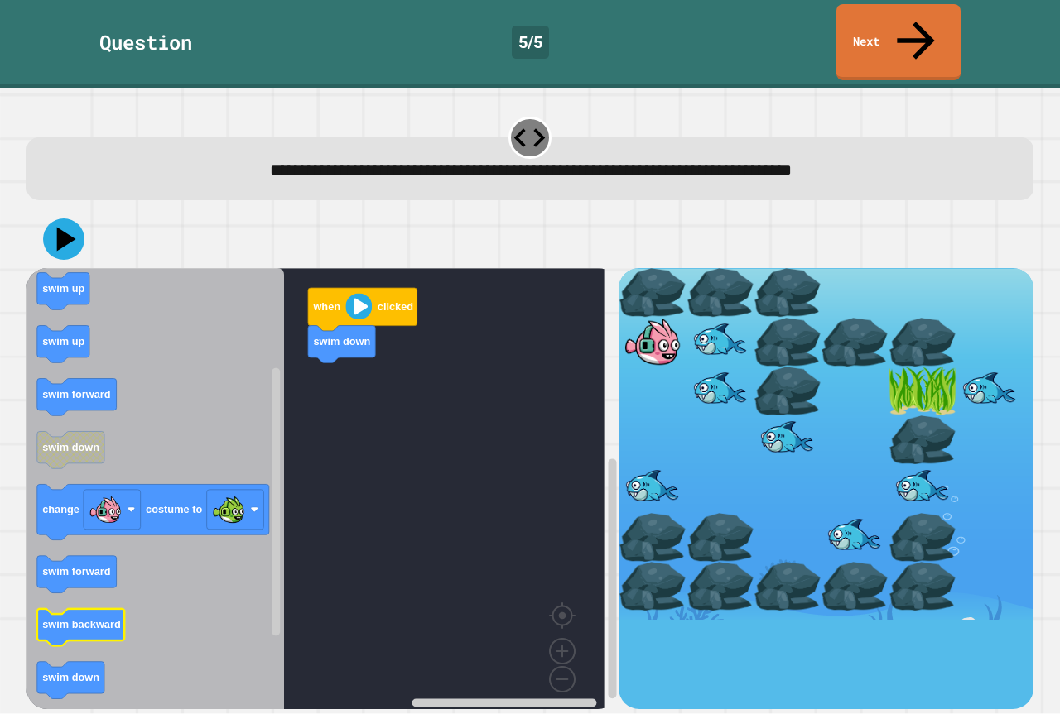
click at [98, 609] on icon "Blockly Workspace" at bounding box center [81, 627] width 88 height 37
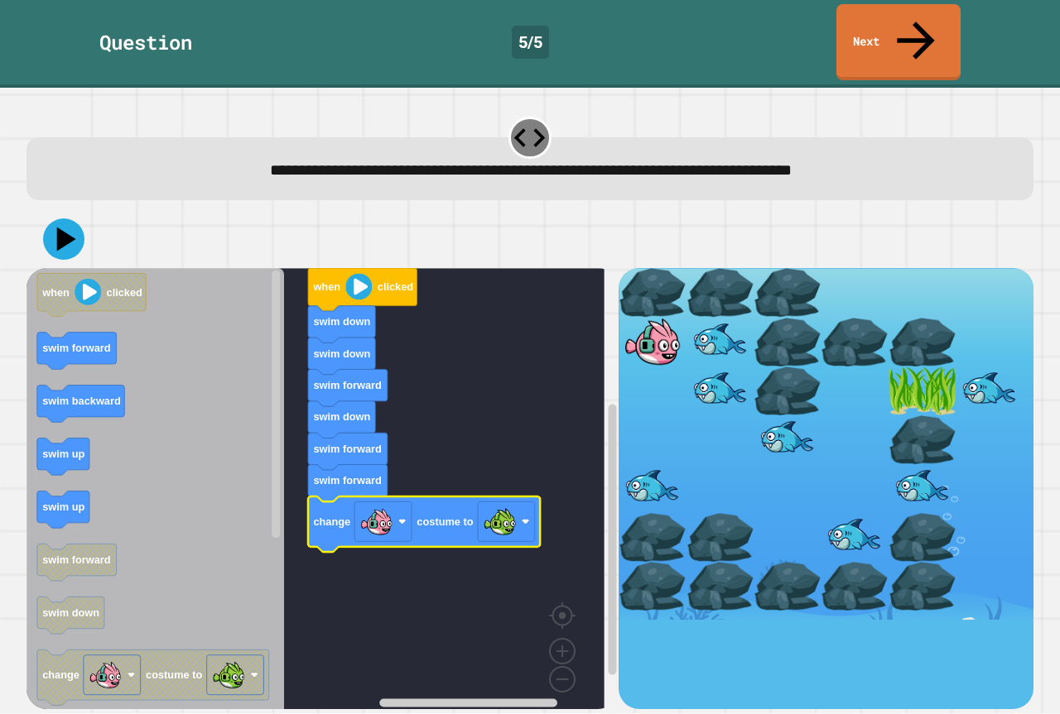
drag, startPoint x: 55, startPoint y: 224, endPoint x: 69, endPoint y: 214, distance: 16.1
click at [60, 220] on div at bounding box center [529, 239] width 1007 height 58
click at [69, 214] on icon at bounding box center [64, 239] width 50 height 50
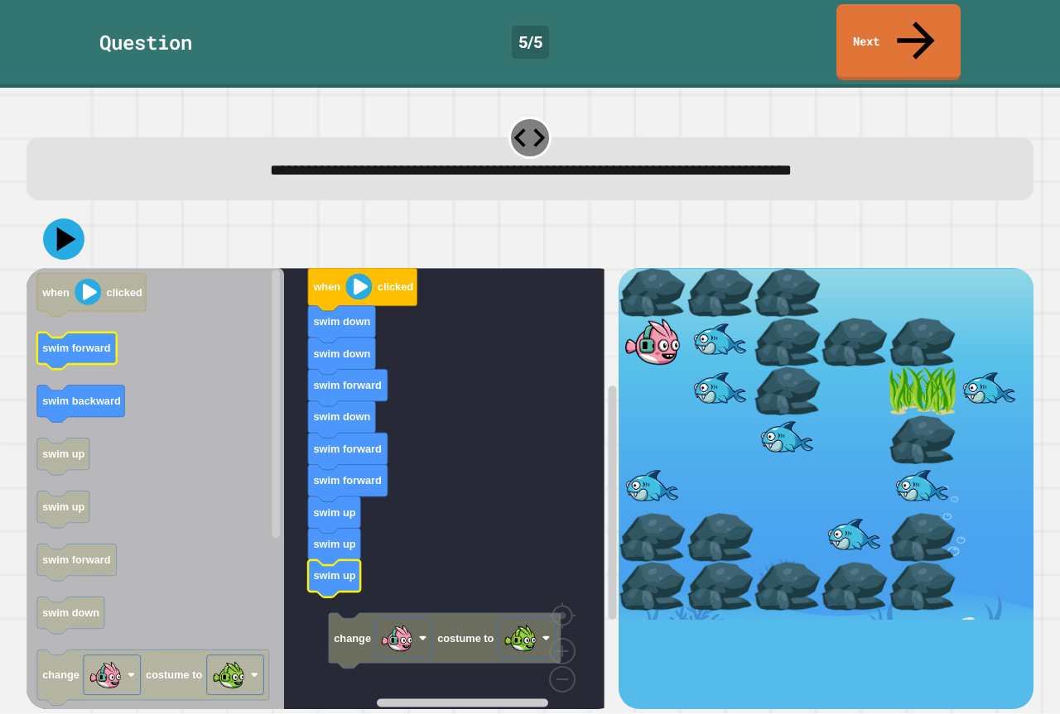
click at [98, 315] on icon "Blockly Workspace" at bounding box center [154, 495] width 257 height 454
click at [214, 430] on icon "when clicked swim forward swim backward swim up swim up swim forward swim down …" at bounding box center [154, 495] width 257 height 454
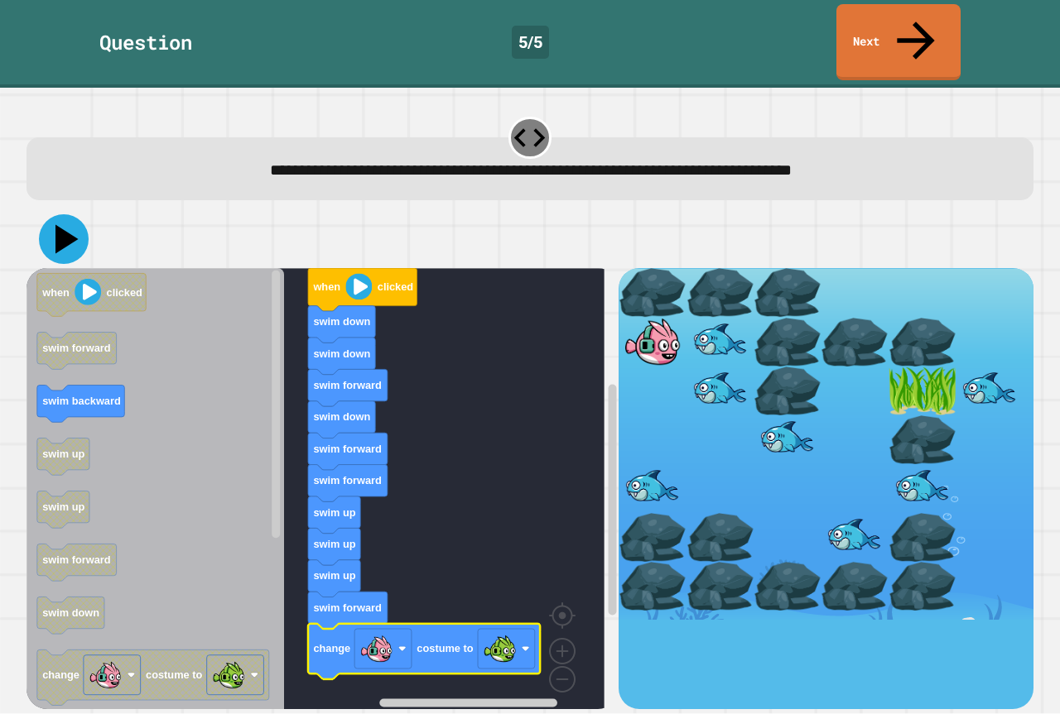
click at [76, 214] on icon at bounding box center [64, 239] width 50 height 50
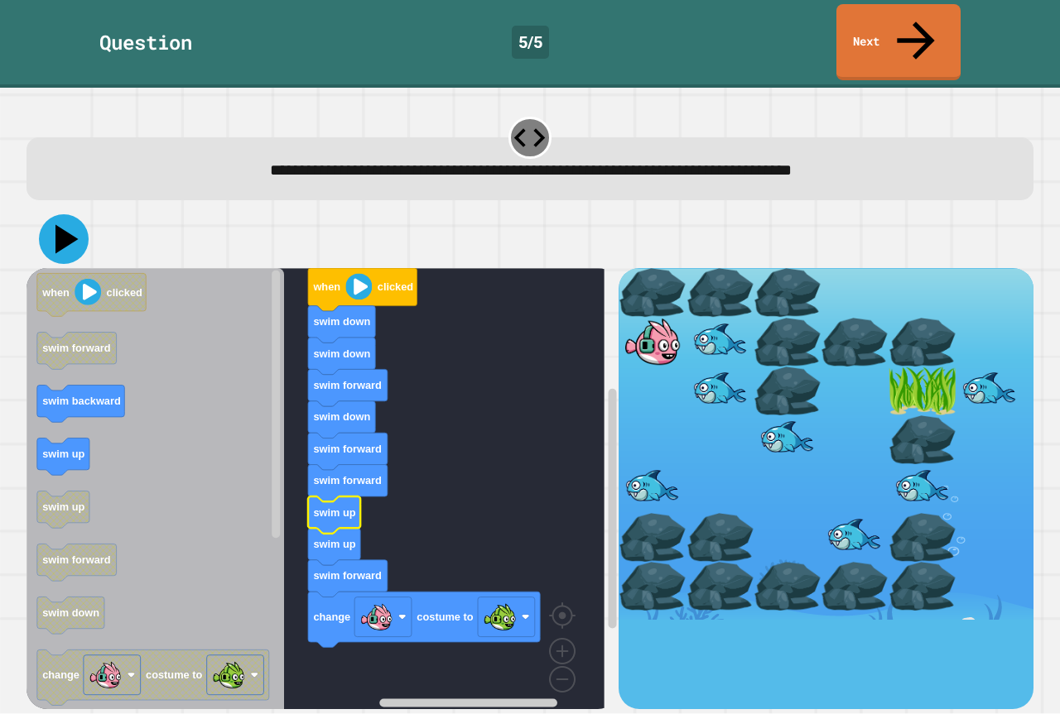
drag, startPoint x: 63, startPoint y: 220, endPoint x: 65, endPoint y: 195, distance: 25.8
click at [65, 214] on icon at bounding box center [64, 239] width 50 height 50
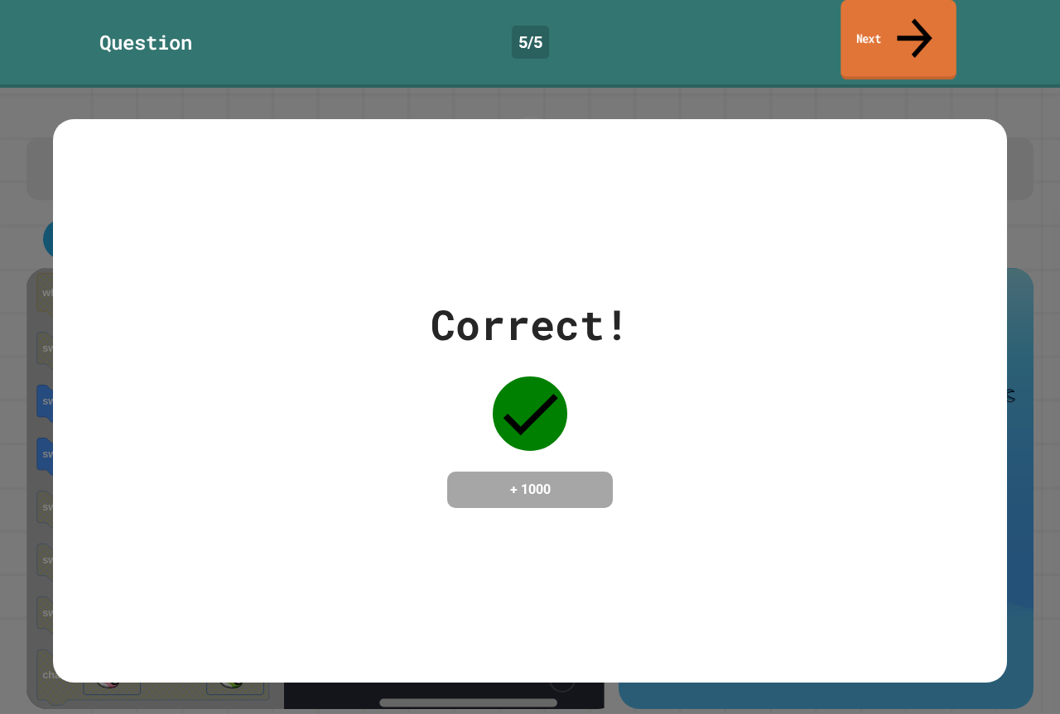
click at [881, 8] on link "Next" at bounding box center [897, 40] width 115 height 80
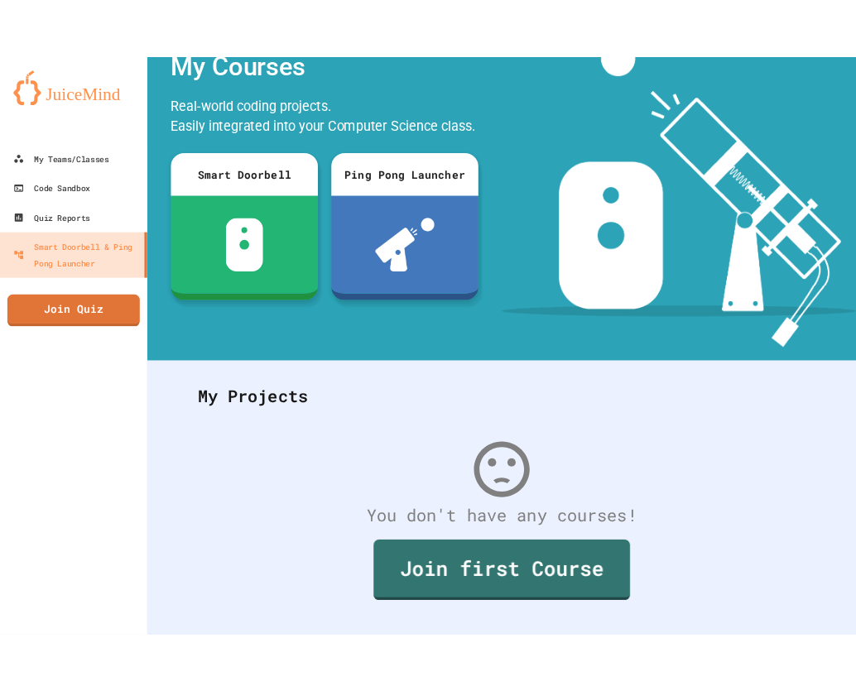
scroll to position [33, 0]
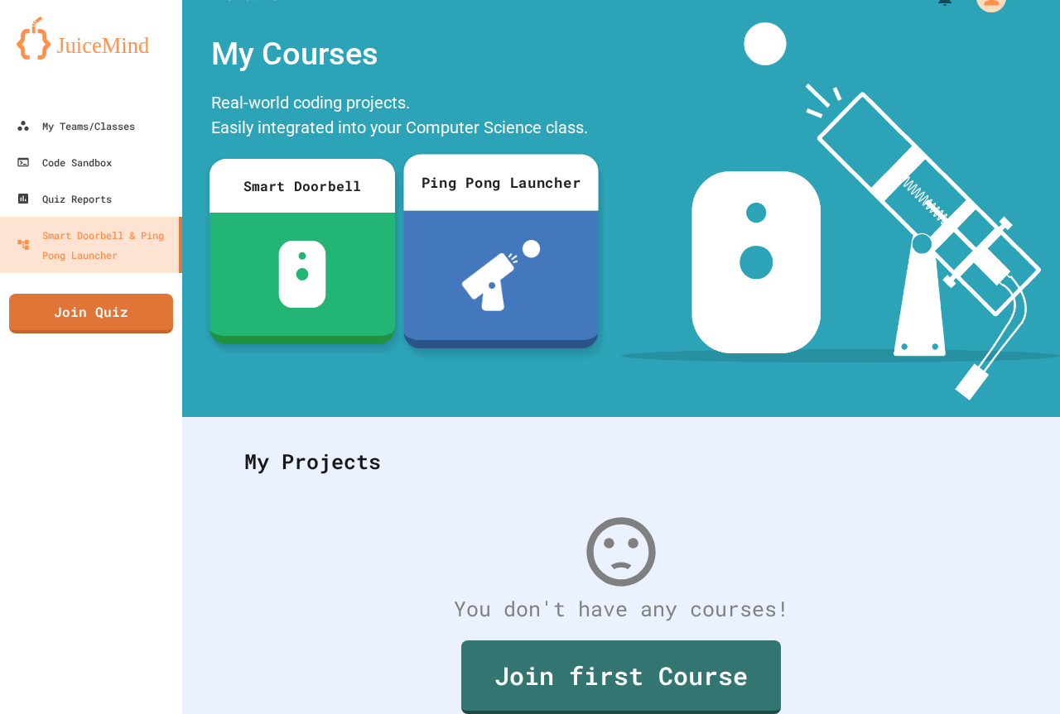
click at [392, 238] on div at bounding box center [301, 274] width 185 height 123
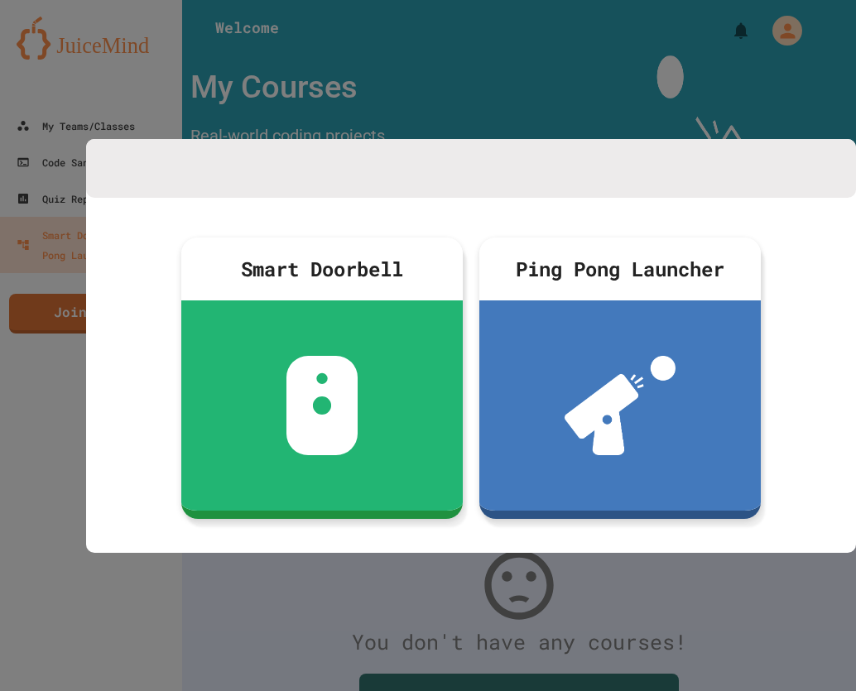
scroll to position [33, 0]
